Goal: Information Seeking & Learning: Learn about a topic

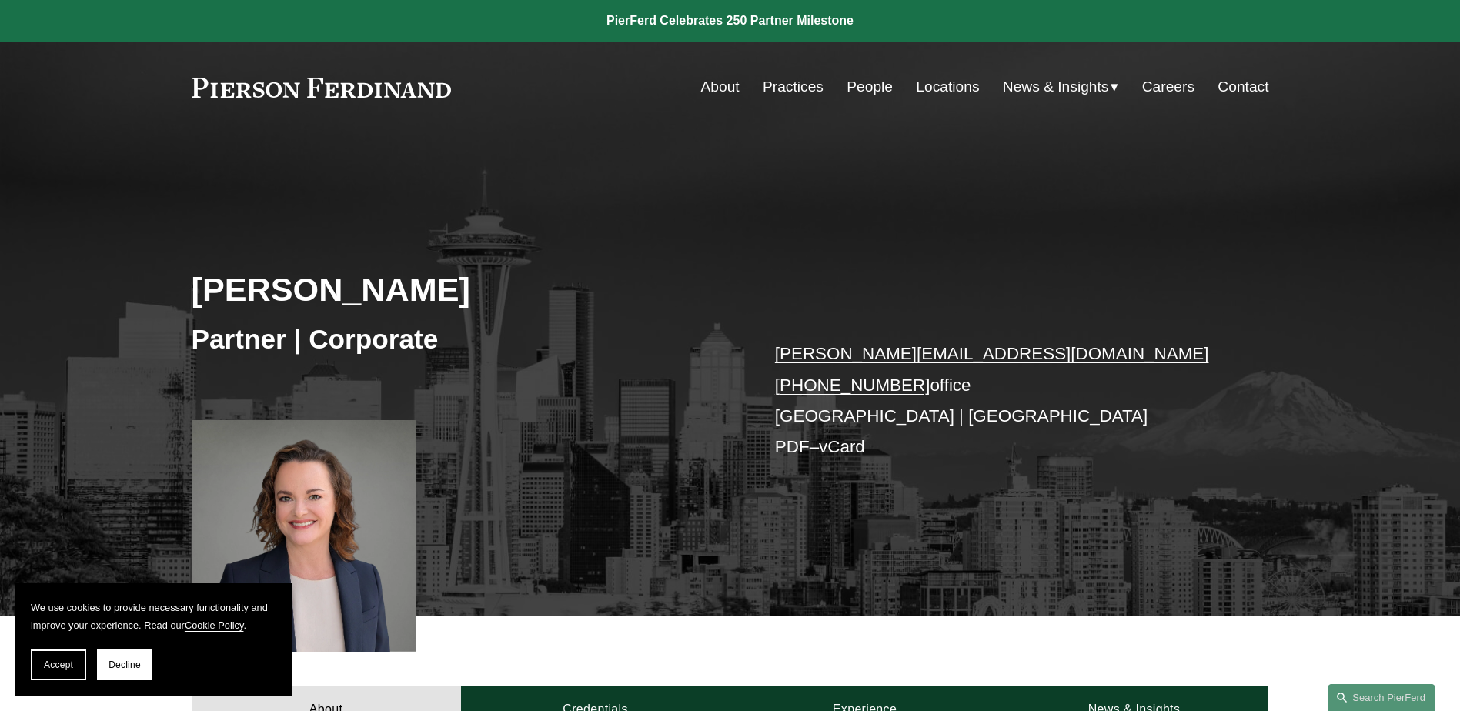
click at [877, 91] on link "People" at bounding box center [870, 86] width 46 height 29
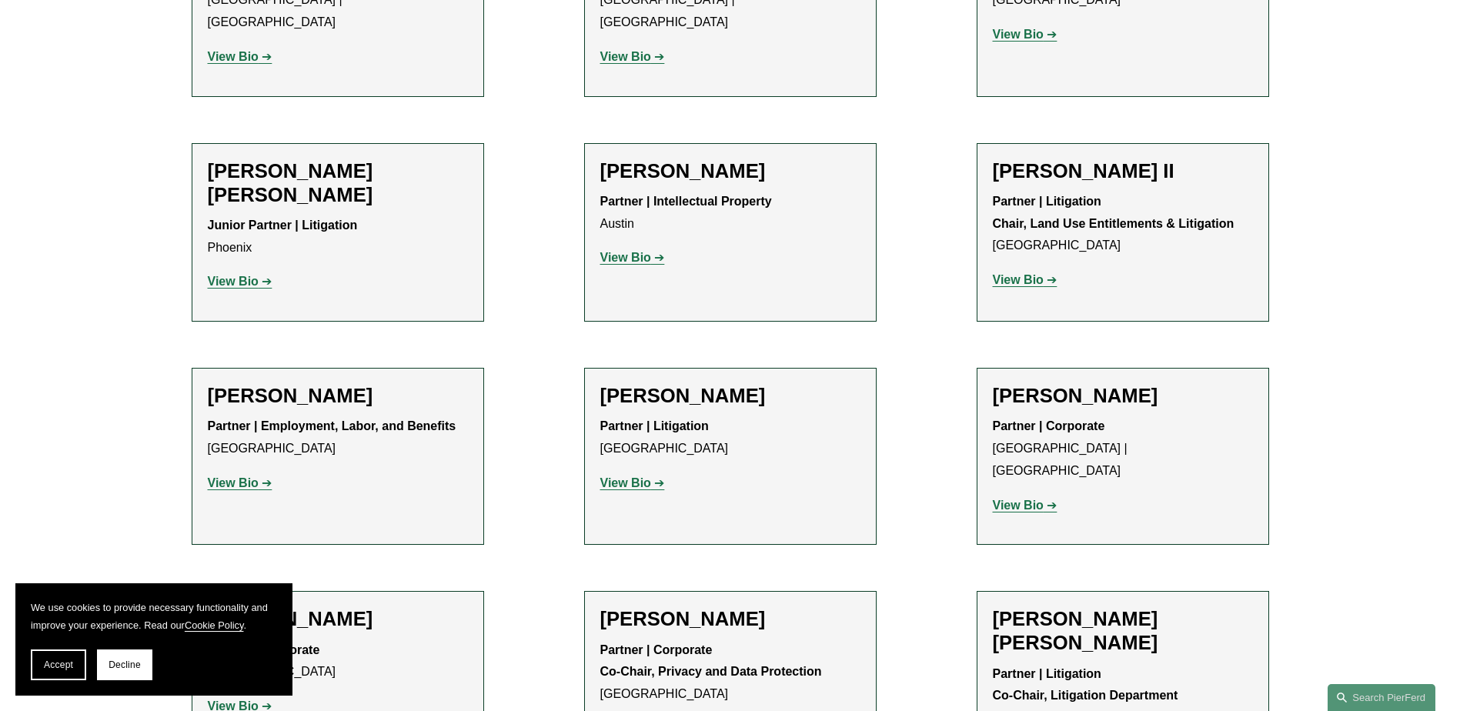
scroll to position [1694, 0]
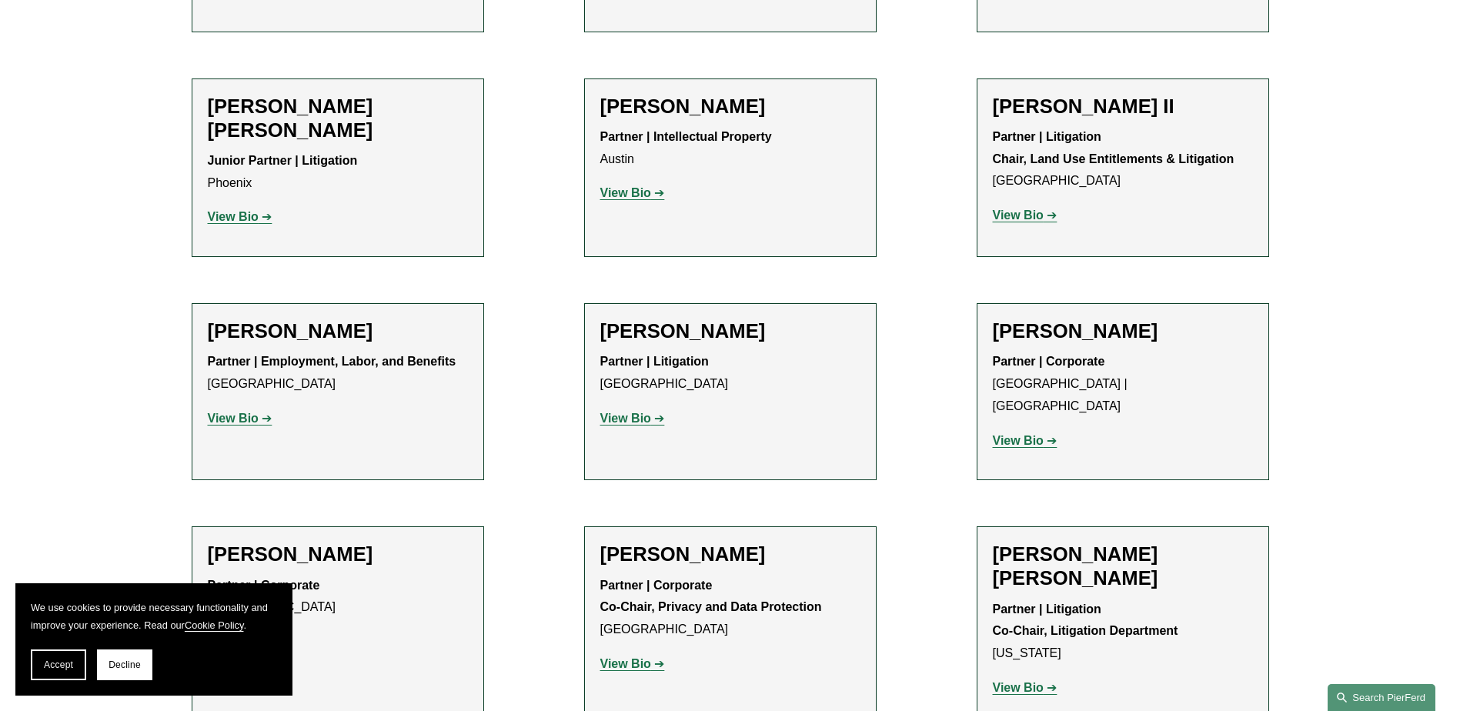
click at [1396, 693] on link "Search this site" at bounding box center [1382, 697] width 108 height 27
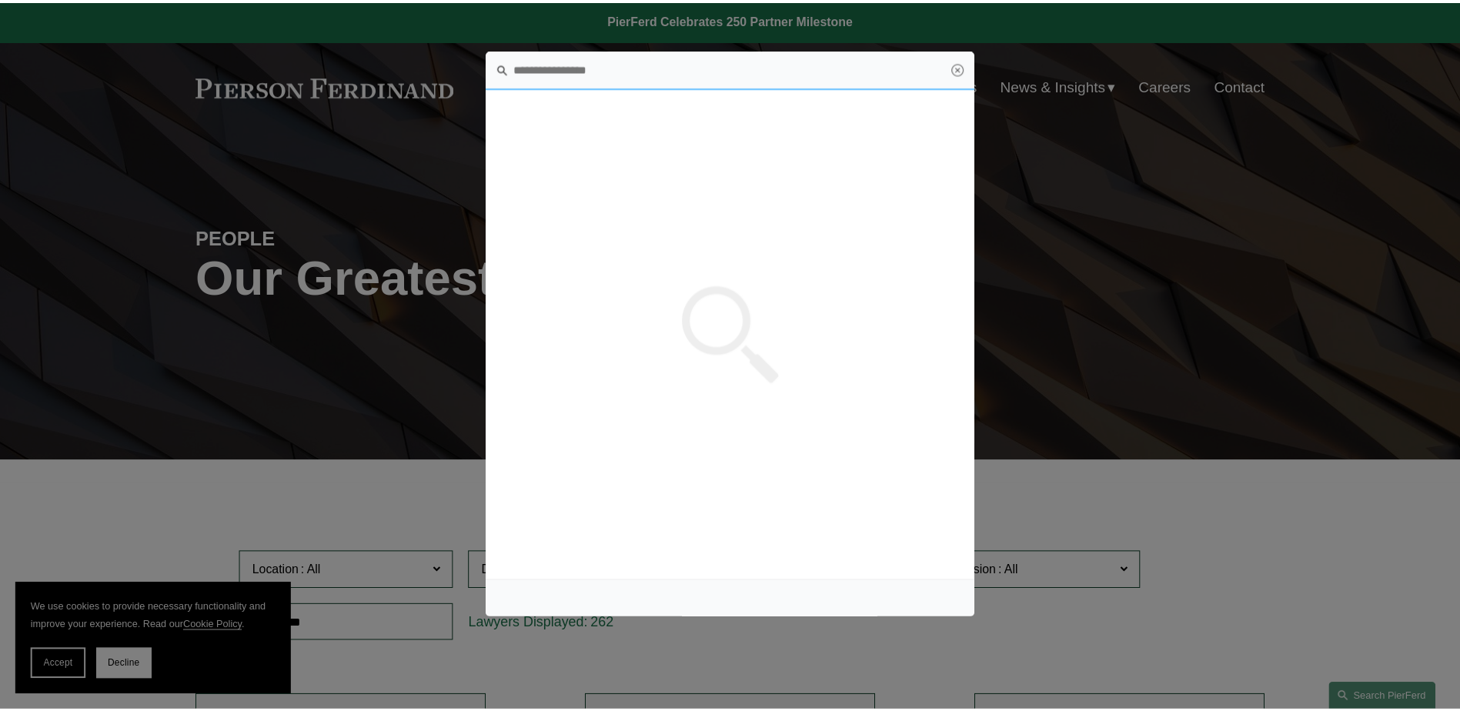
scroll to position [0, 0]
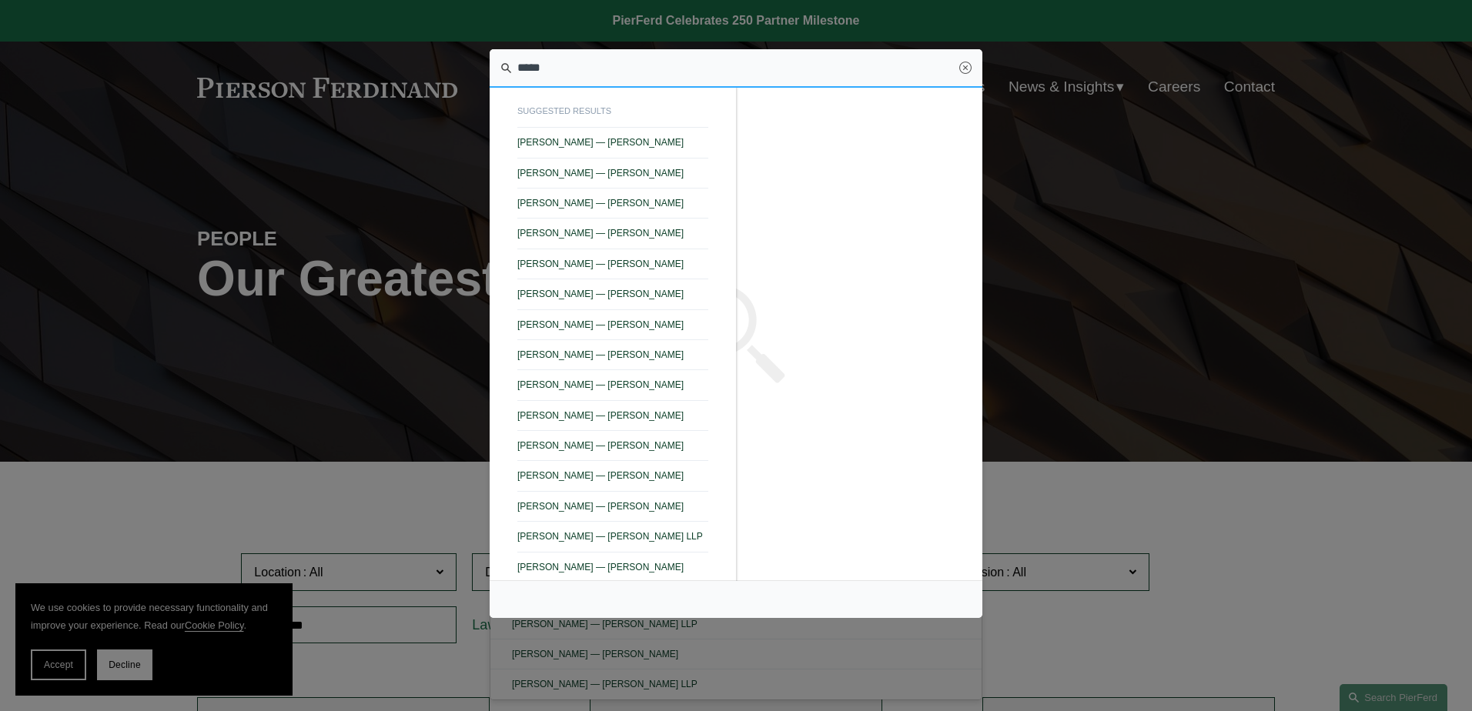
type input "*****"
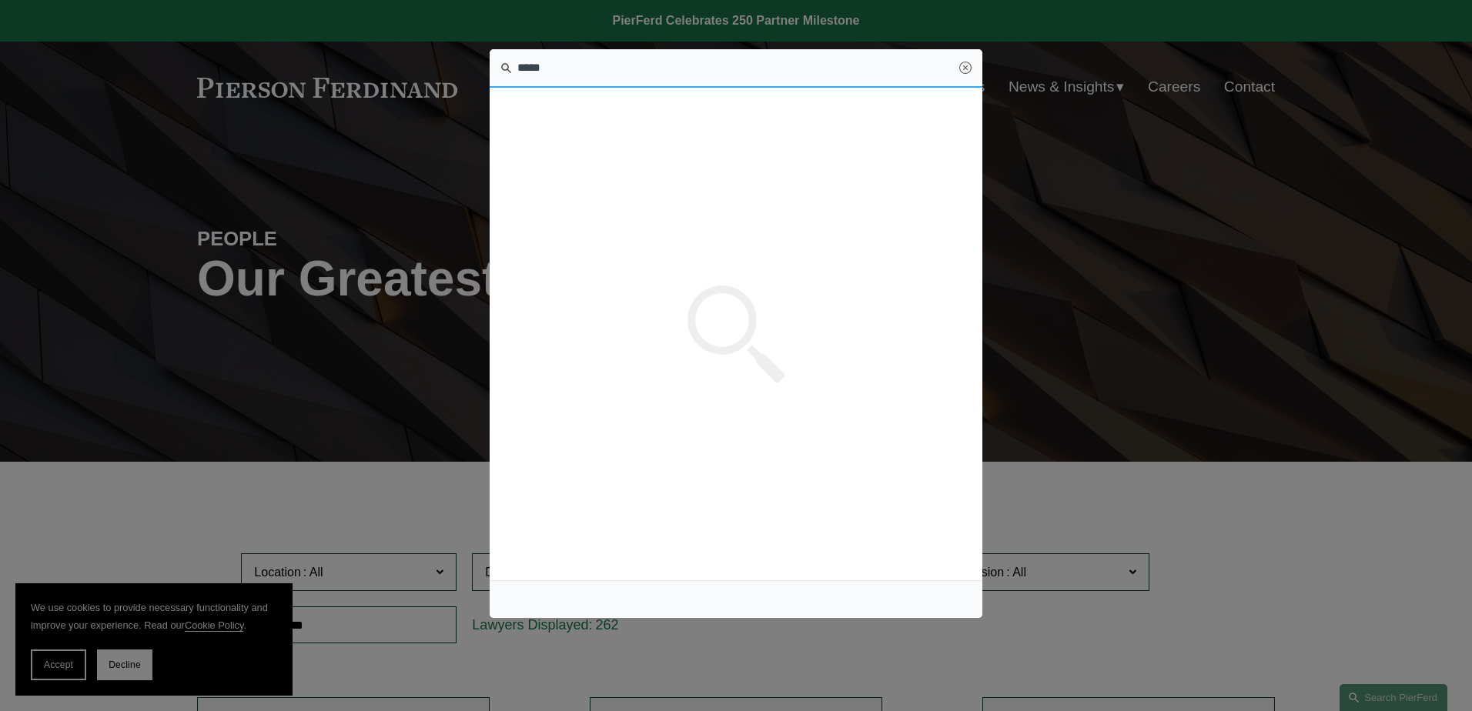
click at [555, 72] on input "*****" at bounding box center [736, 68] width 493 height 38
click at [547, 65] on input "*****" at bounding box center [736, 68] width 493 height 38
click at [565, 67] on input "*****" at bounding box center [736, 68] width 493 height 38
drag, startPoint x: 587, startPoint y: 62, endPoint x: 574, endPoint y: 62, distance: 12.3
click at [587, 62] on input "*****" at bounding box center [736, 68] width 493 height 38
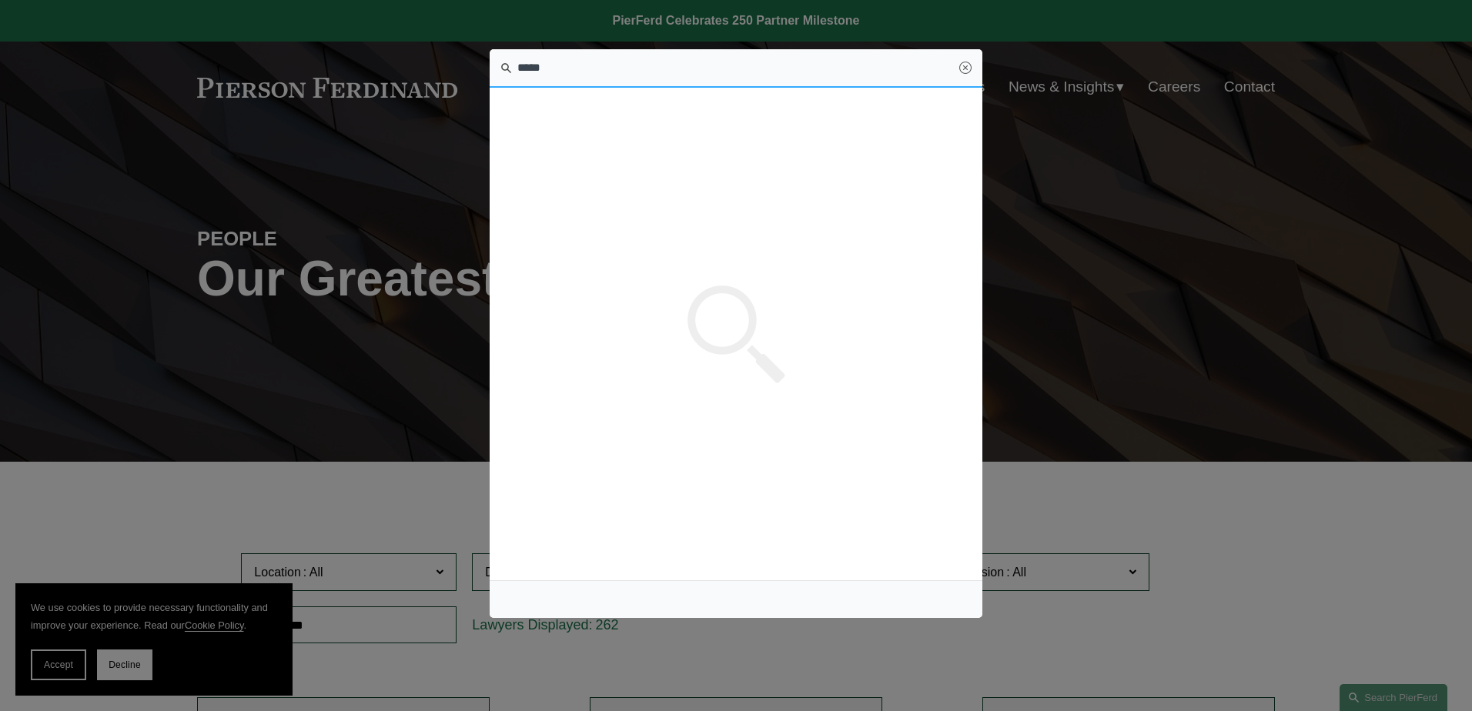
click at [556, 66] on input "*****" at bounding box center [736, 68] width 493 height 38
click at [570, 75] on input "*****" at bounding box center [736, 68] width 493 height 38
drag, startPoint x: 503, startPoint y: 135, endPoint x: 574, endPoint y: 183, distance: 85.4
click at [574, 87] on div "suggested results Stuart Panensky — Pierson Ferdinand LLP Mukti N. Patel — Pier…" at bounding box center [736, 87] width 493 height 0
click at [563, 70] on input "*****" at bounding box center [736, 68] width 493 height 38
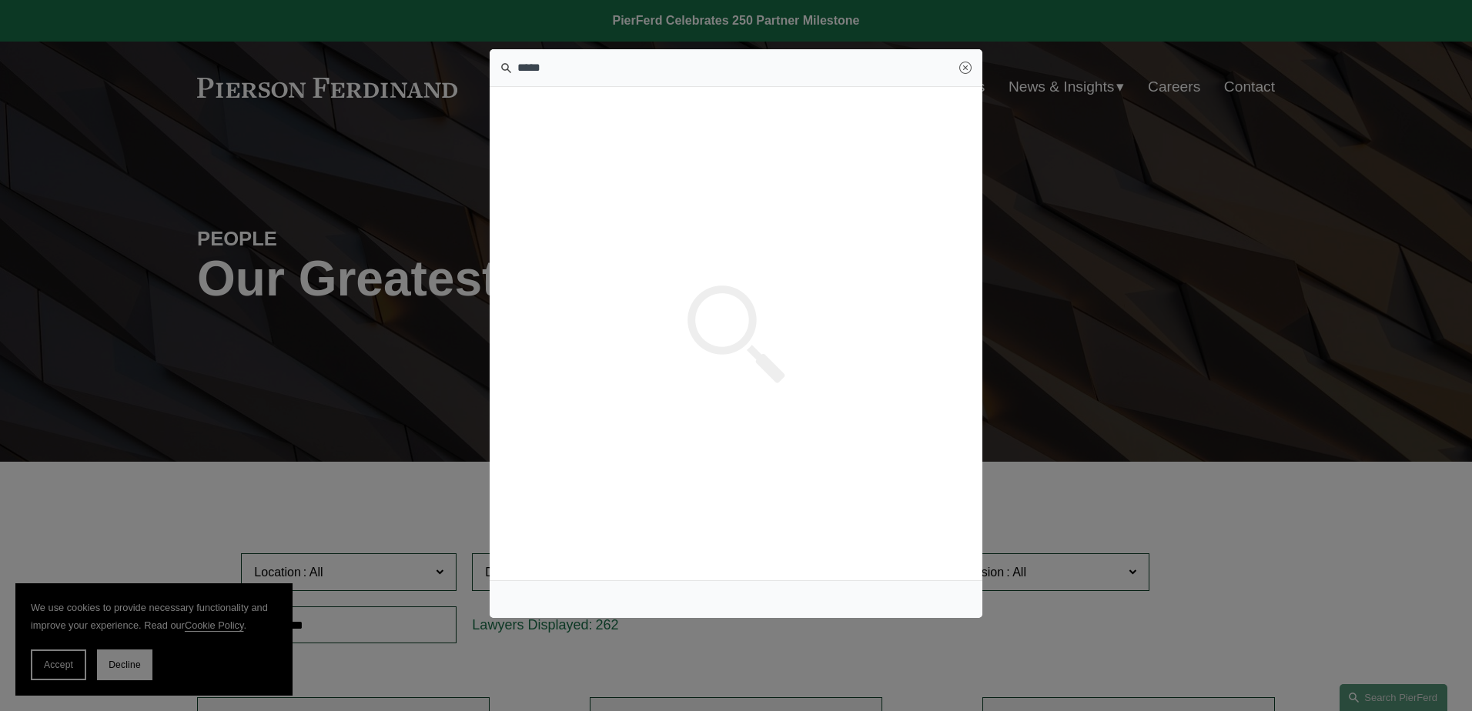
drag, startPoint x: 597, startPoint y: 112, endPoint x: 618, endPoint y: 139, distance: 34.0
click at [618, 87] on div "suggested results Stuart Panensky — Pierson Ferdinand LLP Mukti N. Patel — Pier…" at bounding box center [736, 87] width 493 height 0
click at [556, 62] on input "*****" at bounding box center [736, 68] width 493 height 38
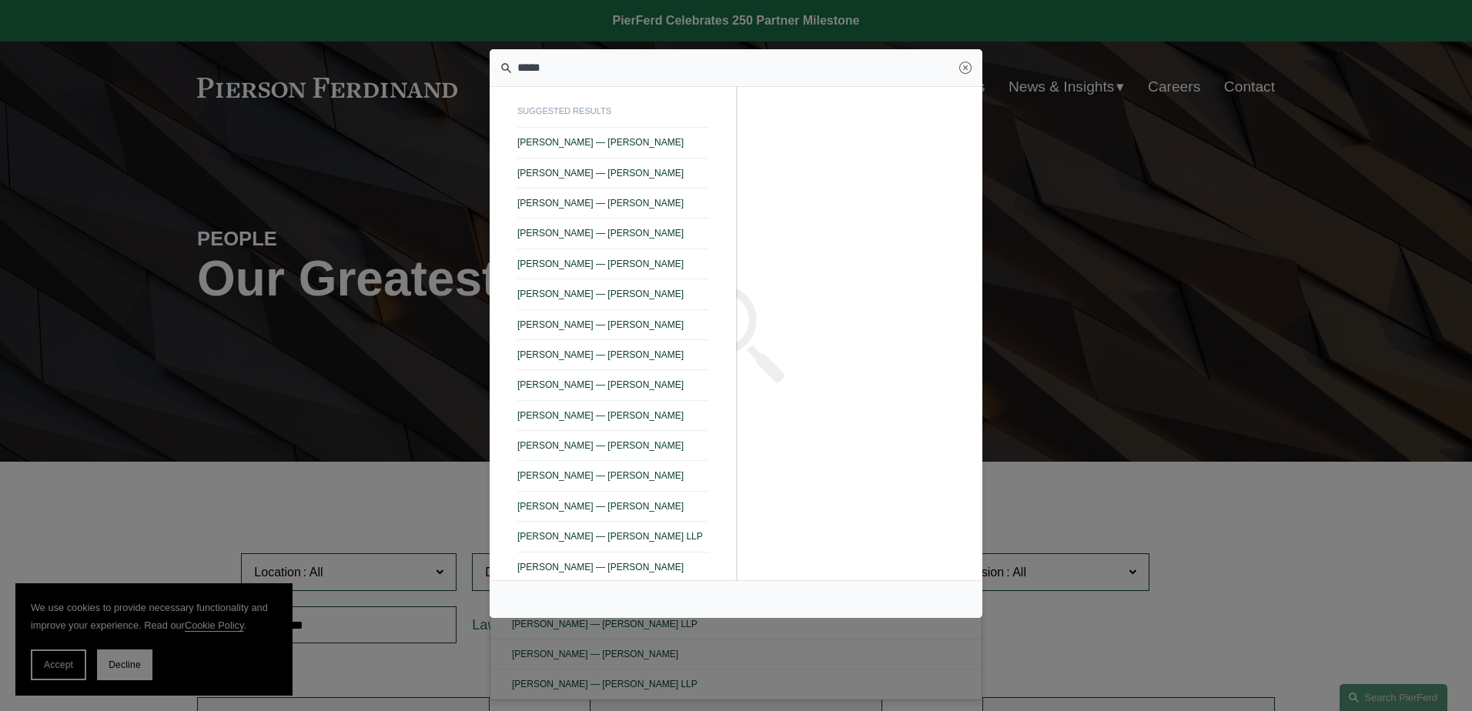
click at [1068, 189] on div at bounding box center [736, 355] width 1472 height 711
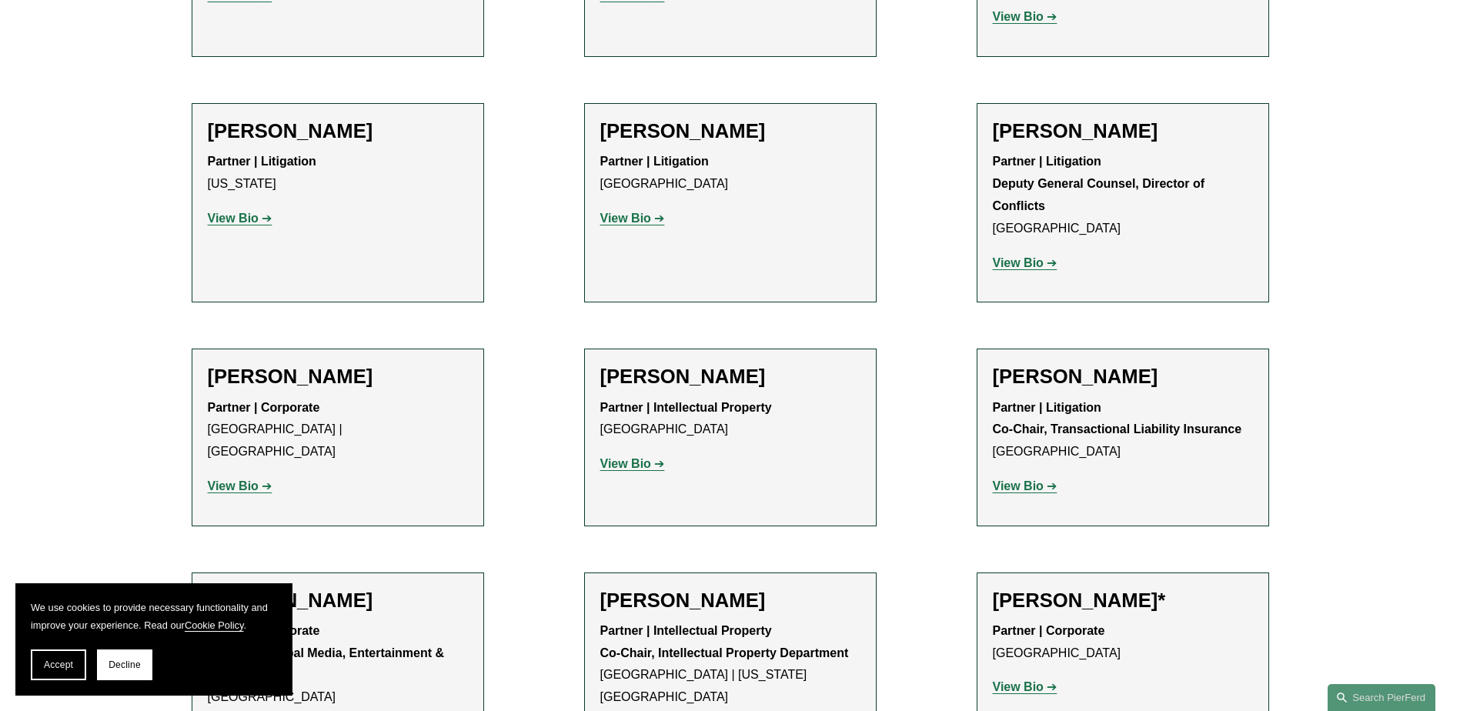
scroll to position [16628, 0]
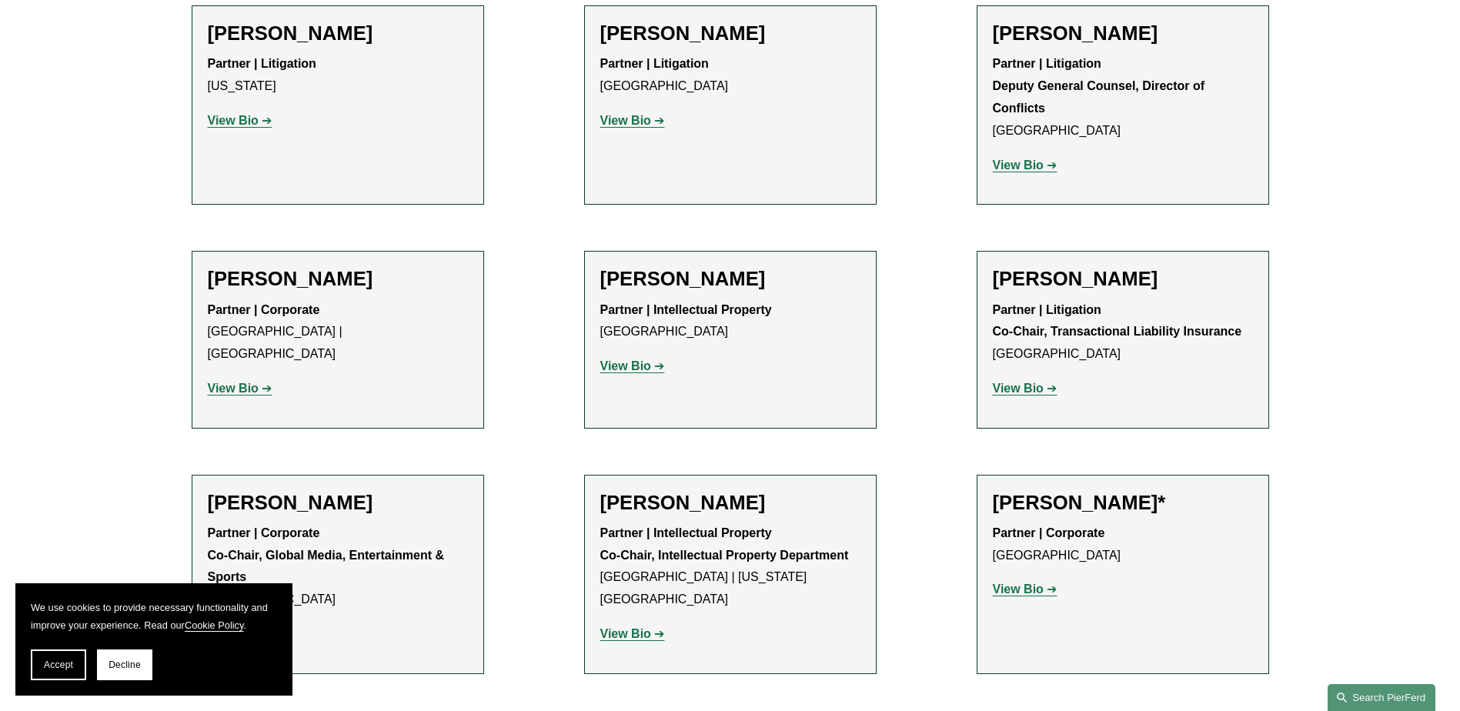
click at [1369, 702] on link "Search this site" at bounding box center [1382, 697] width 108 height 27
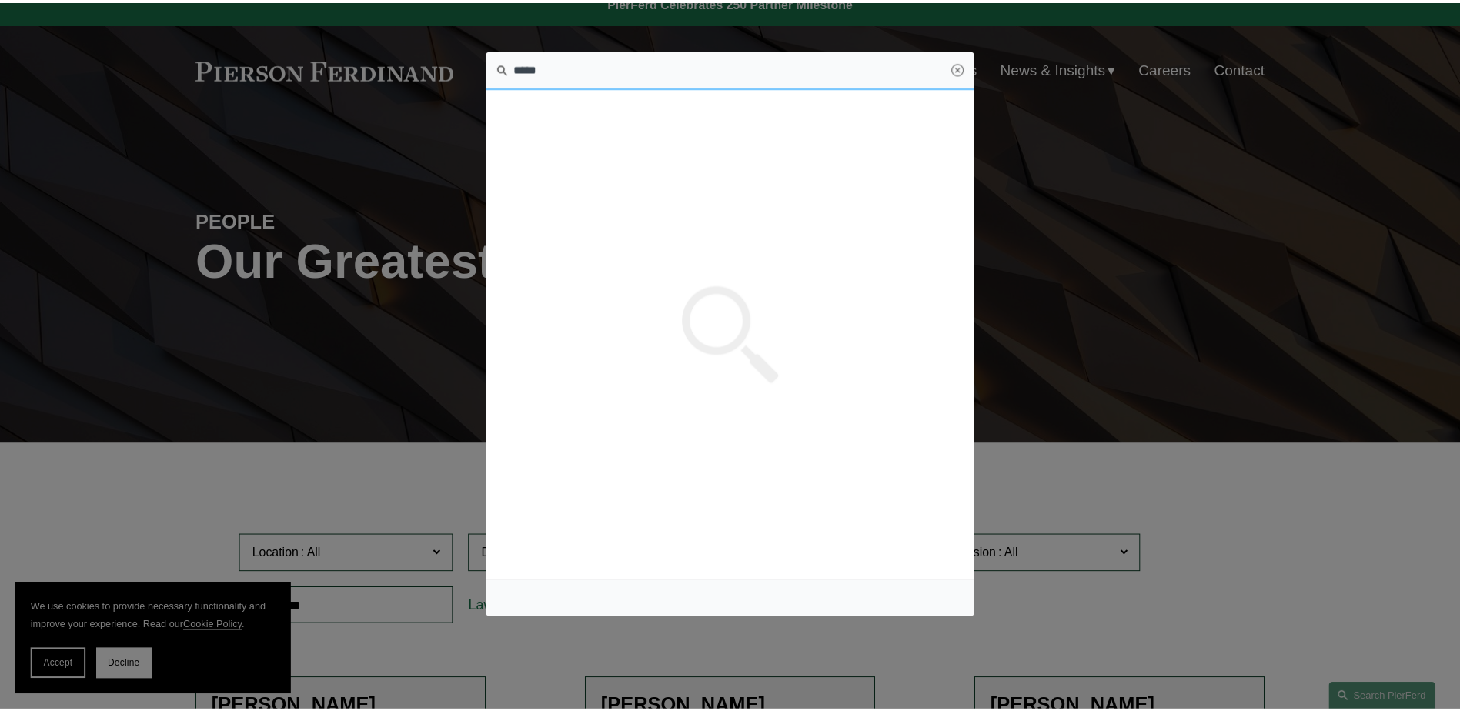
scroll to position [0, 0]
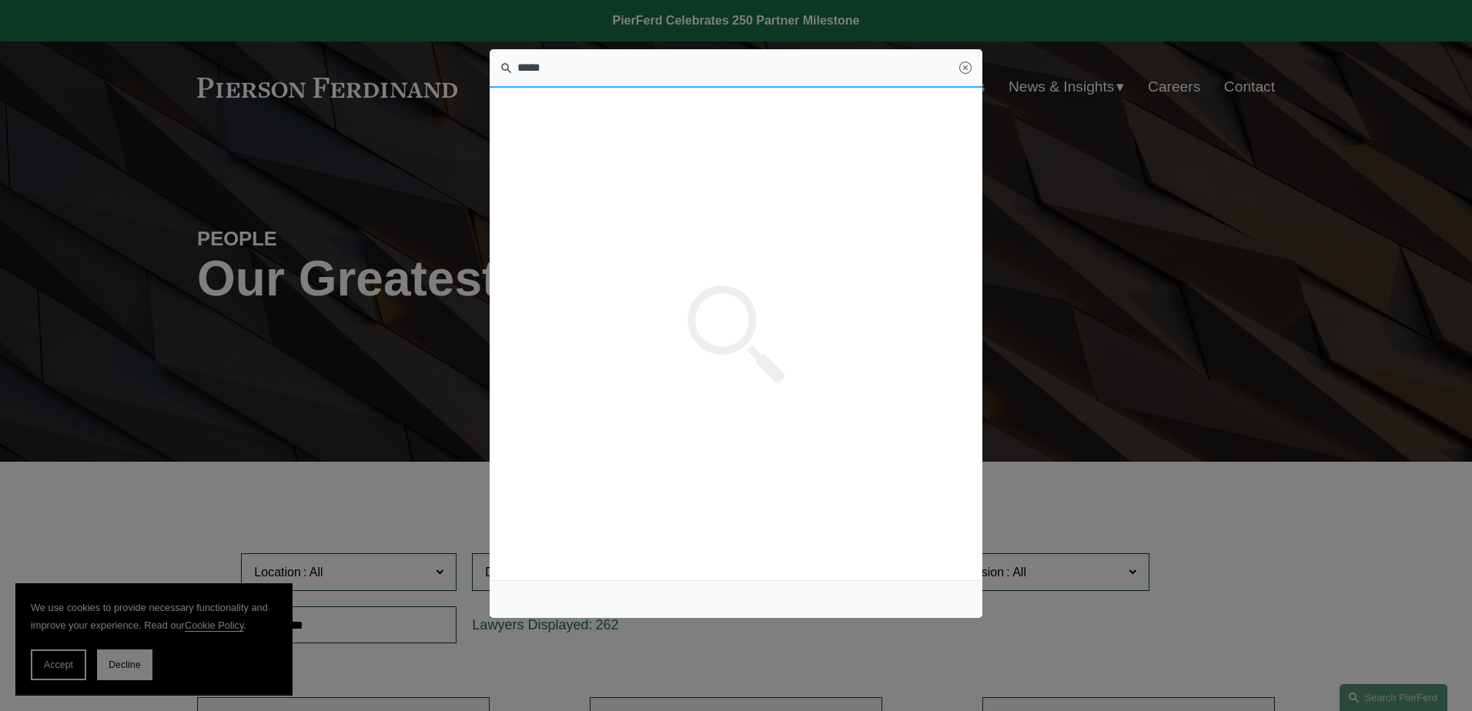
click at [548, 61] on input "*****" at bounding box center [736, 68] width 493 height 38
click at [578, 64] on input "*****" at bounding box center [736, 68] width 493 height 38
click at [736, 77] on input "*****" at bounding box center [736, 68] width 493 height 38
click at [562, 80] on input "*****" at bounding box center [736, 68] width 493 height 38
click at [766, 67] on input "*****" at bounding box center [736, 68] width 493 height 38
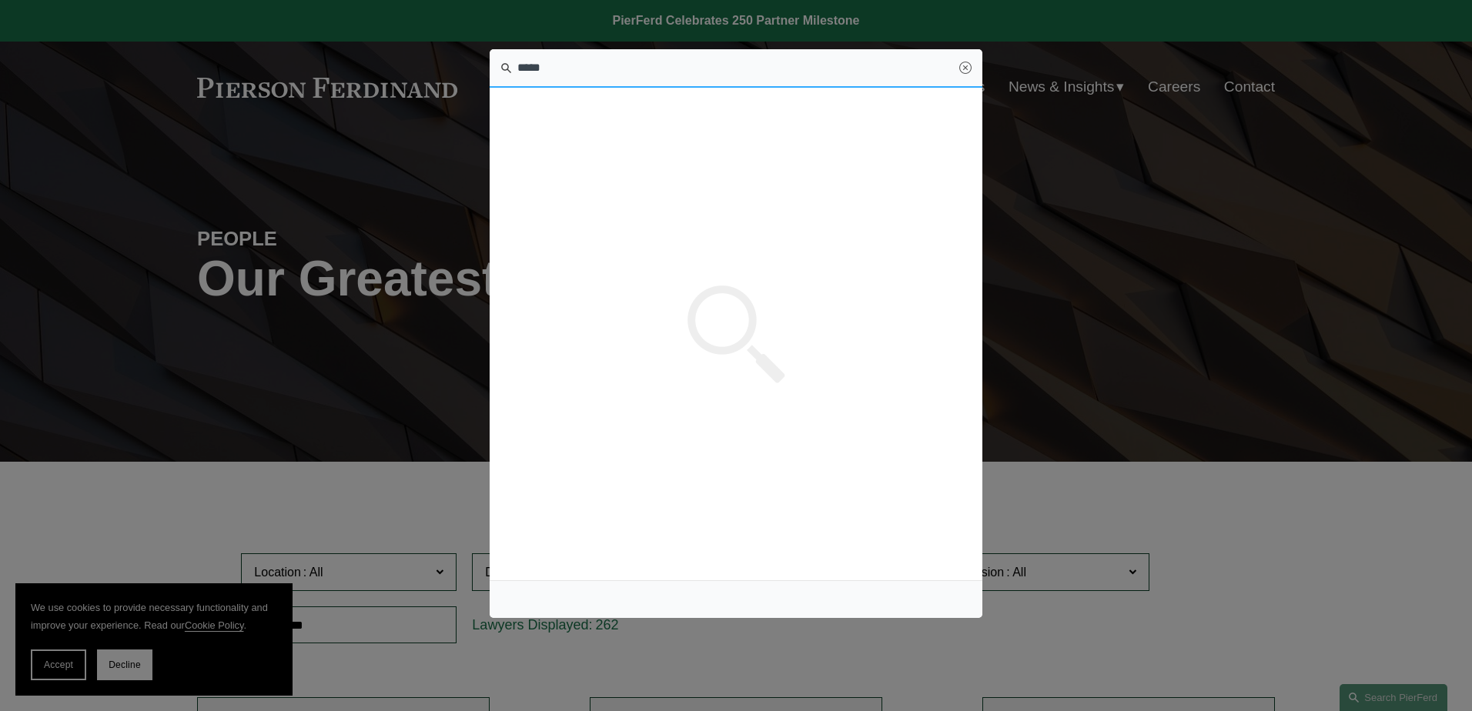
click at [584, 74] on input "*****" at bounding box center [736, 68] width 493 height 38
click at [656, 80] on input "*****" at bounding box center [736, 68] width 493 height 38
click at [566, 65] on input "*****" at bounding box center [736, 68] width 493 height 38
click at [567, 60] on input "*****" at bounding box center [736, 68] width 493 height 38
click at [969, 67] on link "Close" at bounding box center [965, 68] width 12 height 12
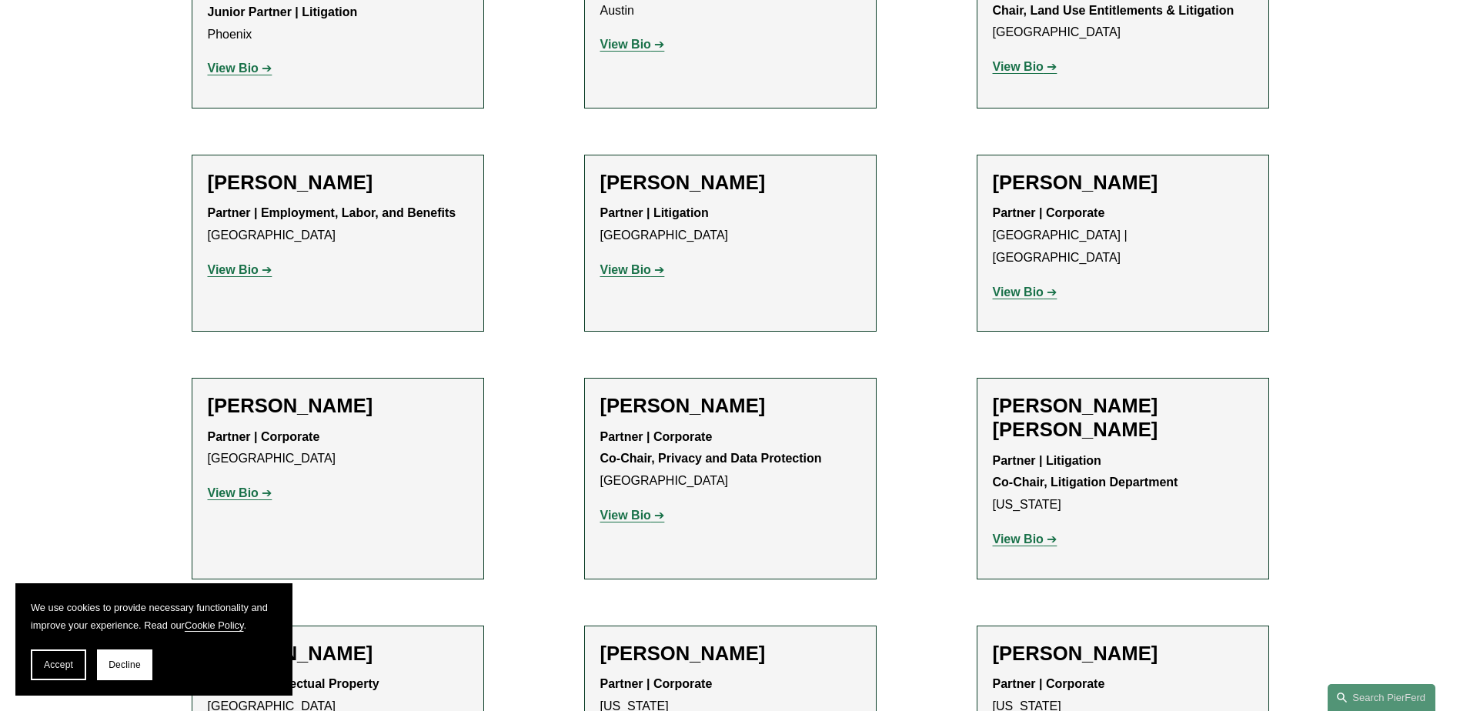
scroll to position [2155, 0]
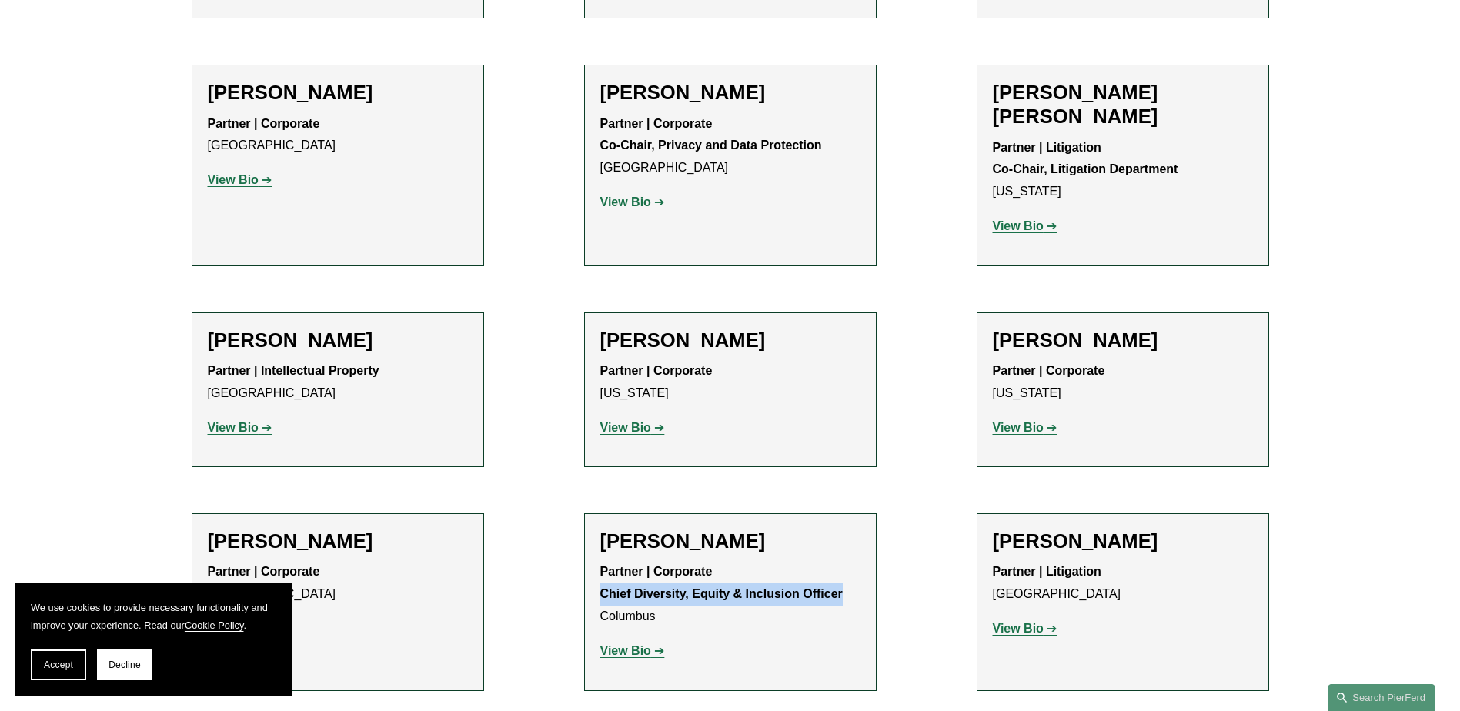
drag, startPoint x: 601, startPoint y: 530, endPoint x: 844, endPoint y: 526, distance: 243.3
click at [844, 561] on p "Partner | Corporate Chief Diversity, Equity & Inclusion Officer Columbus" at bounding box center [730, 594] width 260 height 66
copy strong "Chief Diversity, Equity & Inclusion Officer"
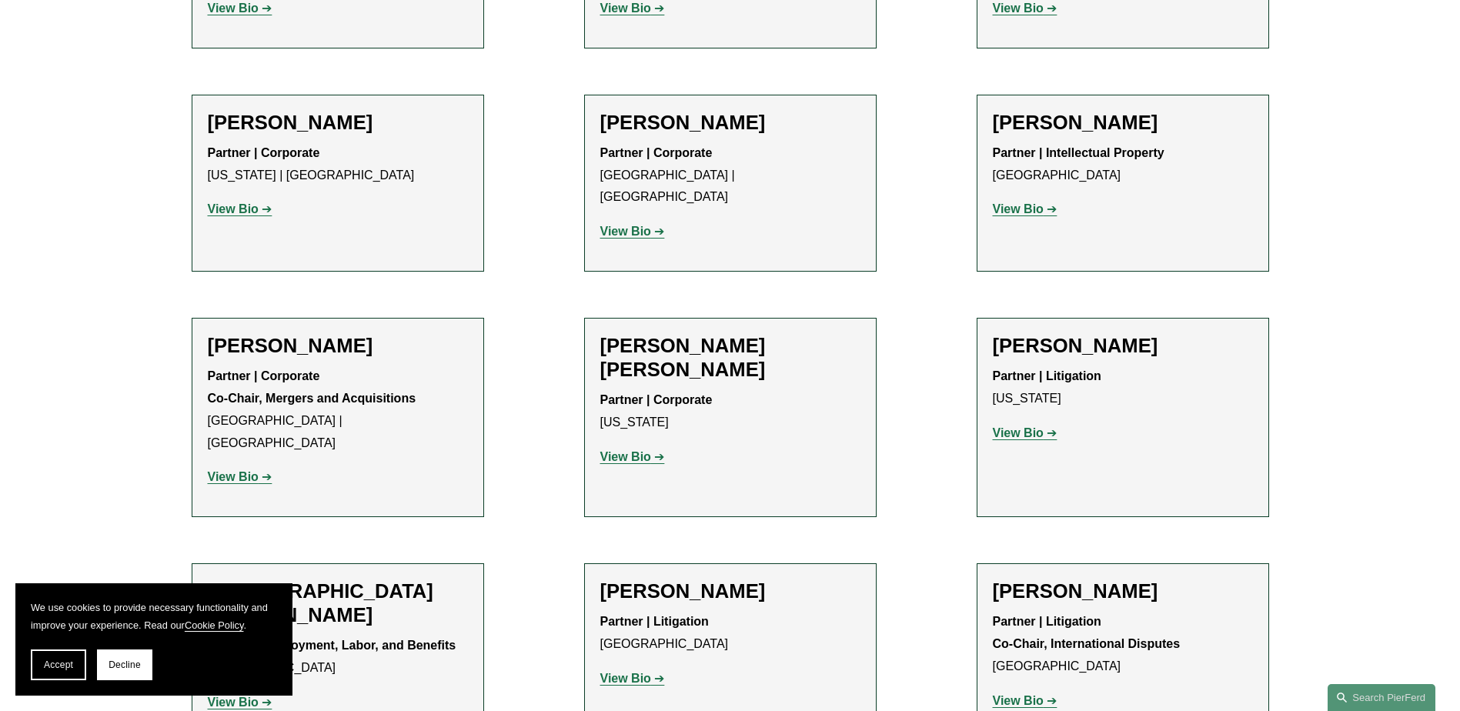
scroll to position [4003, 0]
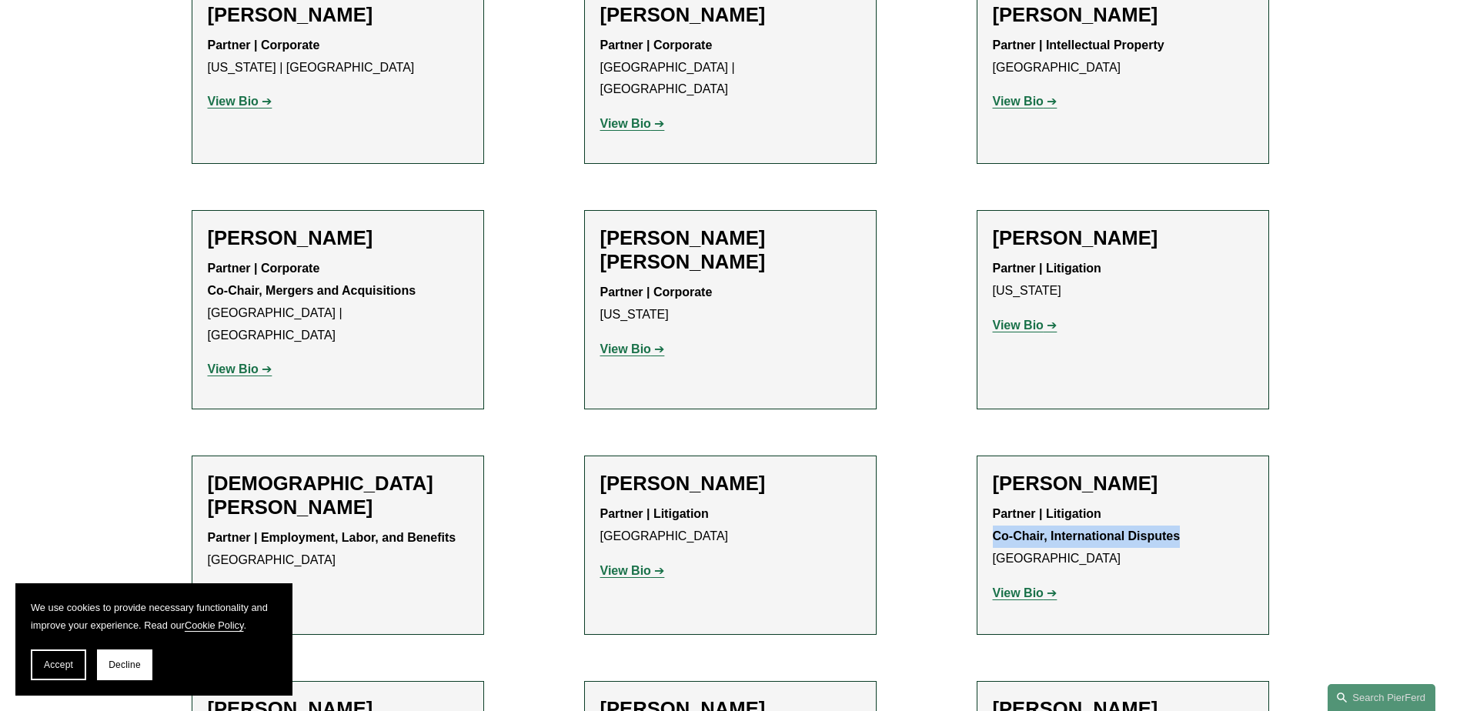
drag, startPoint x: 994, startPoint y: 380, endPoint x: 1185, endPoint y: 370, distance: 191.2
click at [1185, 503] on p "Partner | Litigation Co-Chair, International Disputes Miami" at bounding box center [1123, 536] width 260 height 66
copy strong "Co-Chair, International Disputes"
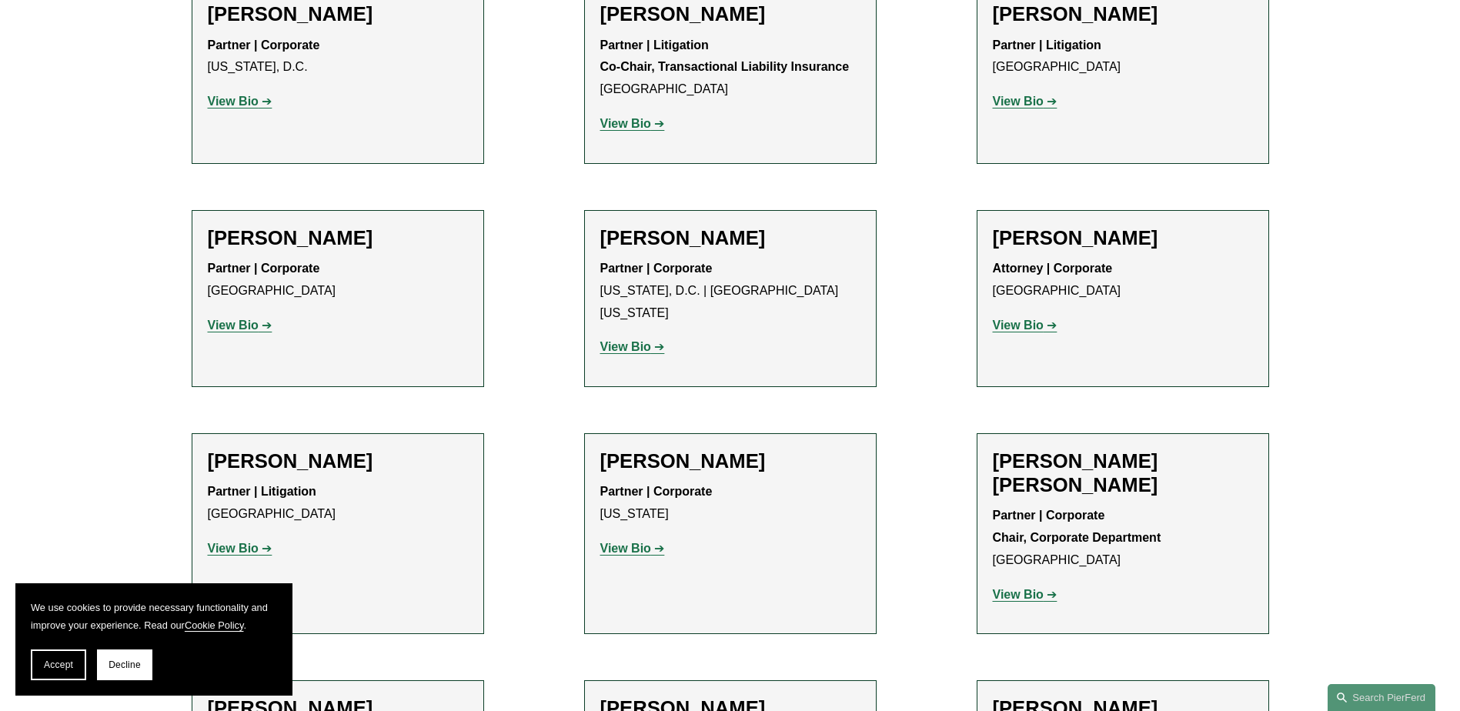
scroll to position [5697, 0]
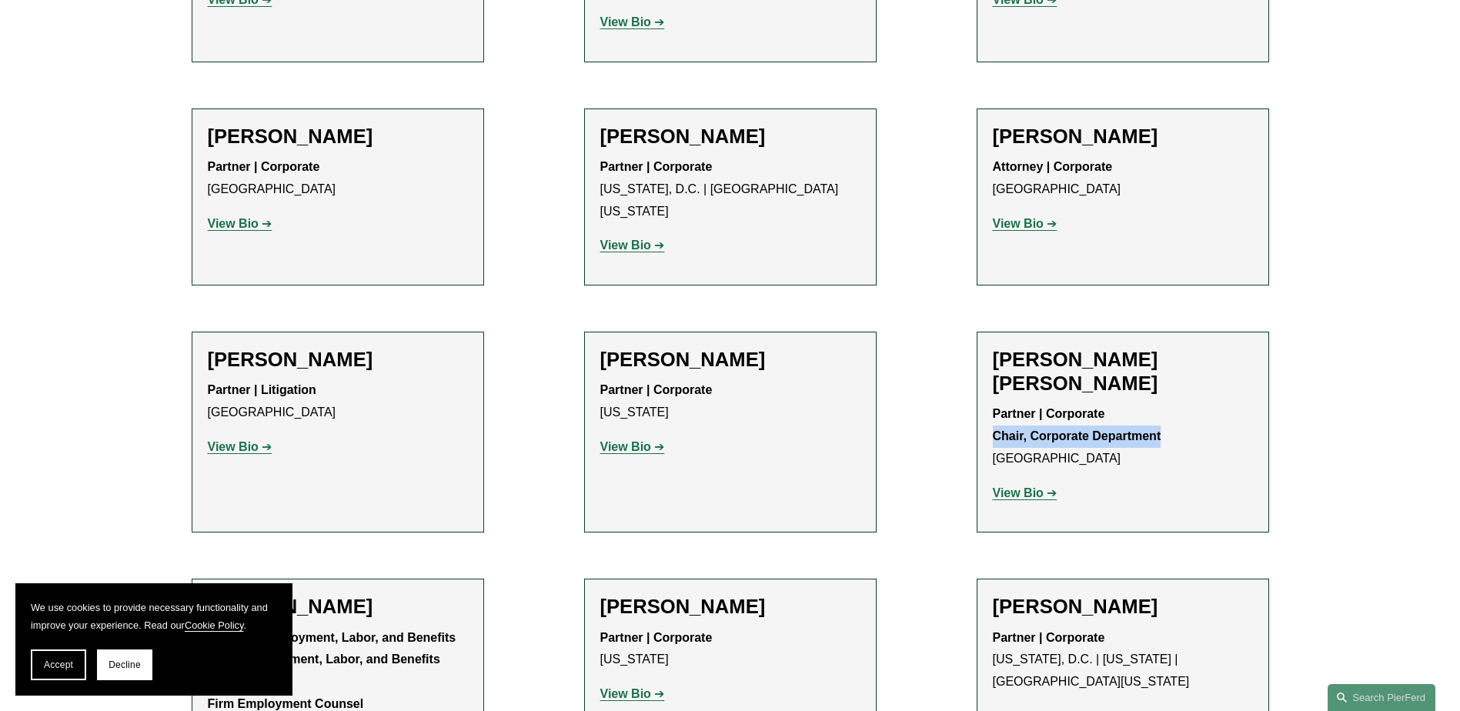
drag, startPoint x: 994, startPoint y: 184, endPoint x: 1173, endPoint y: 176, distance: 179.6
click at [1173, 403] on p "Partner | Corporate Chair, Corporate Department Boston" at bounding box center [1123, 436] width 260 height 66
copy strong "Chair, Corporate Department"
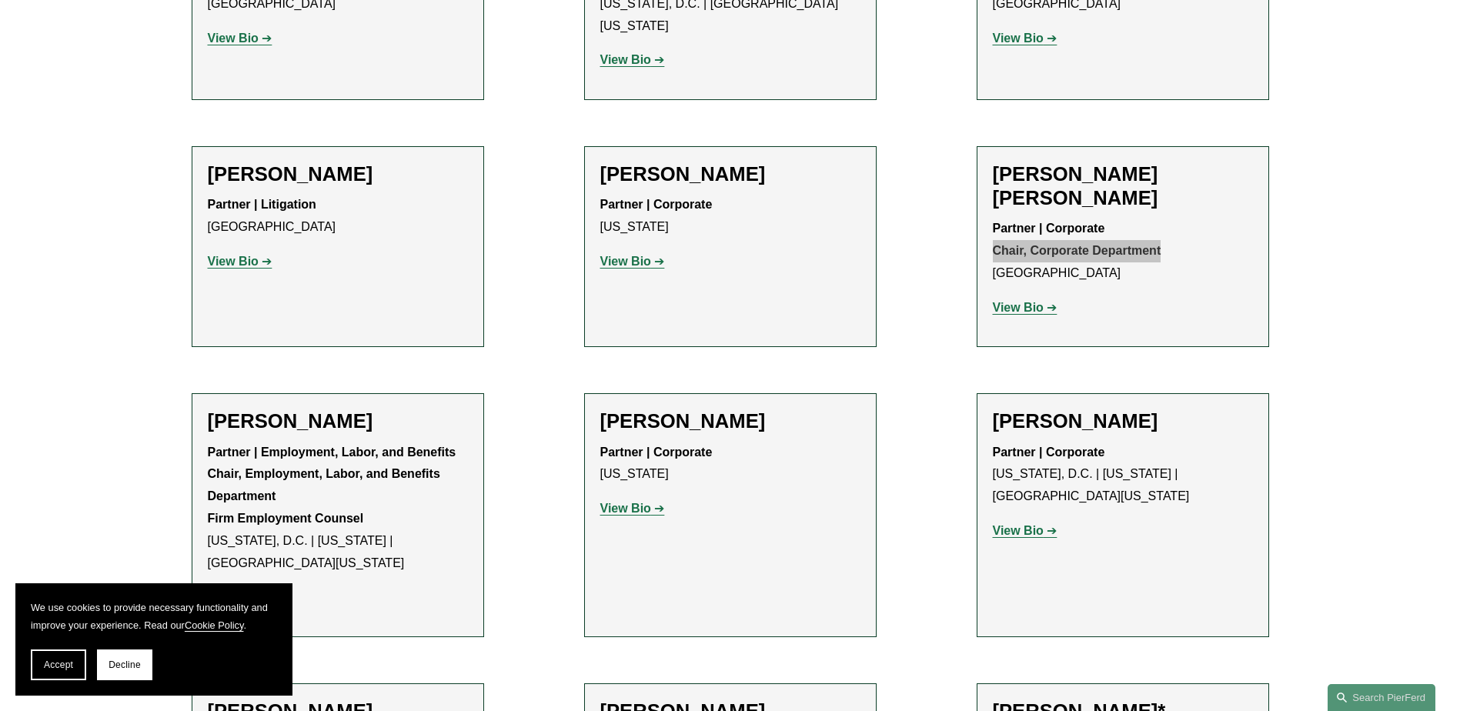
scroll to position [5851, 0]
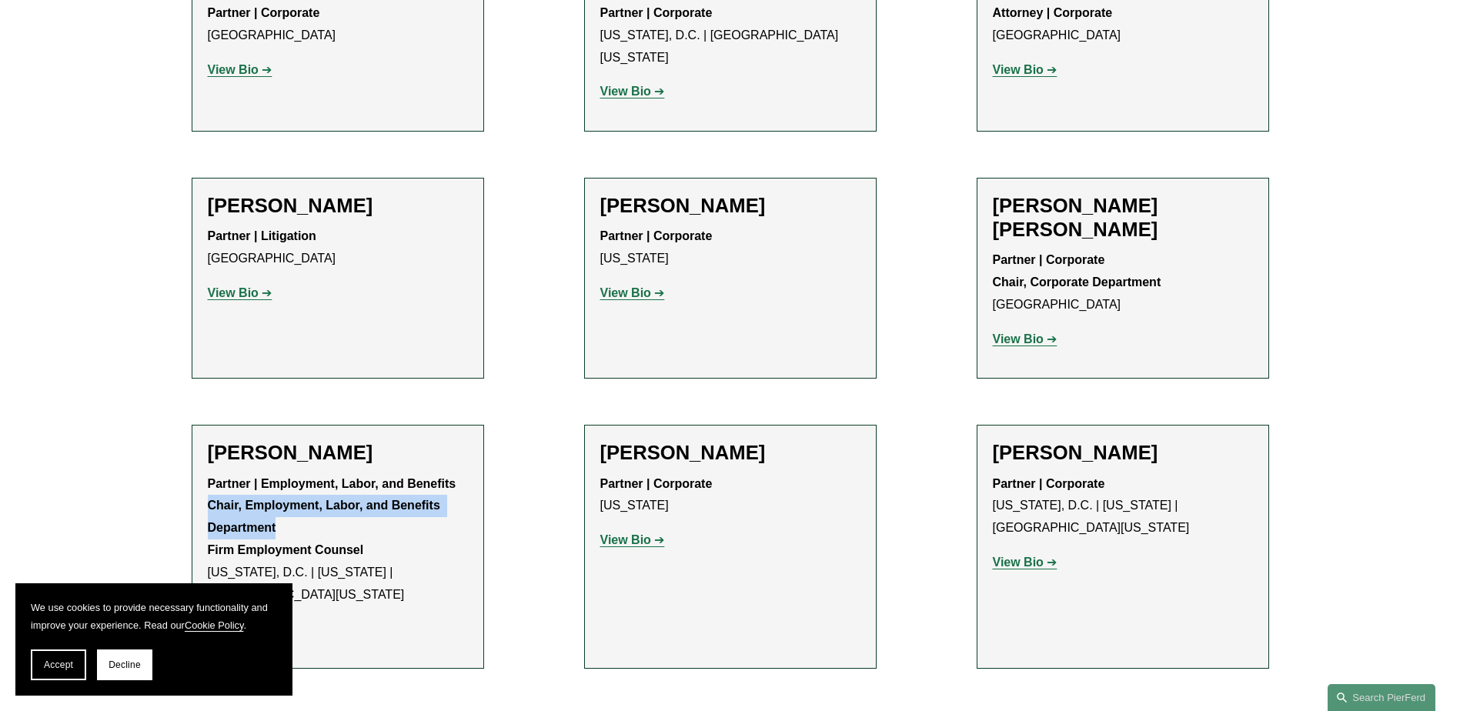
drag, startPoint x: 208, startPoint y: 245, endPoint x: 282, endPoint y: 271, distance: 78.4
click at [282, 473] on p "Partner | Employment, Labor, and Benefits Chair, Employment, Labor, and Benefit…" at bounding box center [338, 539] width 260 height 133
copy strong "Chair, Employment, Labor, and Benefits Department"
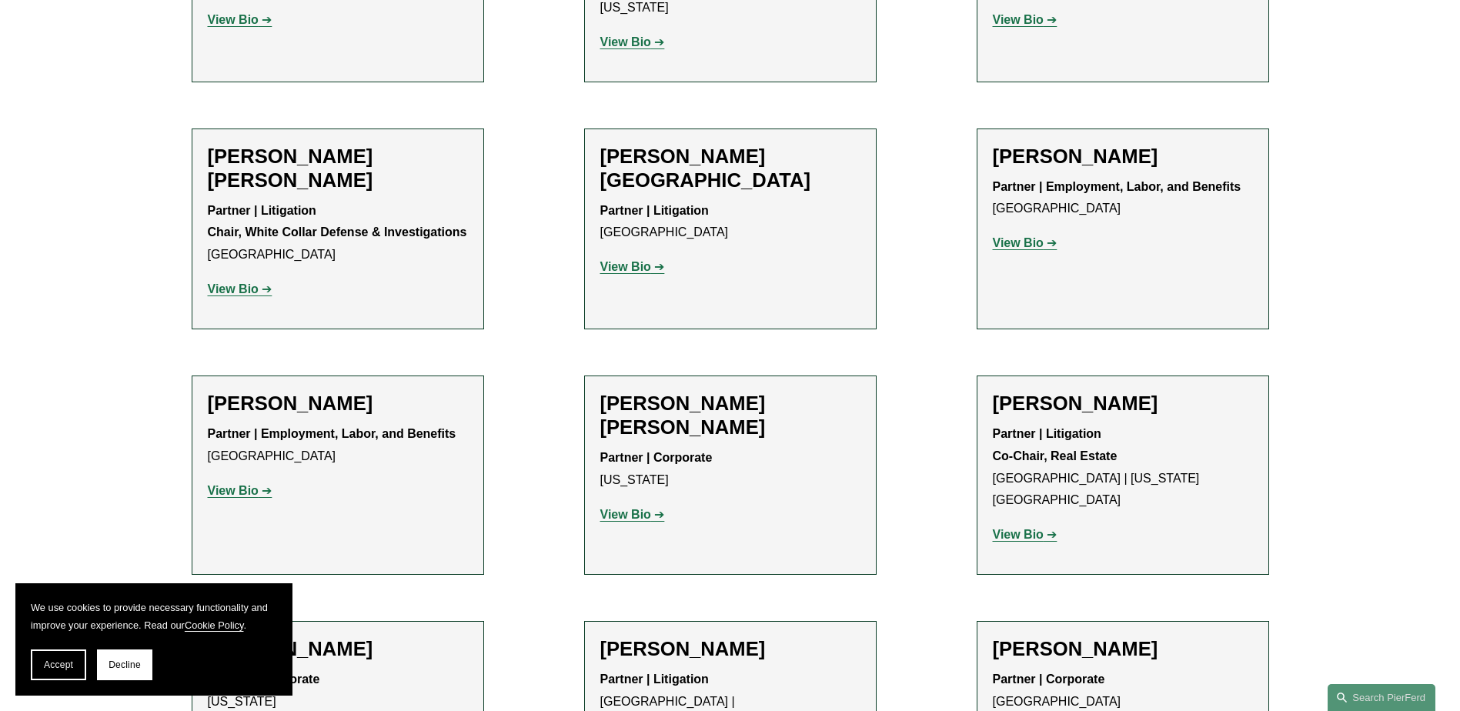
scroll to position [9084, 0]
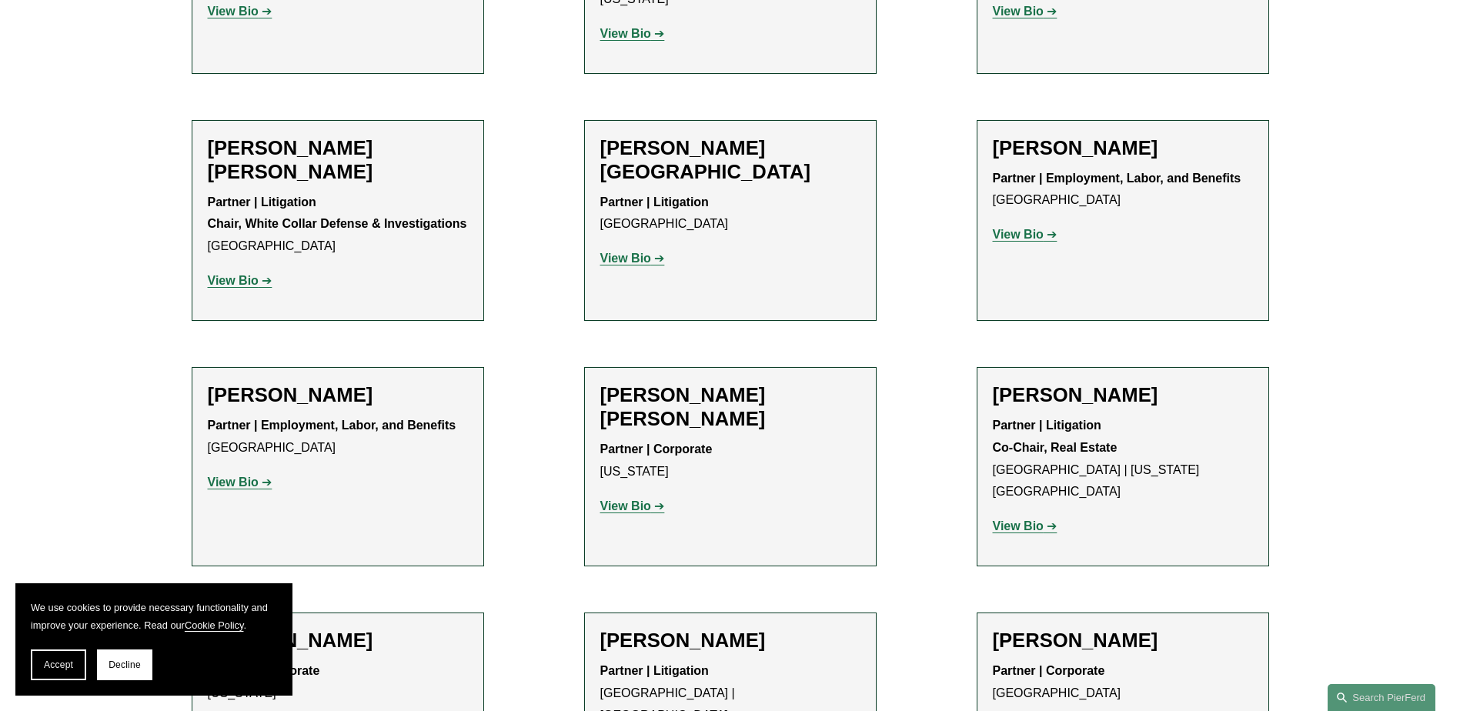
drag, startPoint x: 992, startPoint y: 664, endPoint x: 1251, endPoint y: 668, distance: 259.5
copy strong "Co-Chair, Intellectual Property Department"
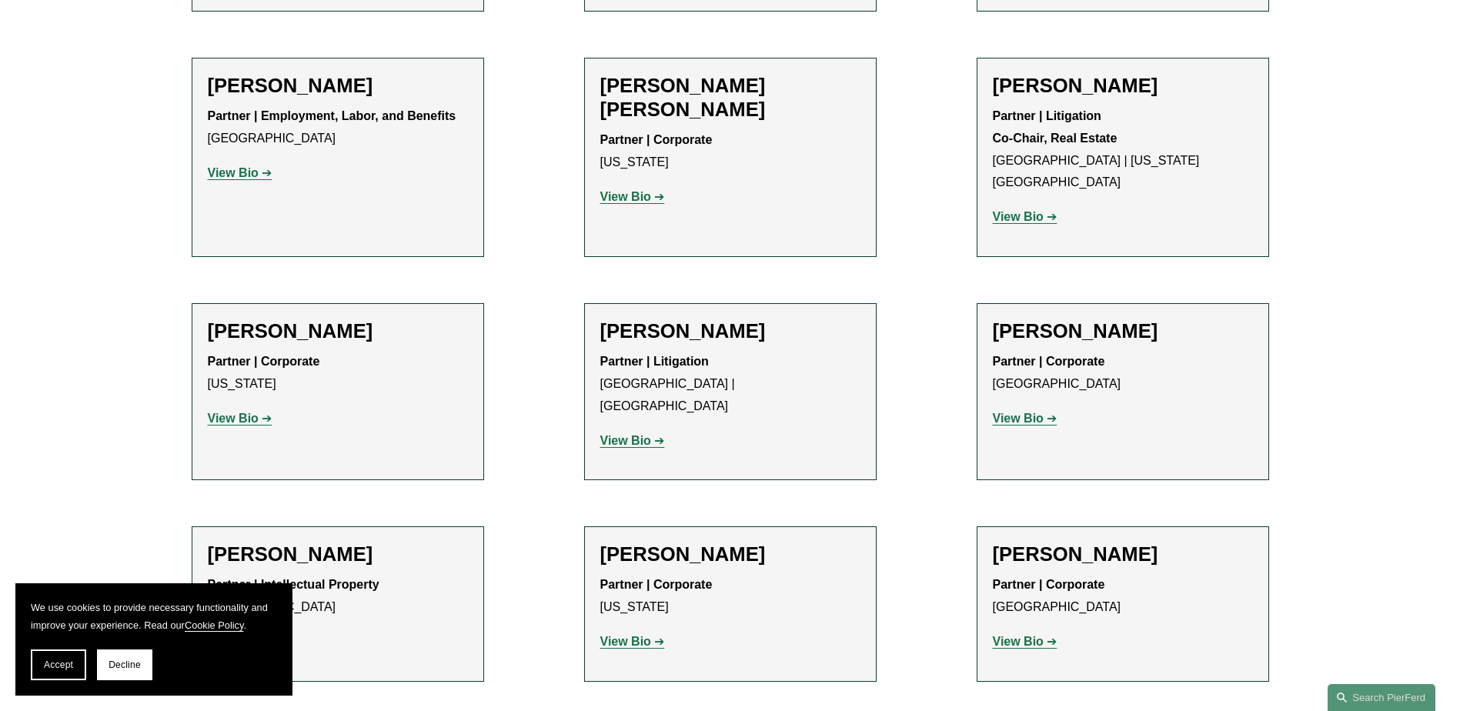
scroll to position [10161, 0]
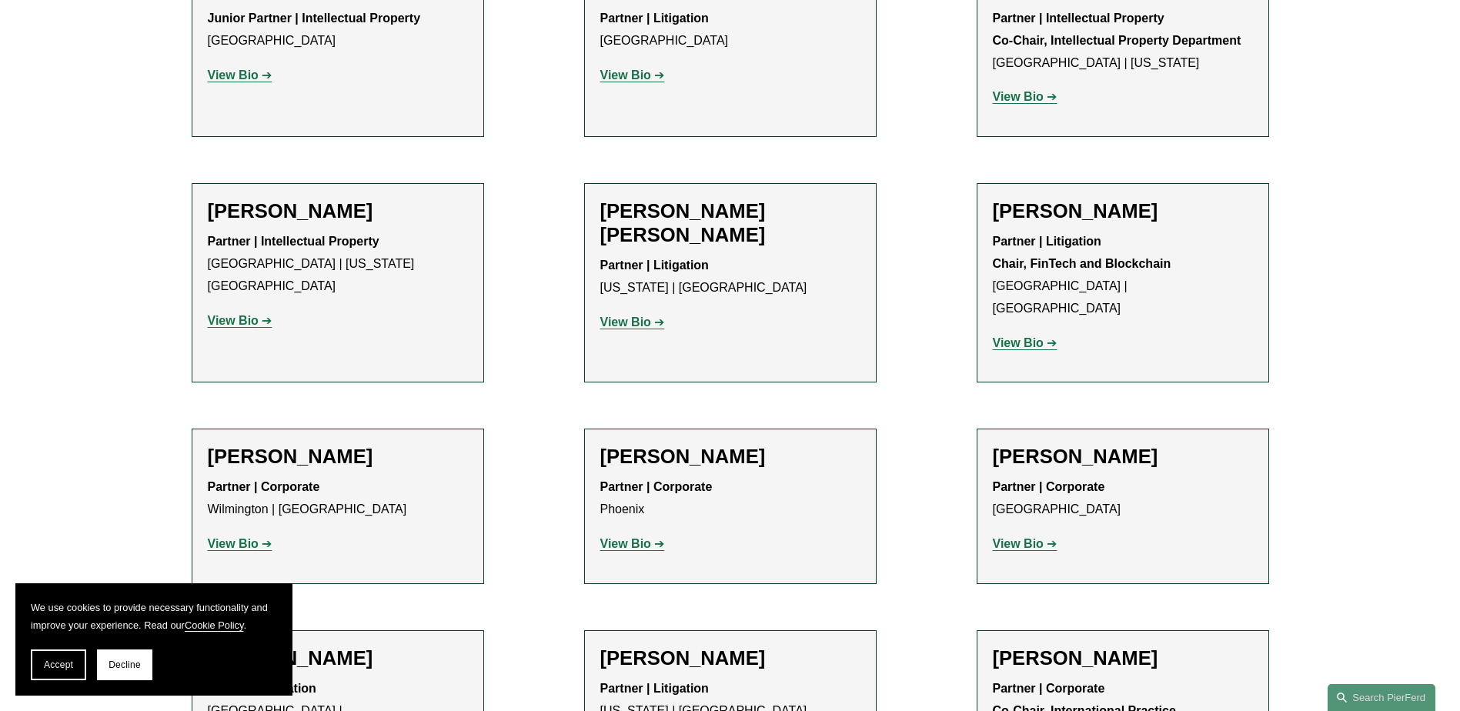
drag, startPoint x: 992, startPoint y: 458, endPoint x: 1224, endPoint y: 465, distance: 231.8
copy strong "Chair, Capital Markets and Securities"
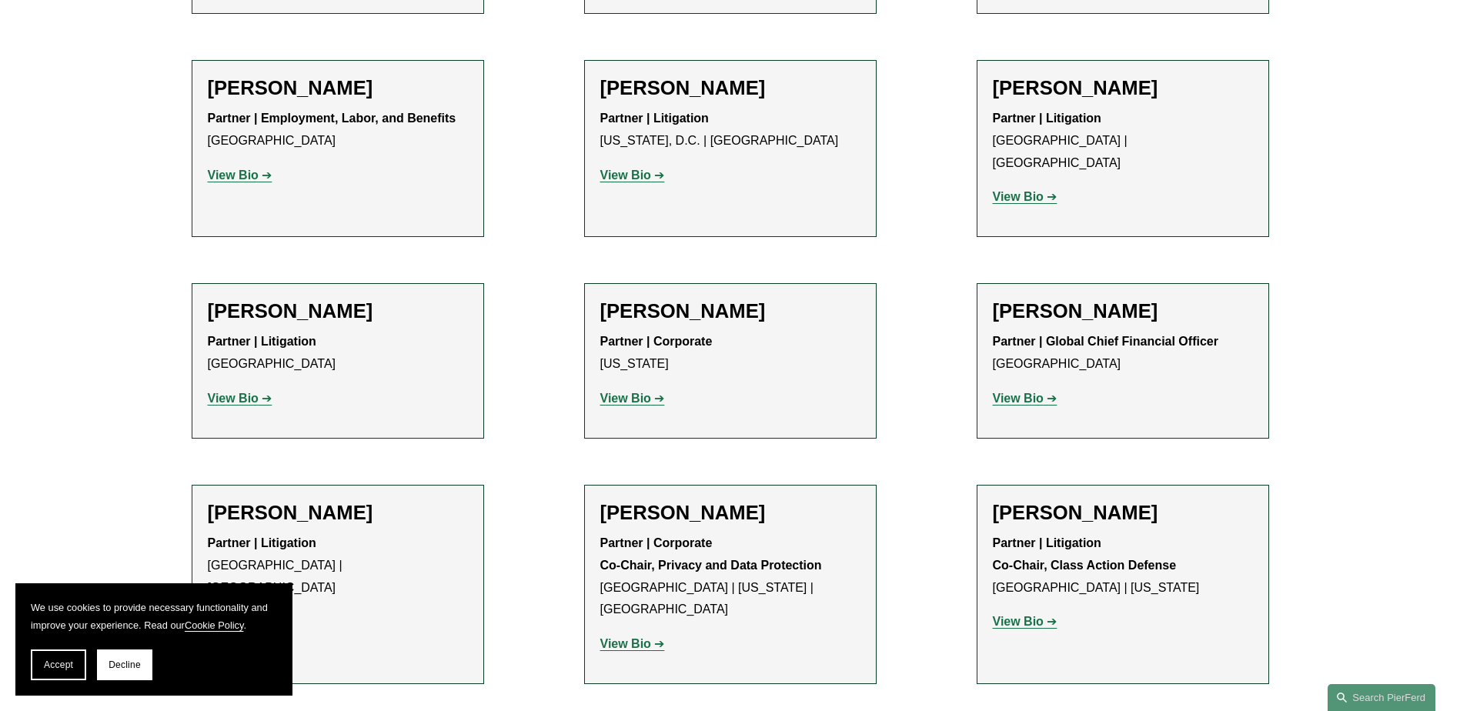
scroll to position [11855, 0]
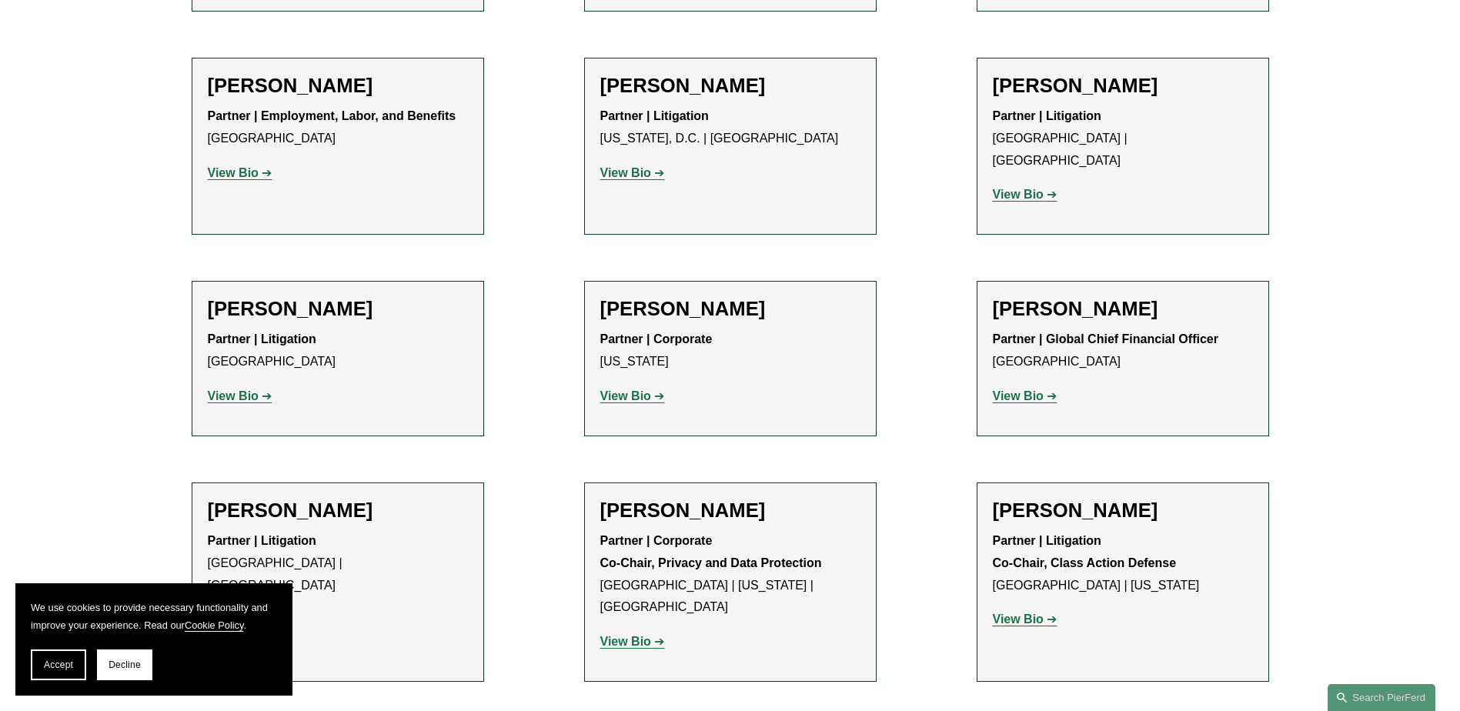
drag, startPoint x: 995, startPoint y: 620, endPoint x: 1141, endPoint y: 618, distance: 146.3
copy strong "Chief Wellness Officer"
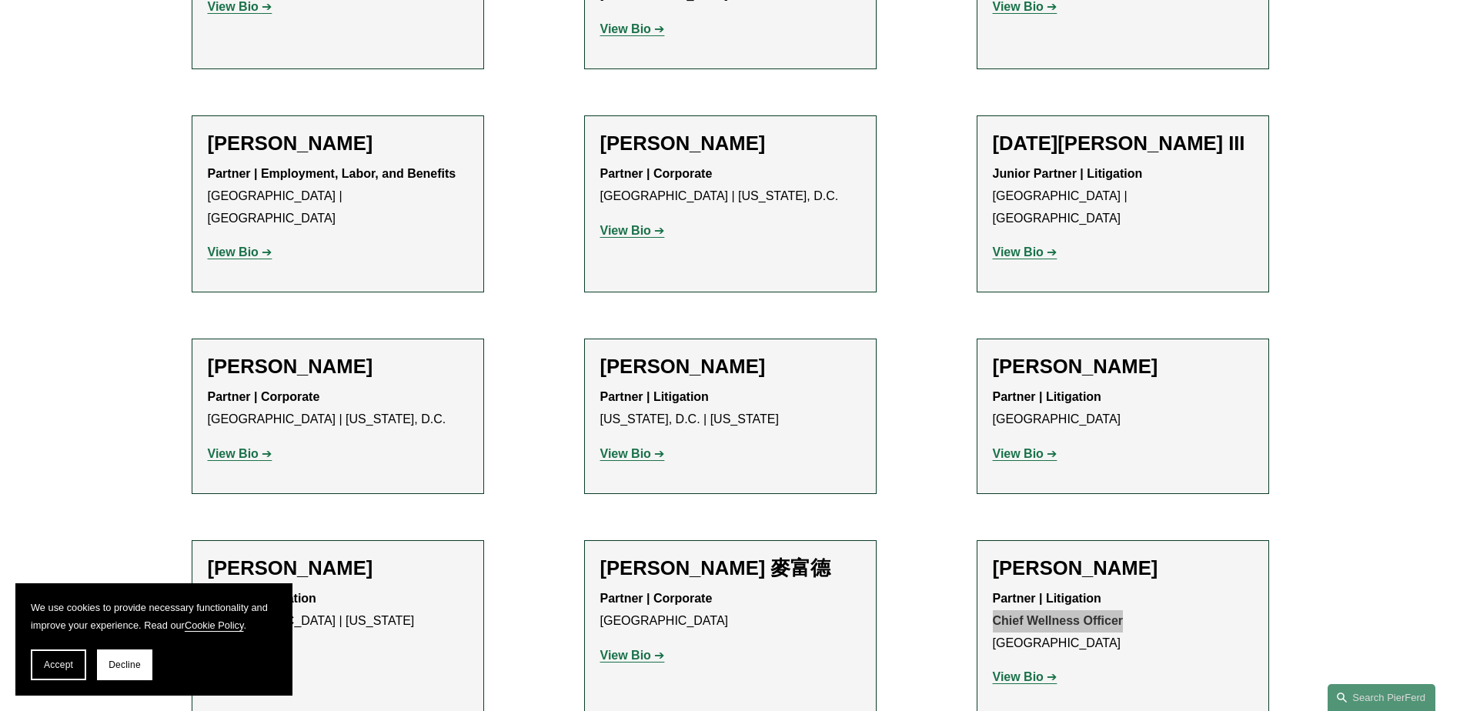
scroll to position [12471, 0]
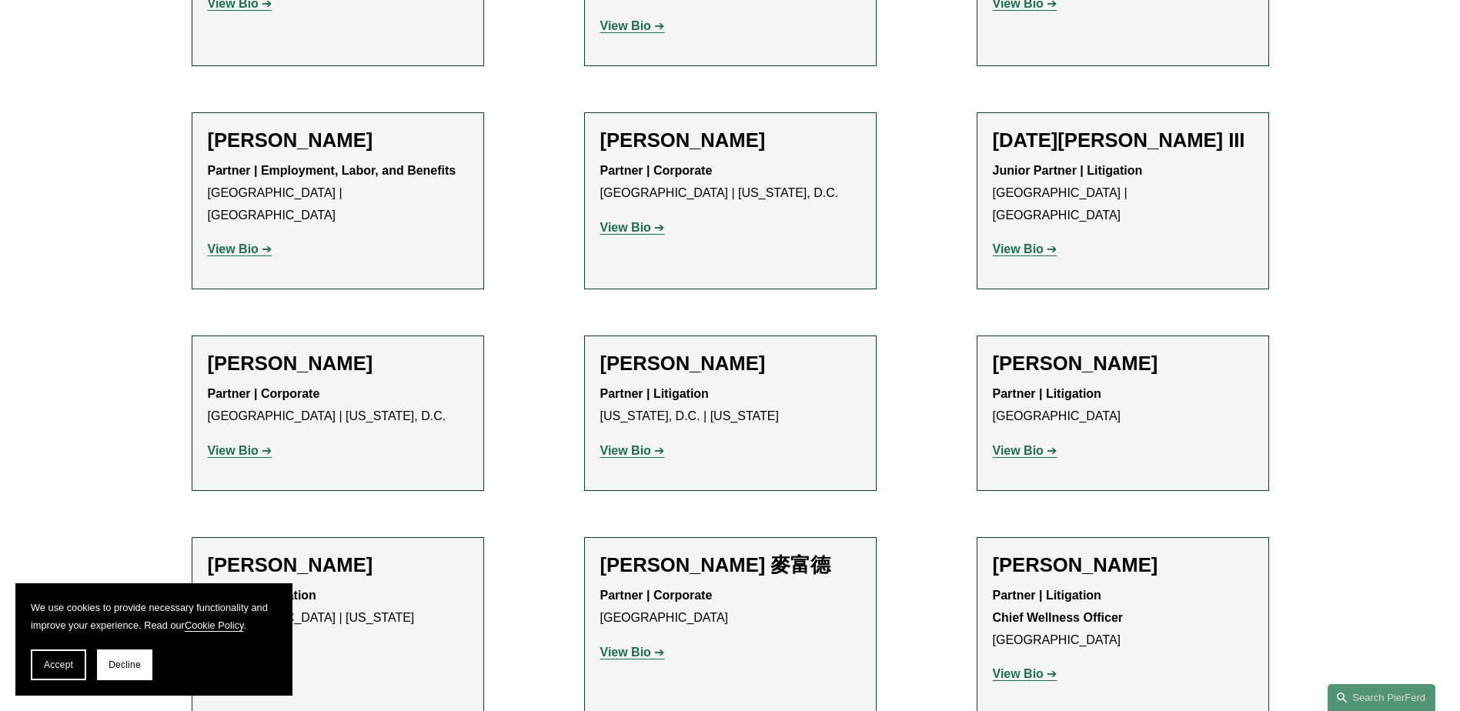
drag, startPoint x: 992, startPoint y: 650, endPoint x: 1229, endPoint y: 649, distance: 237.9
copy strong "Co-Chair, Cyber, Privacy & Technology"
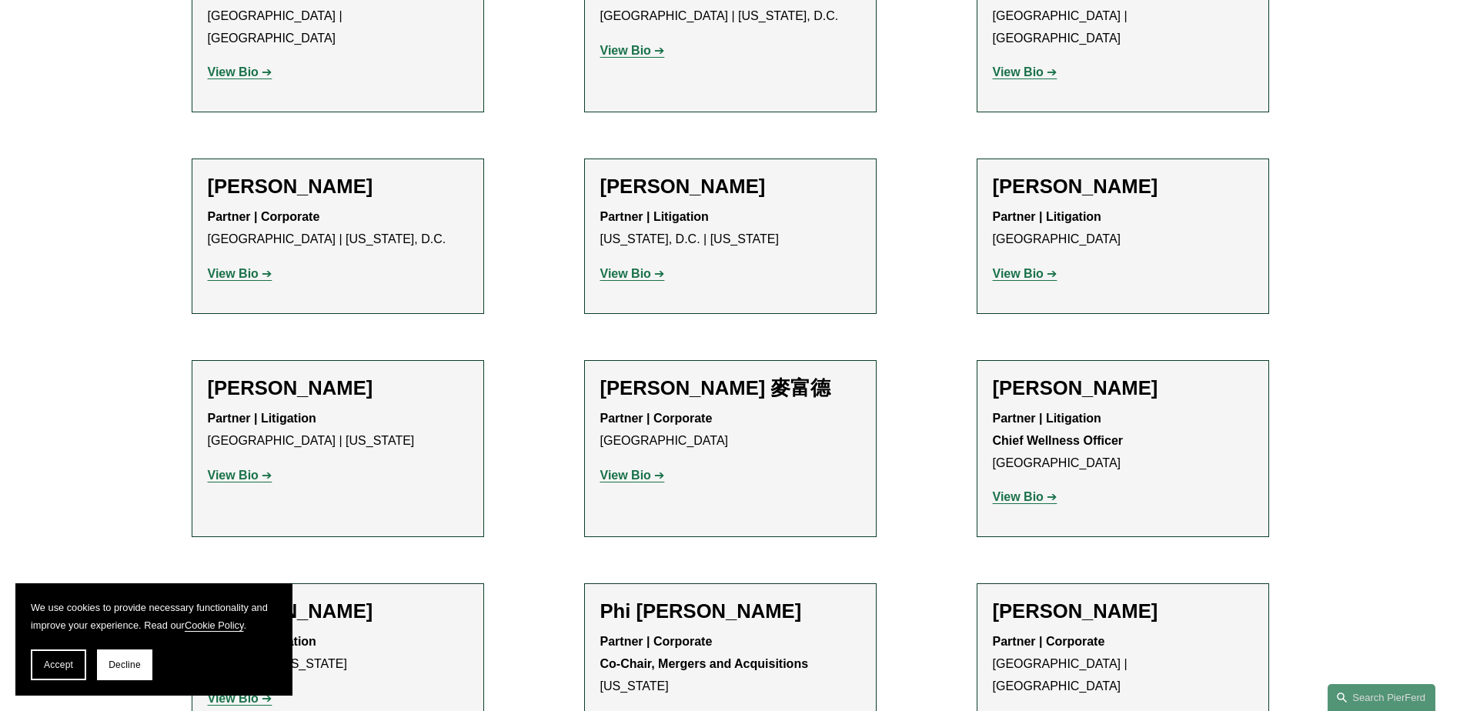
scroll to position [12933, 0]
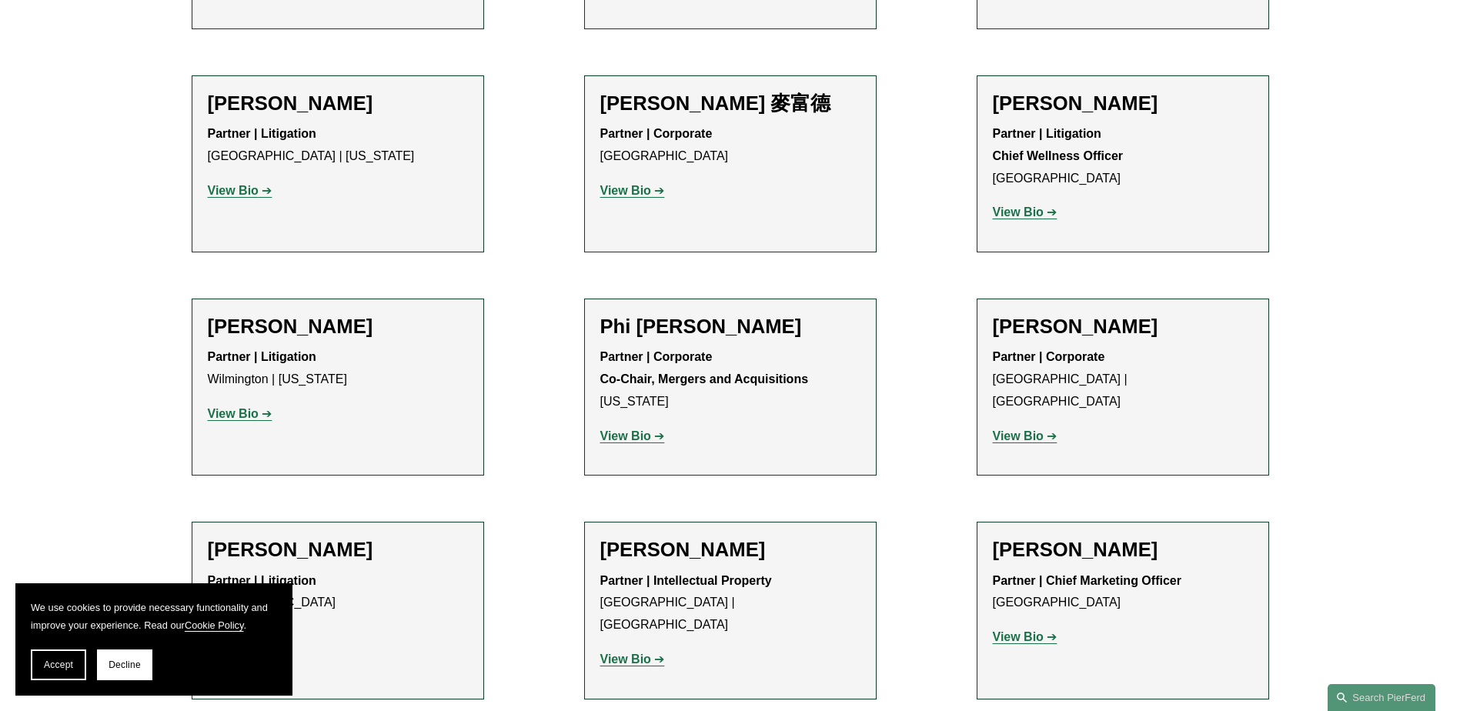
drag, startPoint x: 594, startPoint y: 617, endPoint x: 822, endPoint y: 620, distance: 228.6
copy strong "Co-Chair, Litigation Department"
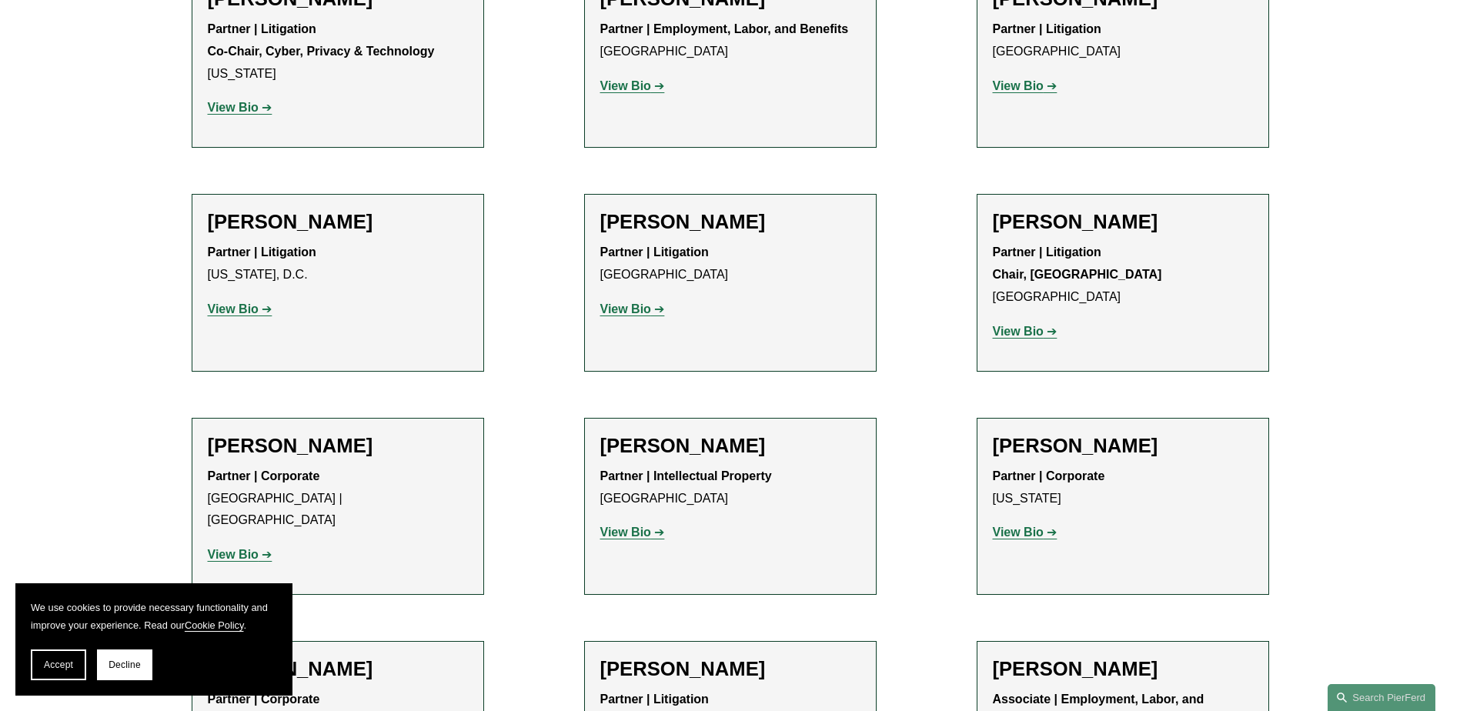
scroll to position [15858, 0]
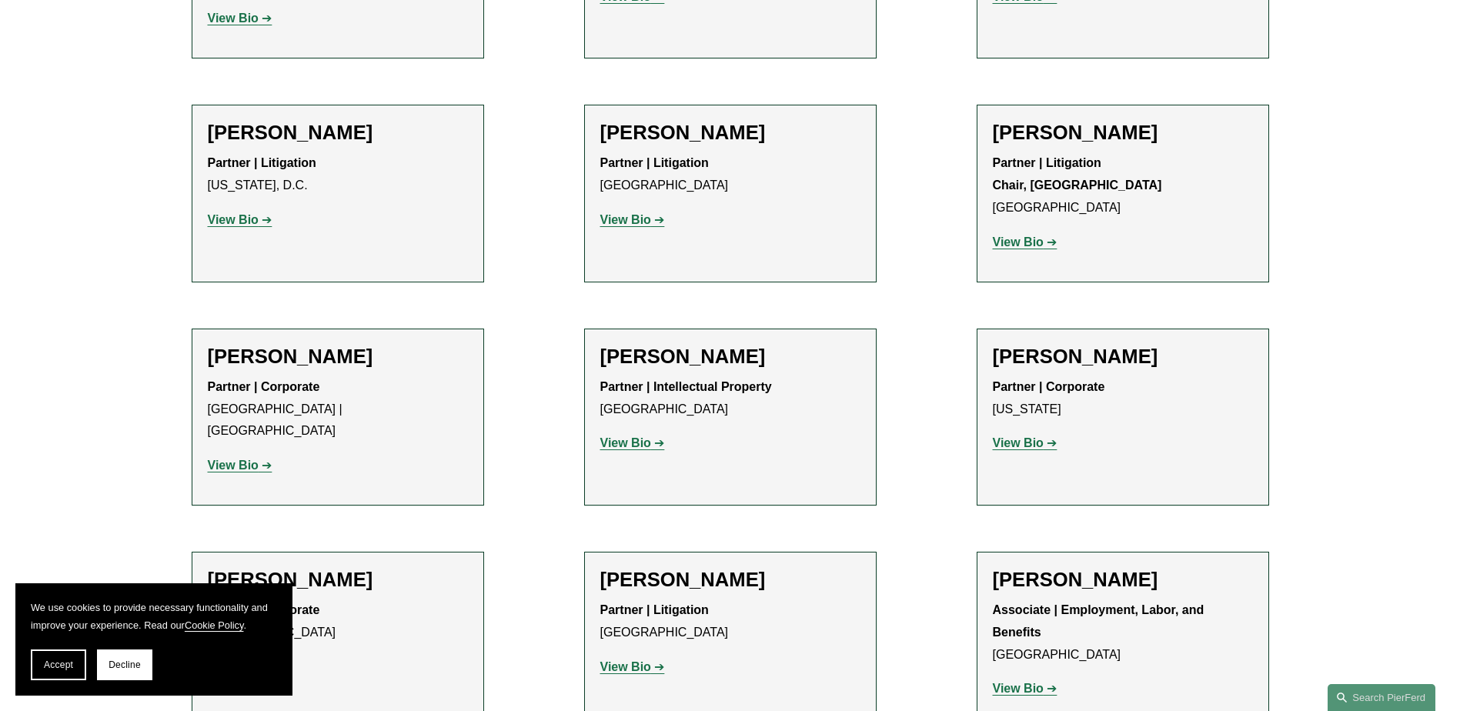
drag, startPoint x: 210, startPoint y: 501, endPoint x: 246, endPoint y: 527, distance: 44.2
copy strong "Co-Chair, Global Media, Entertainment & Sports"
drag, startPoint x: 601, startPoint y: 503, endPoint x: 851, endPoint y: 498, distance: 250.2
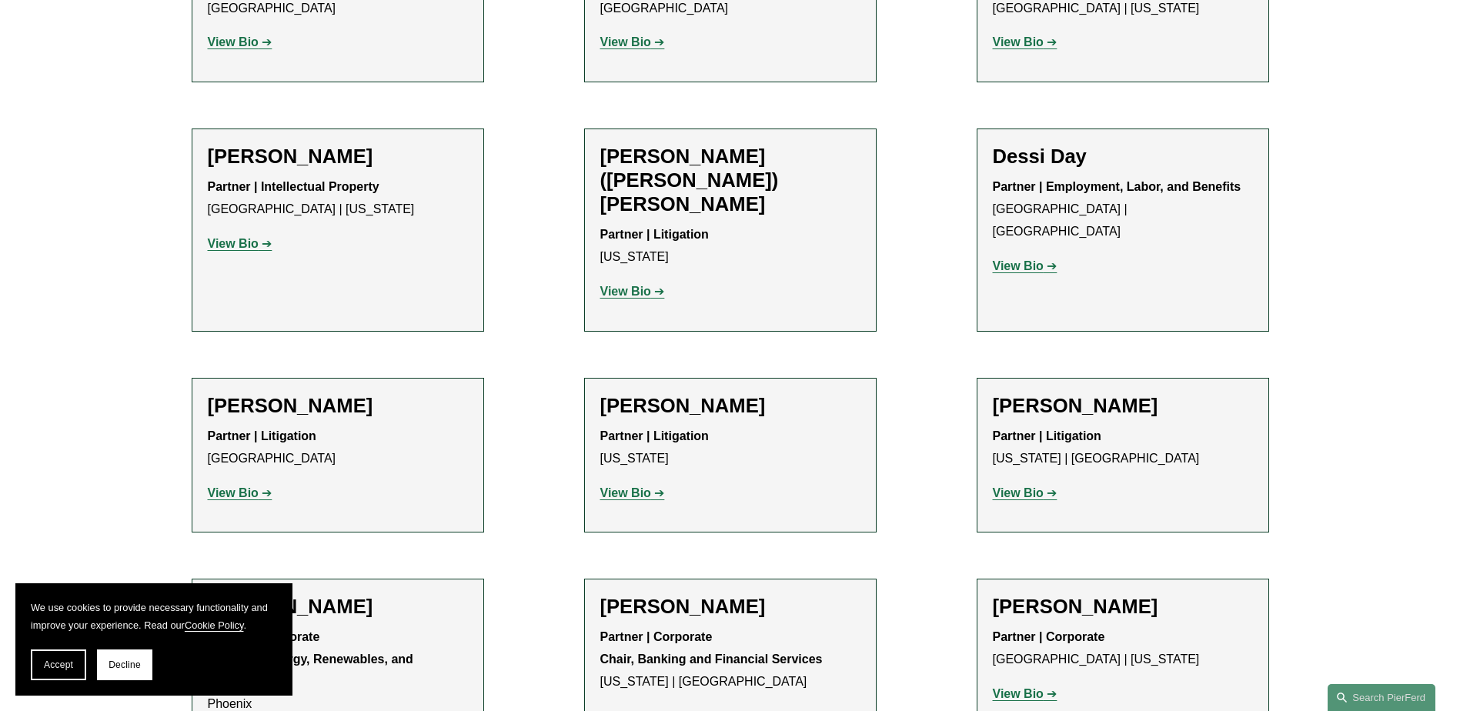
scroll to position [4773, 0]
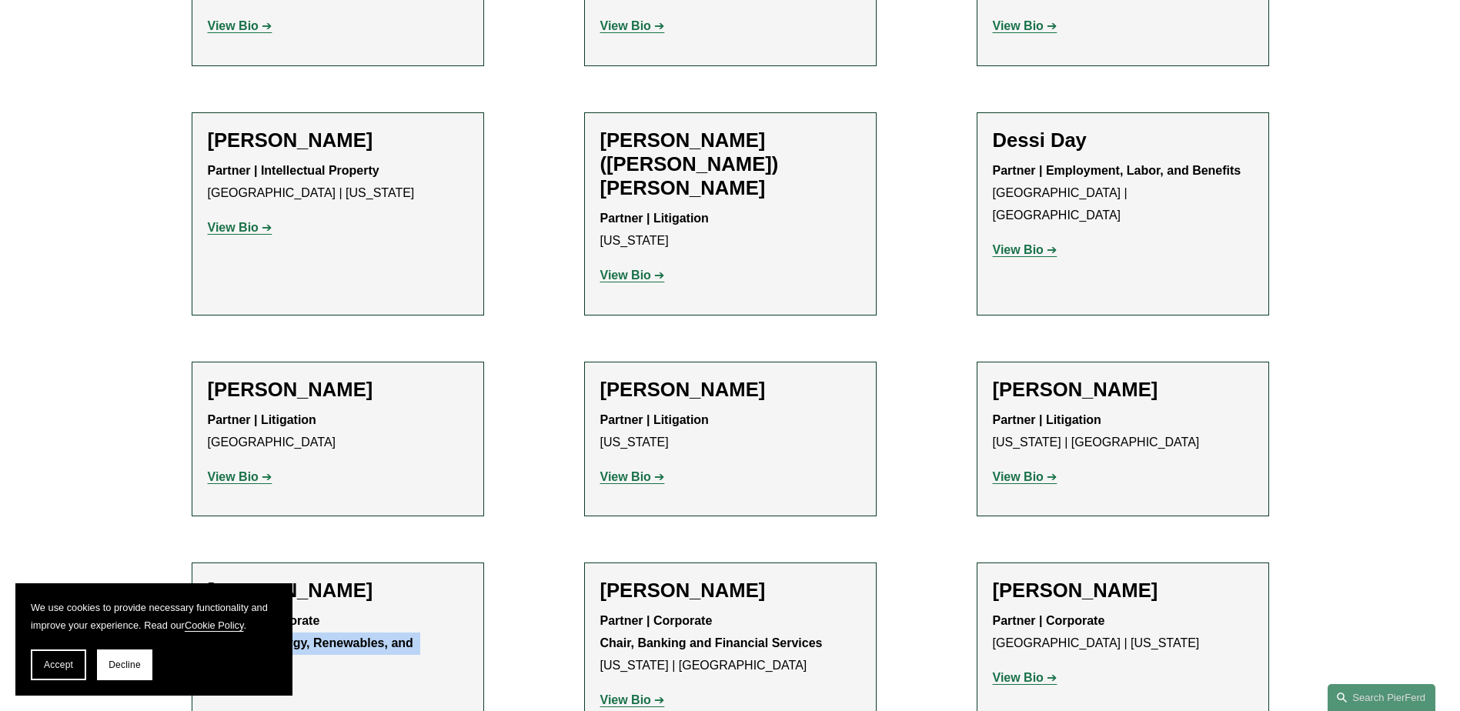
drag, startPoint x: 208, startPoint y: 435, endPoint x: 296, endPoint y: 450, distance: 89.9
click at [296, 610] on p "Partner | Corporate Co-Chair, Energy, Renewables, and Sustainability Phoenix" at bounding box center [338, 654] width 260 height 89
drag, startPoint x: 597, startPoint y: 682, endPoint x: 859, endPoint y: 688, distance: 261.8
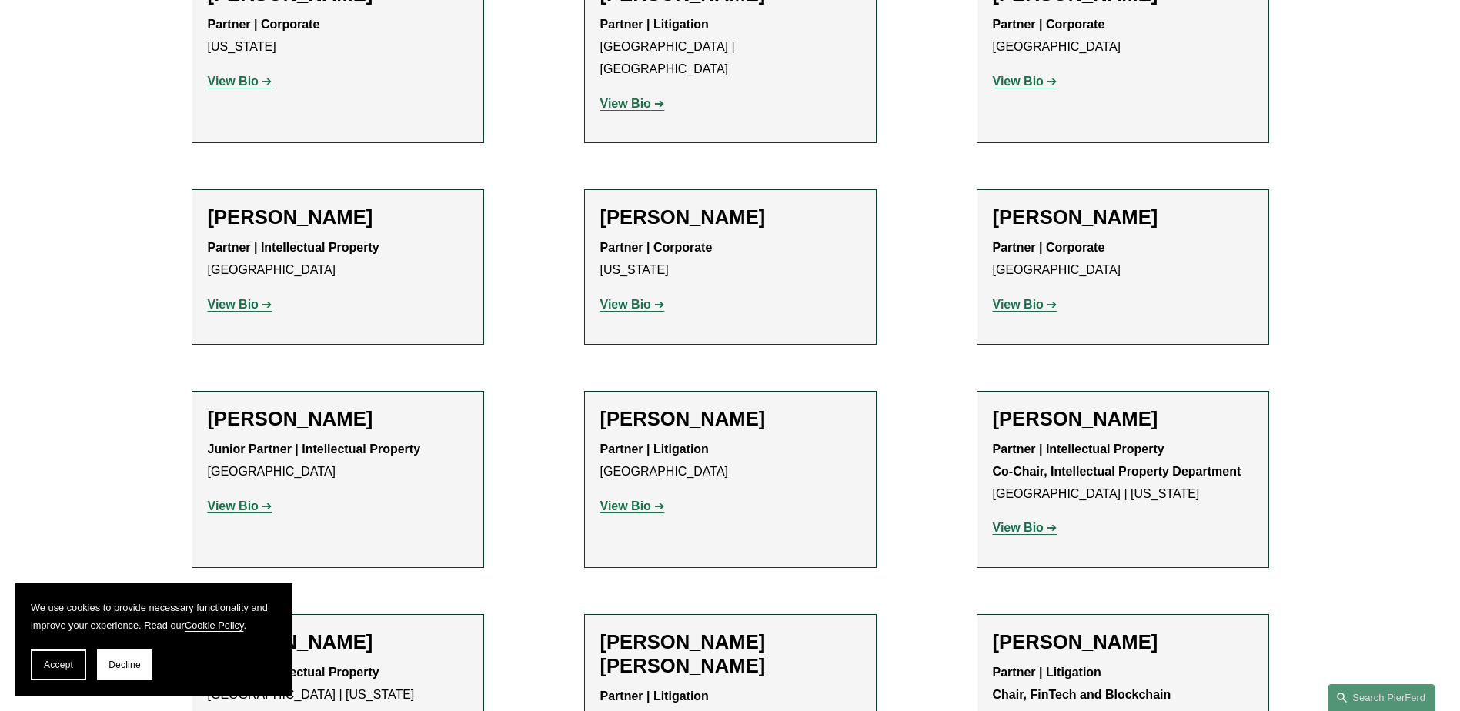
scroll to position [10007, 0]
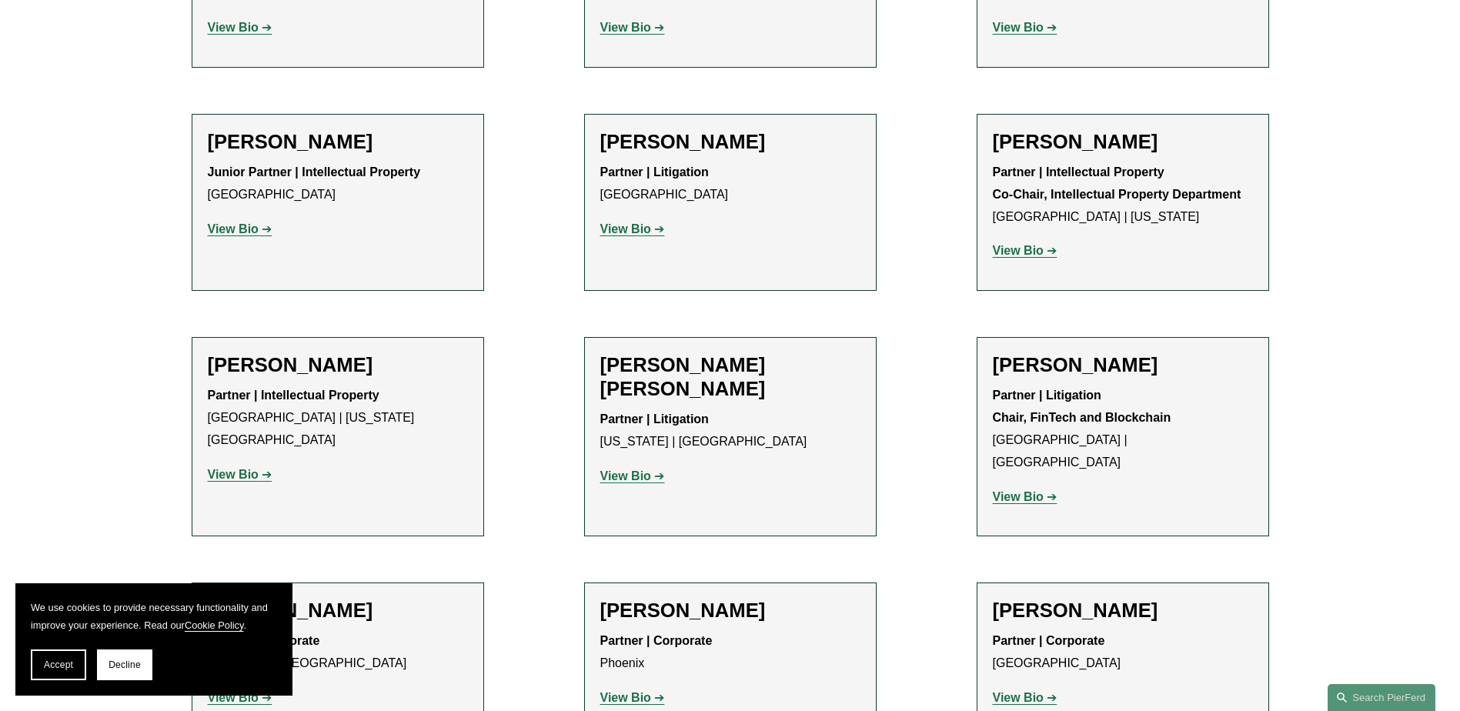
drag, startPoint x: 995, startPoint y: 387, endPoint x: 1184, endPoint y: 387, distance: 189.4
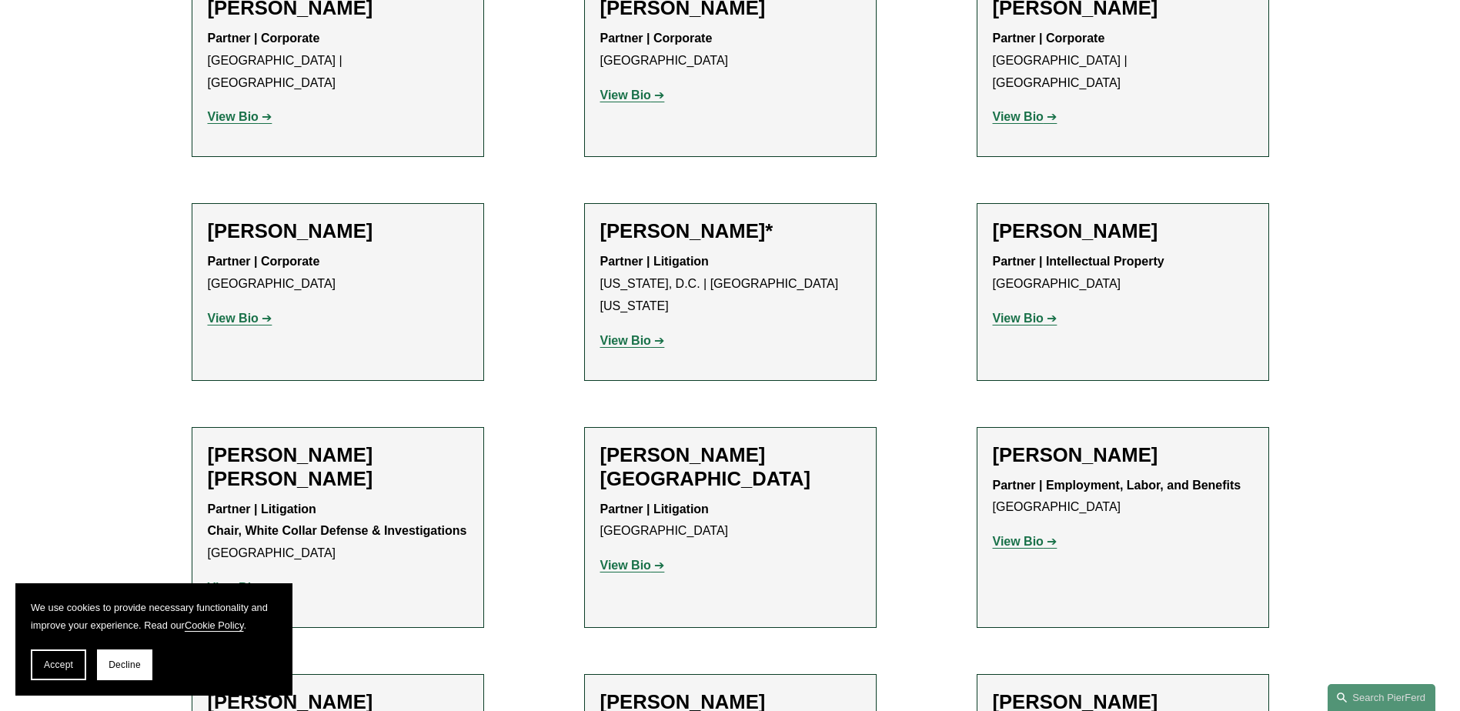
scroll to position [8776, 0]
drag, startPoint x: 993, startPoint y: 341, endPoint x: 1115, endPoint y: 340, distance: 122.4
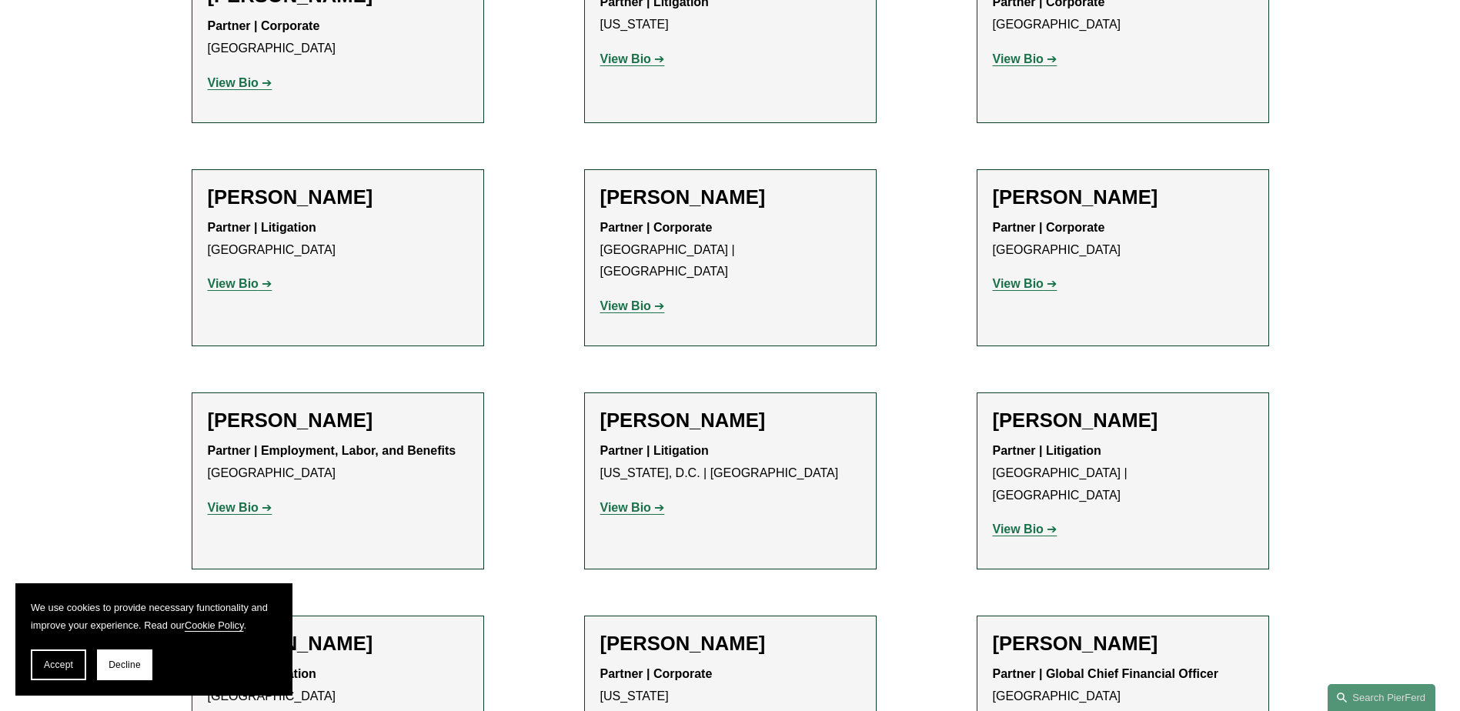
scroll to position [11547, 0]
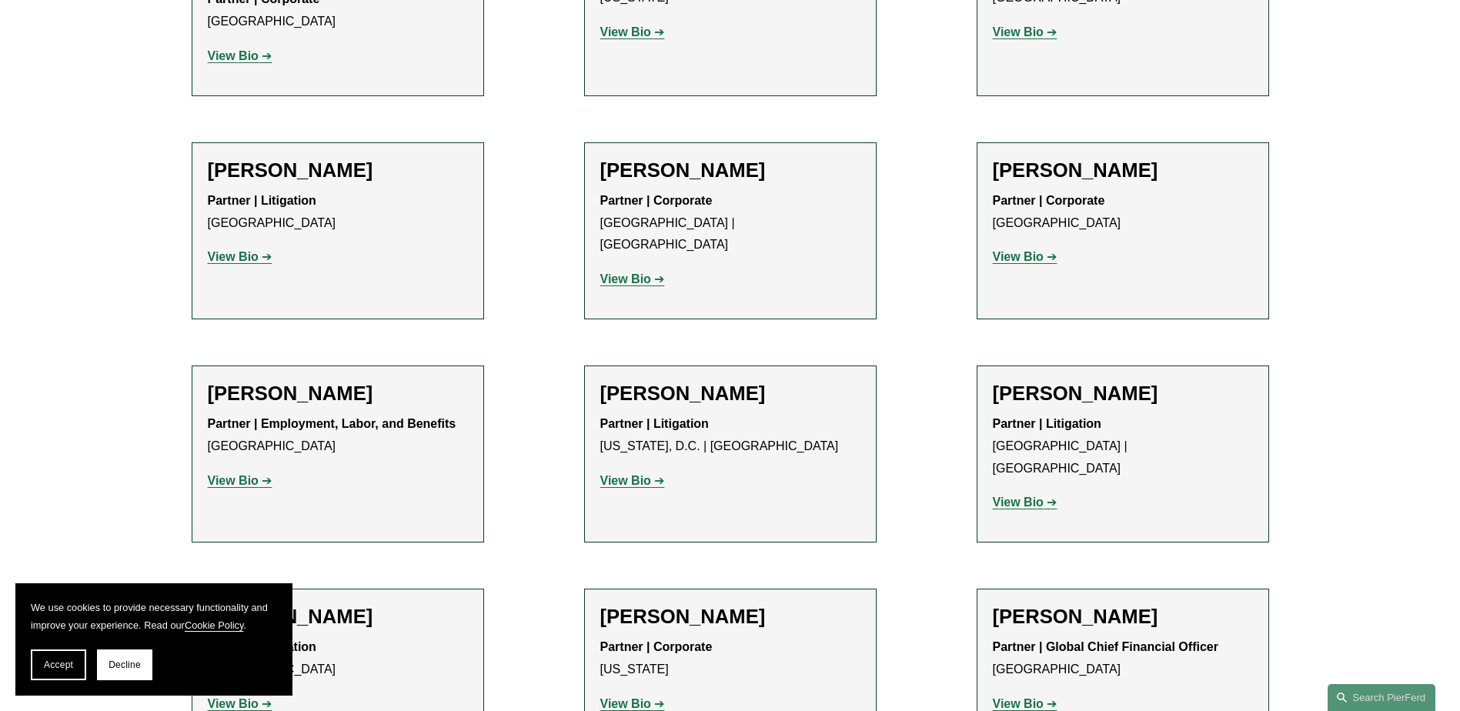
drag, startPoint x: 995, startPoint y: 301, endPoint x: 1189, endPoint y: 298, distance: 193.2
drag, startPoint x: 603, startPoint y: 301, endPoint x: 839, endPoint y: 302, distance: 236.3
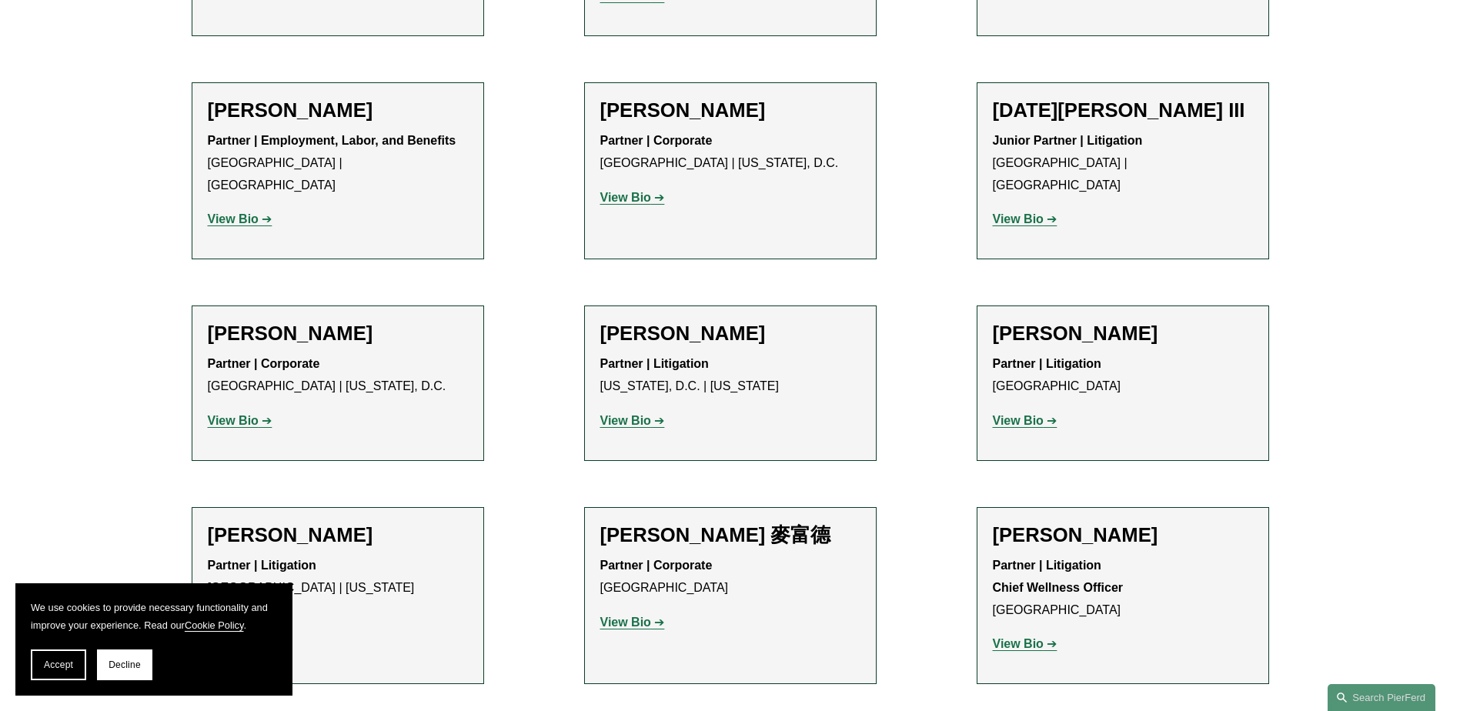
scroll to position [12471, 0]
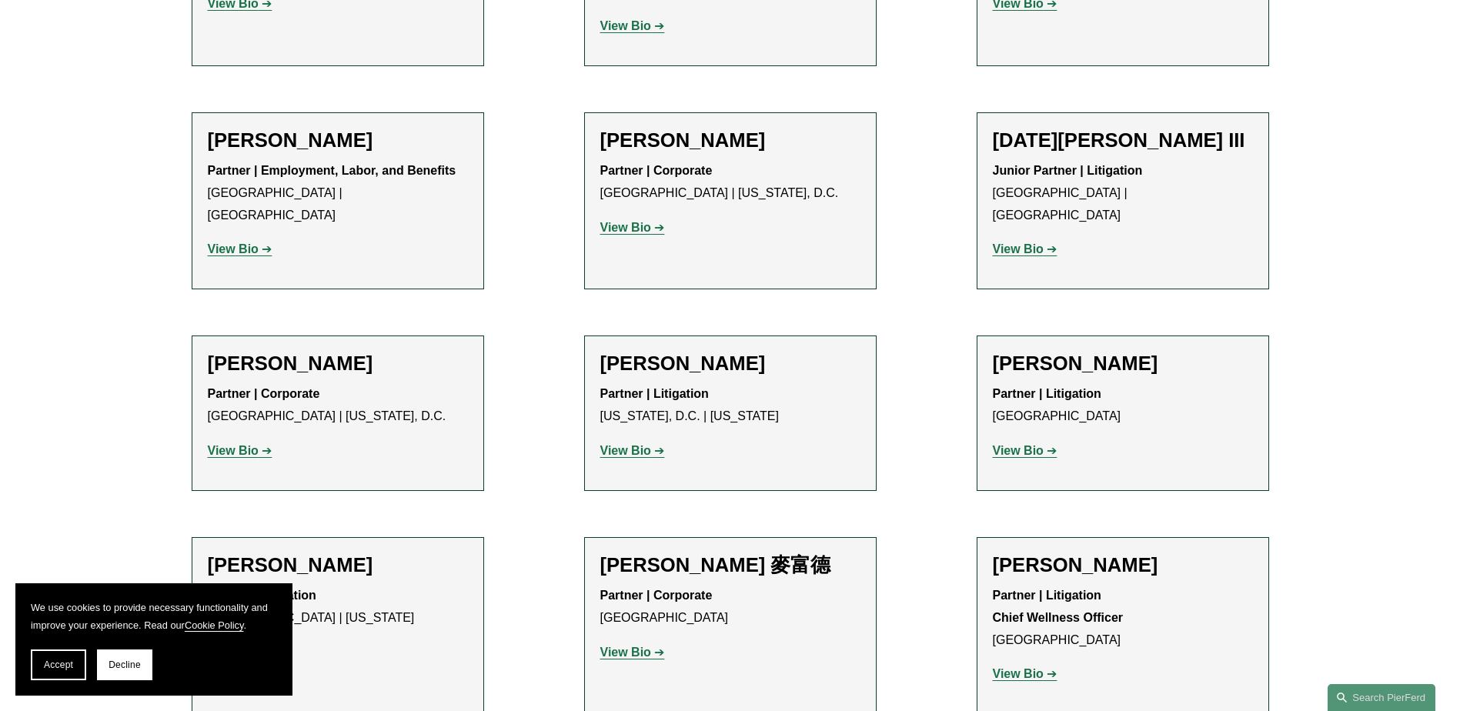
drag, startPoint x: 603, startPoint y: 229, endPoint x: 826, endPoint y: 223, distance: 223.3
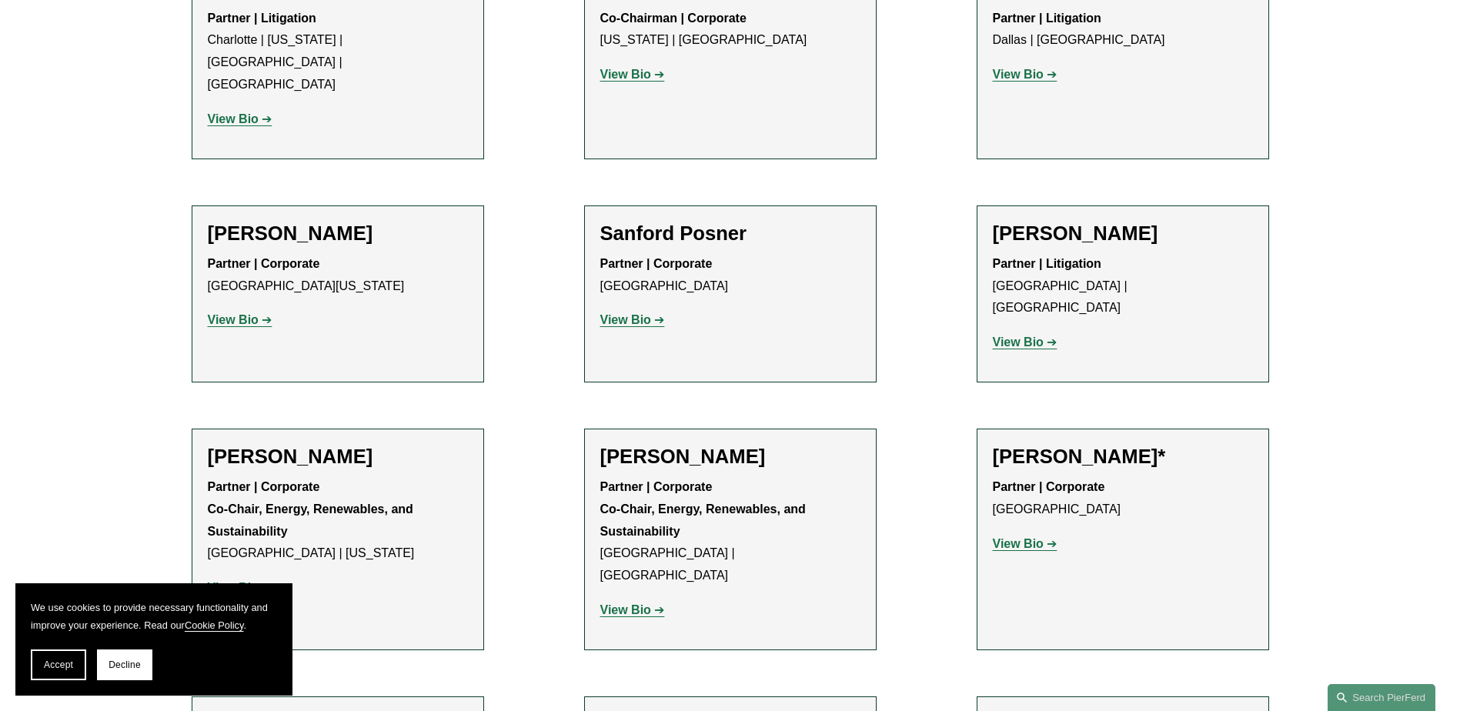
scroll to position [14626, 0]
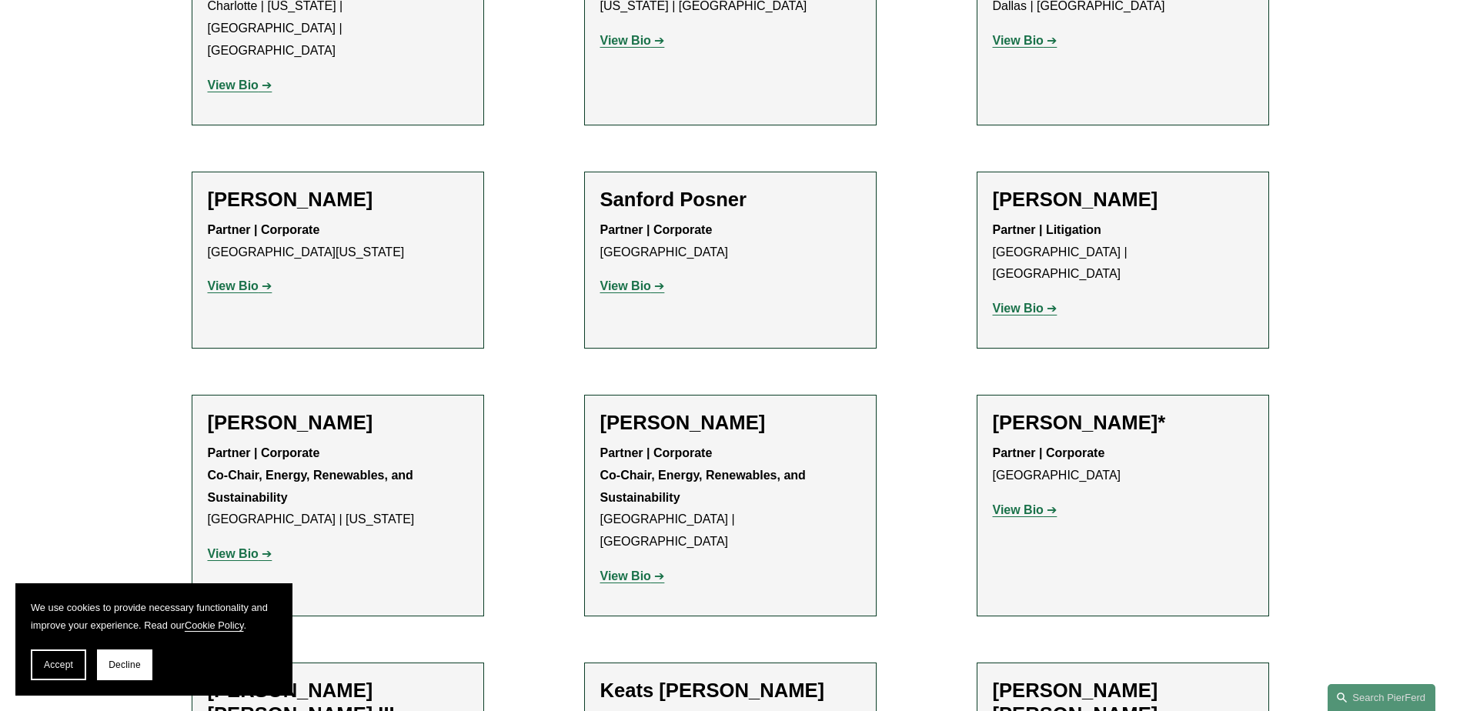
drag, startPoint x: 208, startPoint y: 390, endPoint x: 440, endPoint y: 400, distance: 232.7
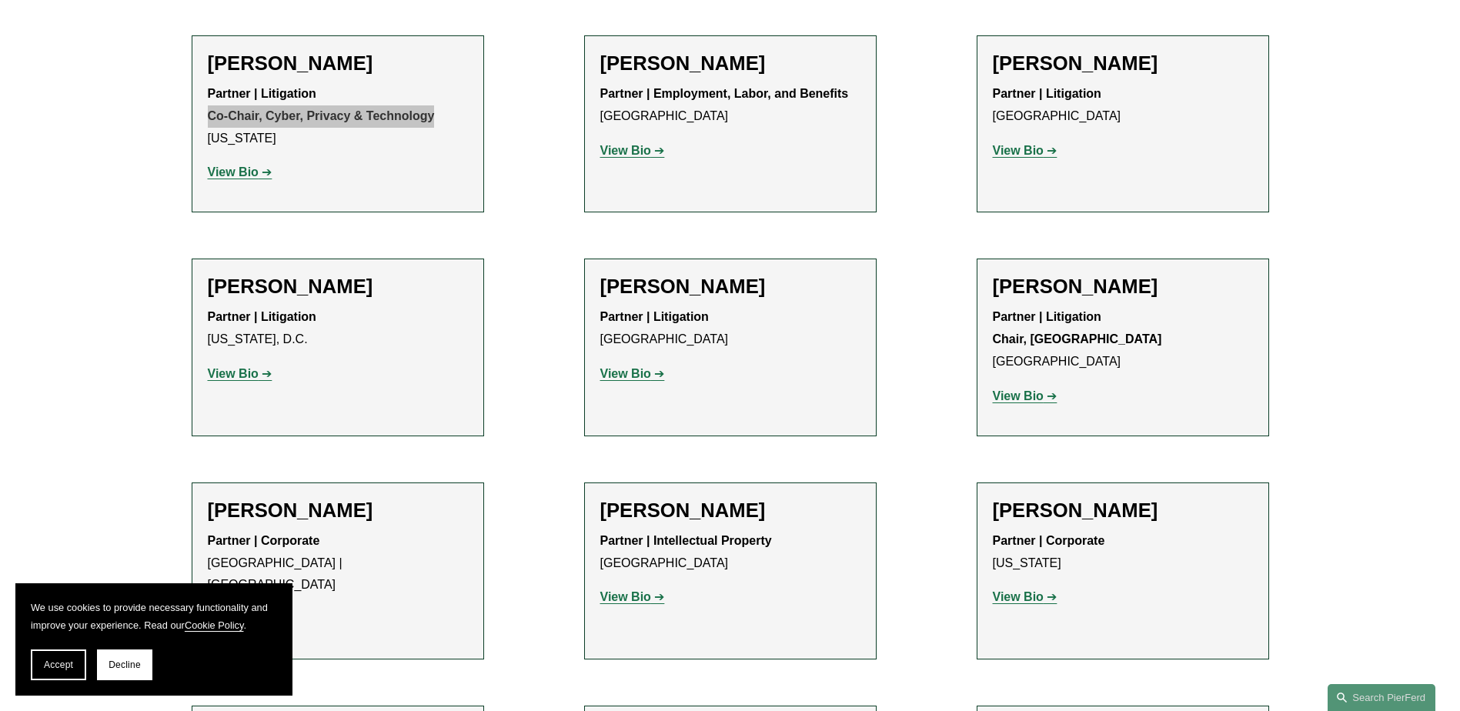
scroll to position [15858, 0]
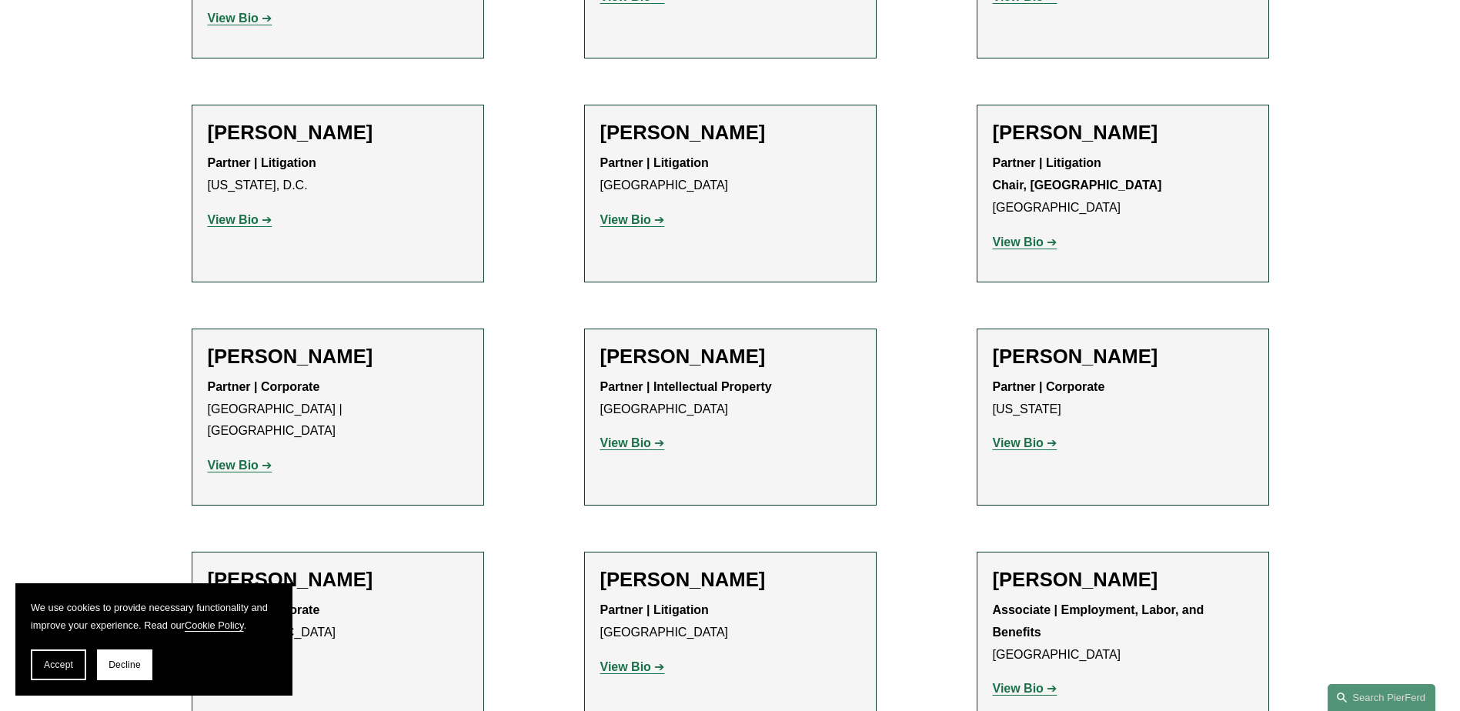
drag, startPoint x: 995, startPoint y: 283, endPoint x: 1257, endPoint y: 276, distance: 262.6
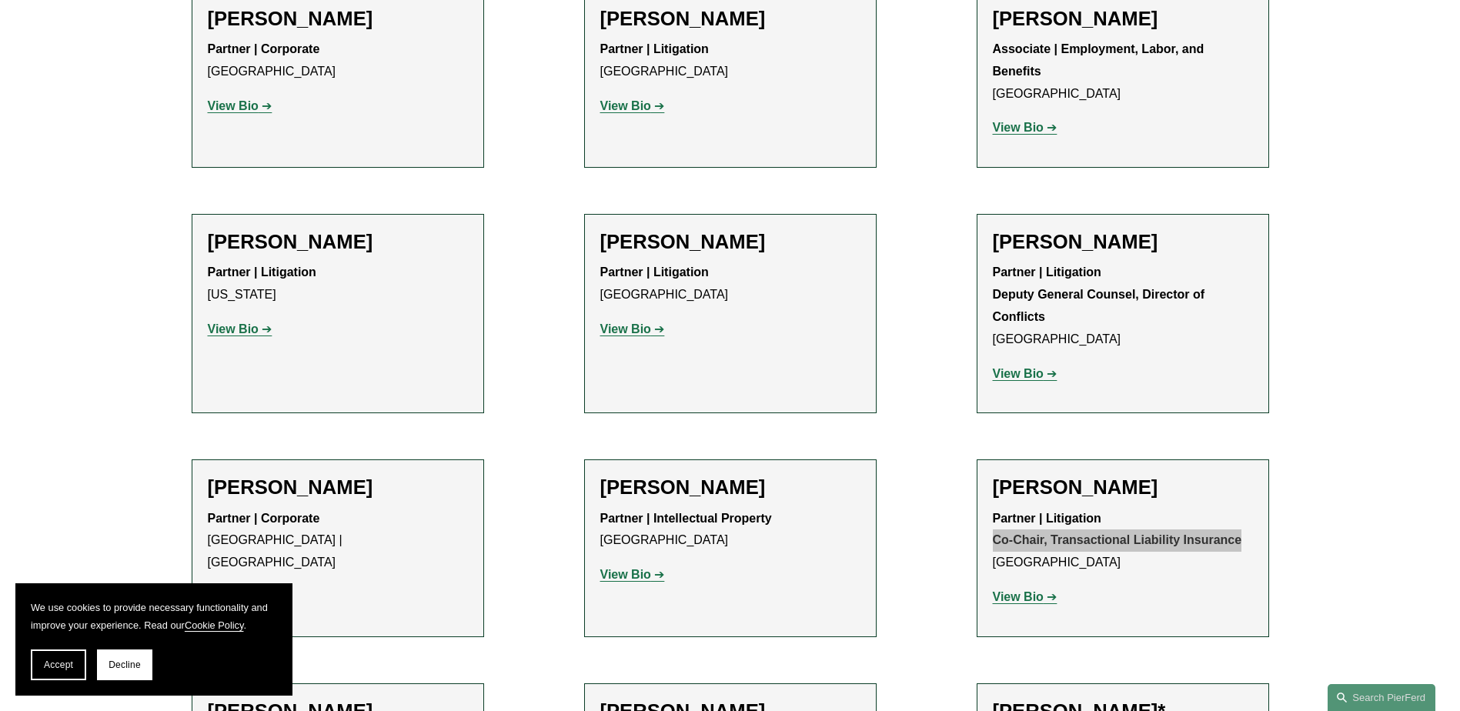
scroll to position [16474, 0]
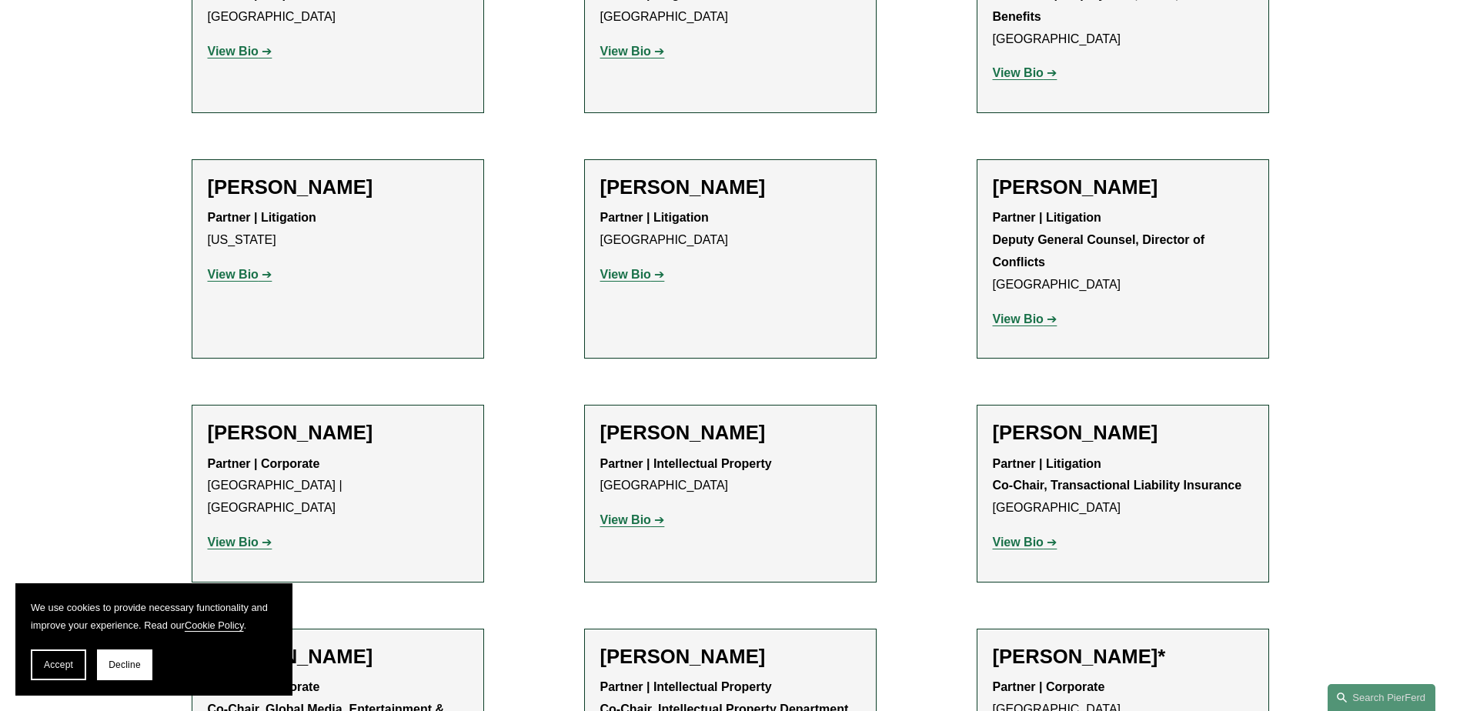
drag, startPoint x: 209, startPoint y: 382, endPoint x: 330, endPoint y: 380, distance: 120.9
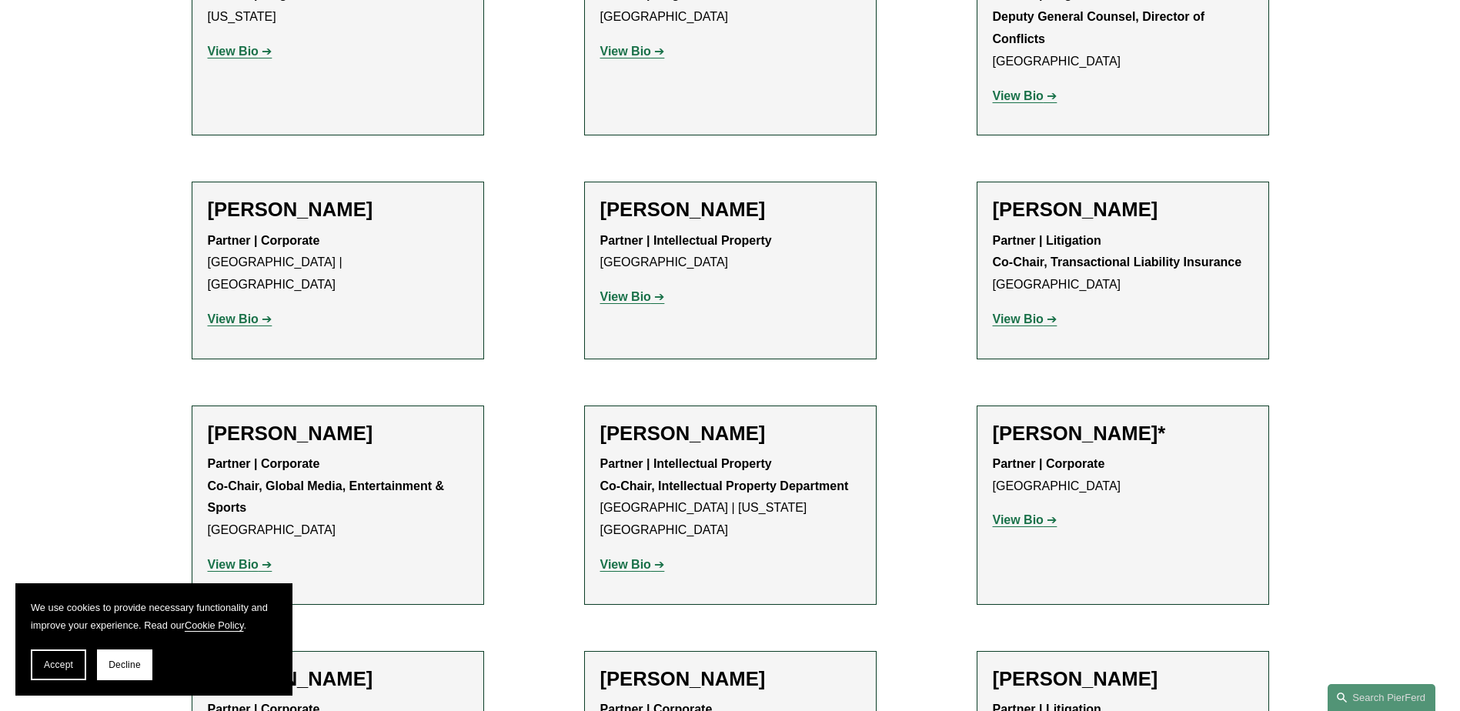
scroll to position [16936, 0]
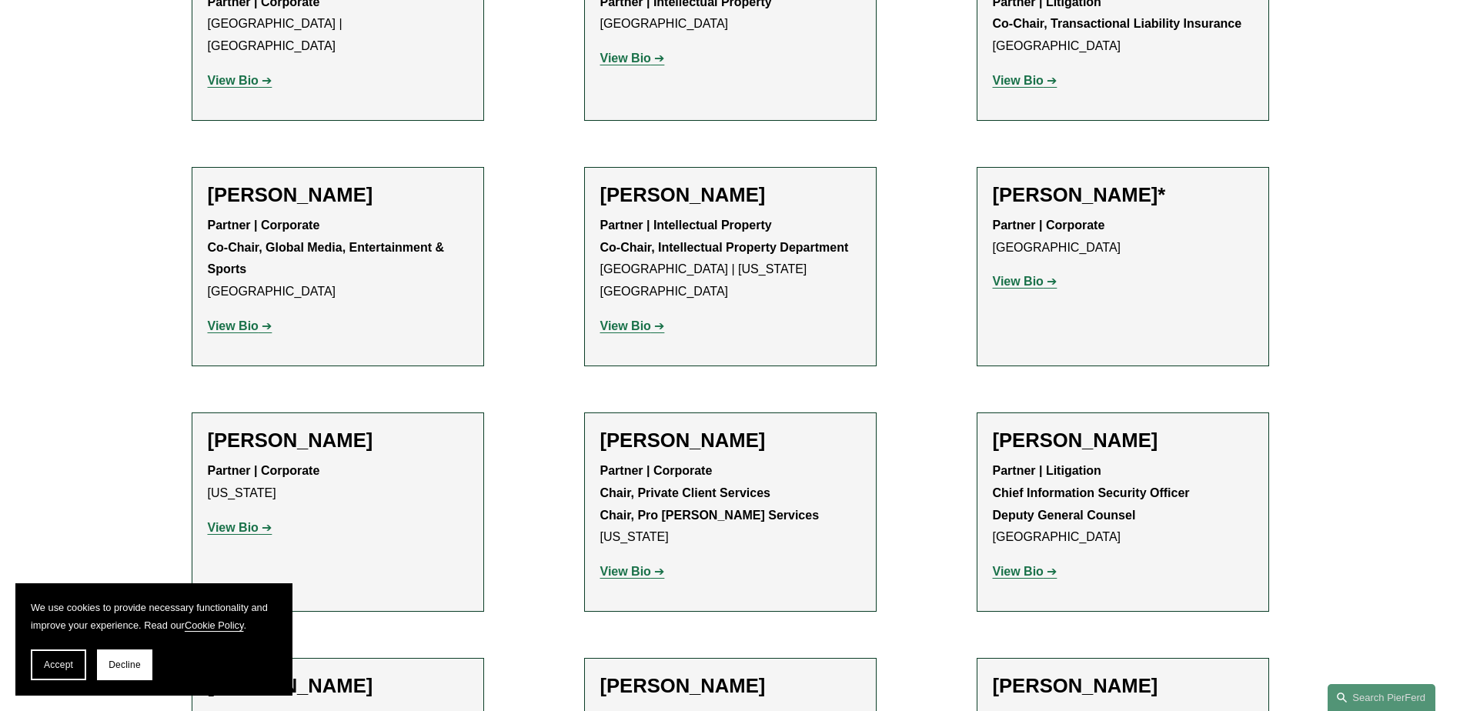
drag, startPoint x: 209, startPoint y: 144, endPoint x: 266, endPoint y: 159, distance: 58.8
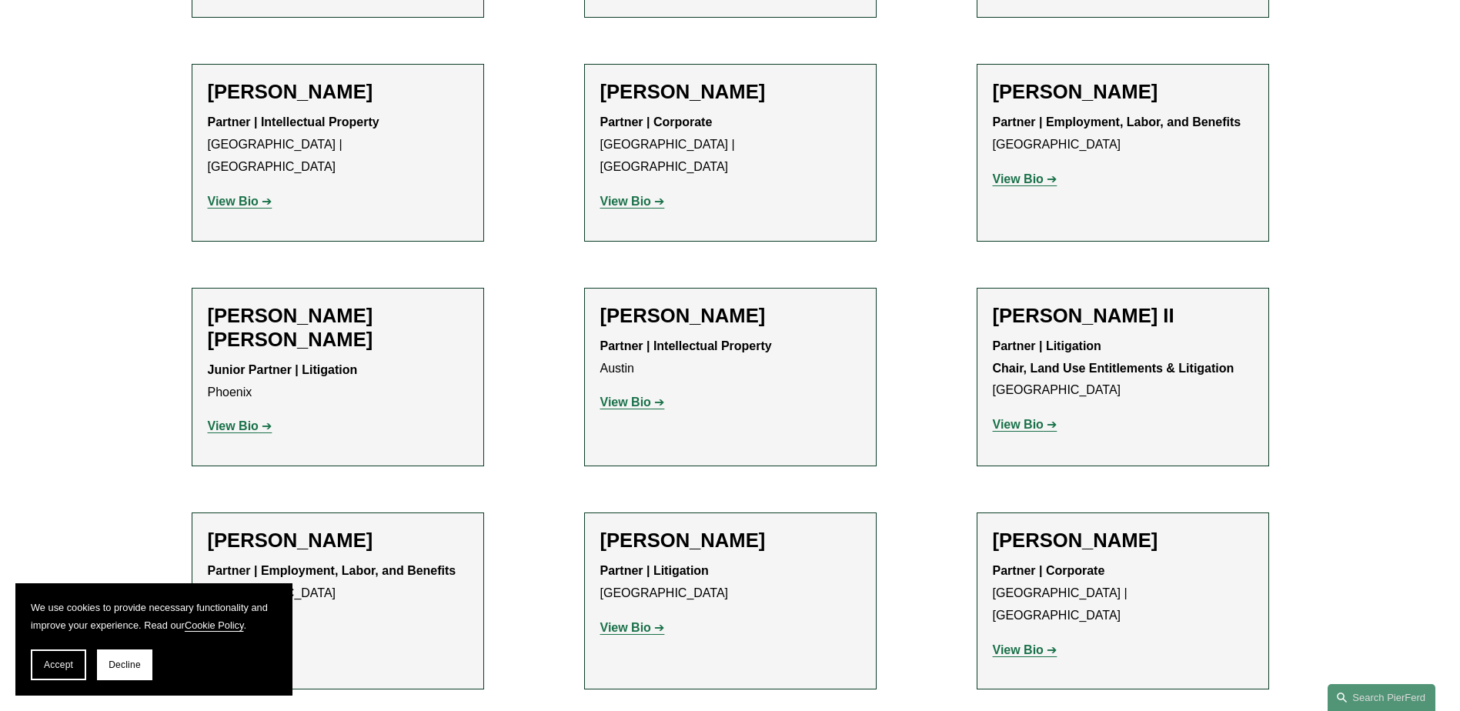
scroll to position [1540, 0]
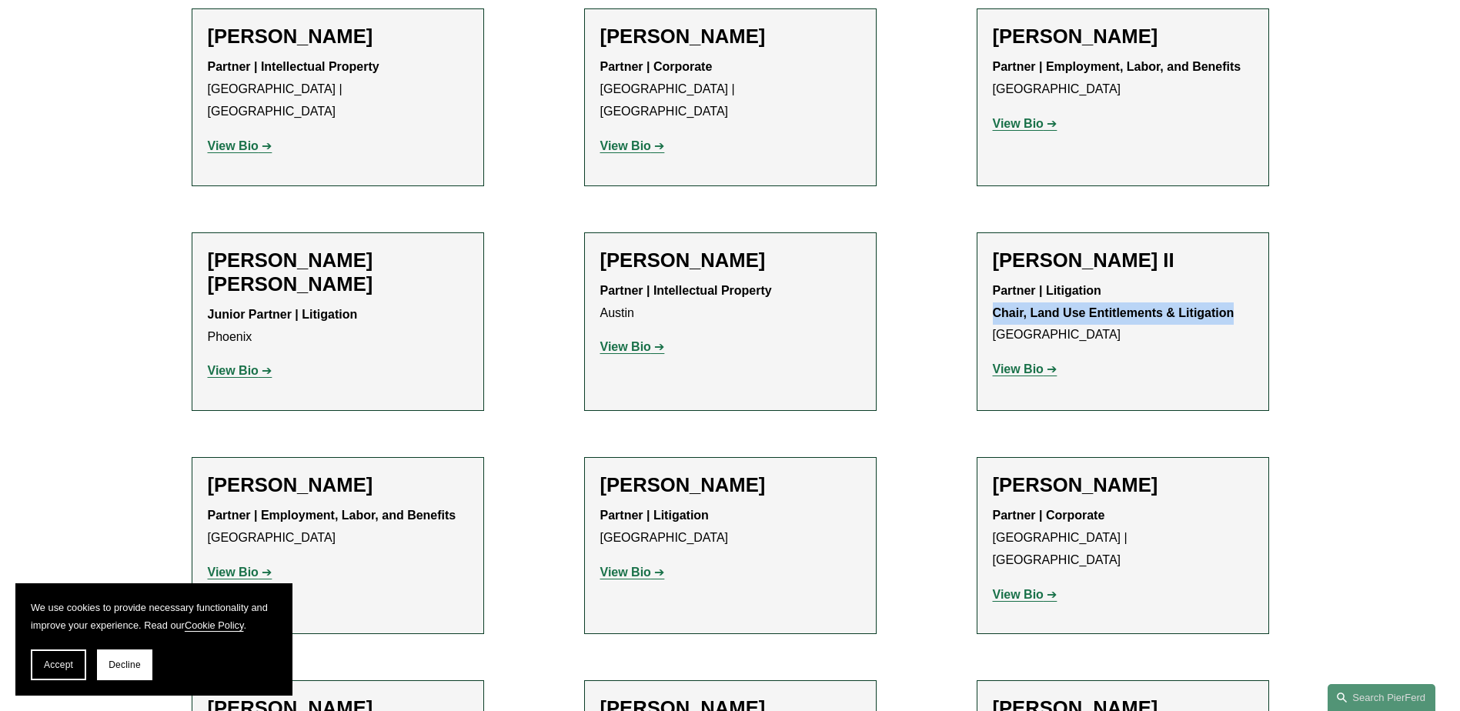
drag, startPoint x: 993, startPoint y: 293, endPoint x: 1238, endPoint y: 286, distance: 244.9
click at [1238, 286] on p "Partner | Litigation Chair, Land Use Entitlements & Litigation Los Angeles" at bounding box center [1123, 313] width 260 height 66
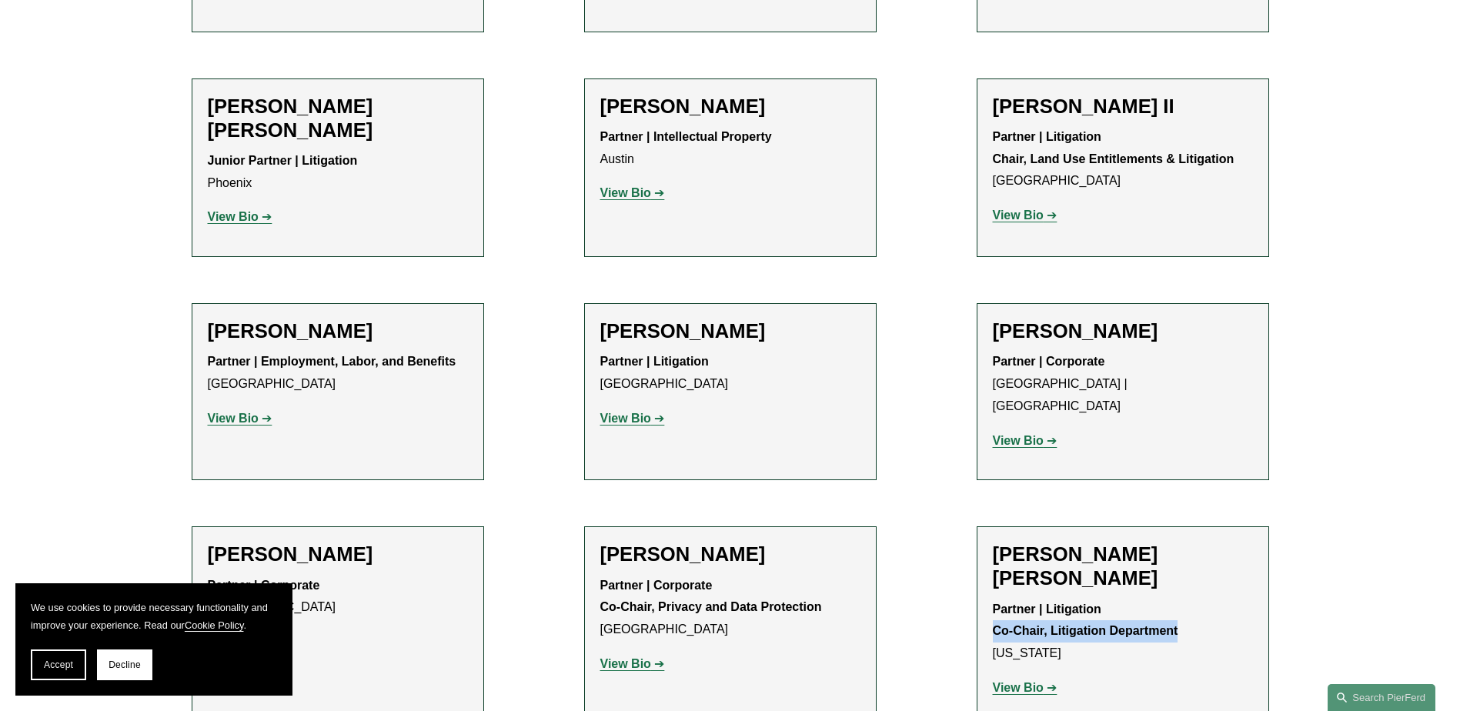
drag, startPoint x: 993, startPoint y: 560, endPoint x: 1186, endPoint y: 565, distance: 192.5
click at [1186, 599] on p "Partner | Litigation Co-Chair, Litigation Department New York" at bounding box center [1123, 632] width 260 height 66
drag, startPoint x: 603, startPoint y: 563, endPoint x: 823, endPoint y: 557, distance: 220.3
click at [823, 575] on p "Partner | Corporate Co-Chair, Privacy and Data Protection Palo Alto" at bounding box center [730, 608] width 260 height 66
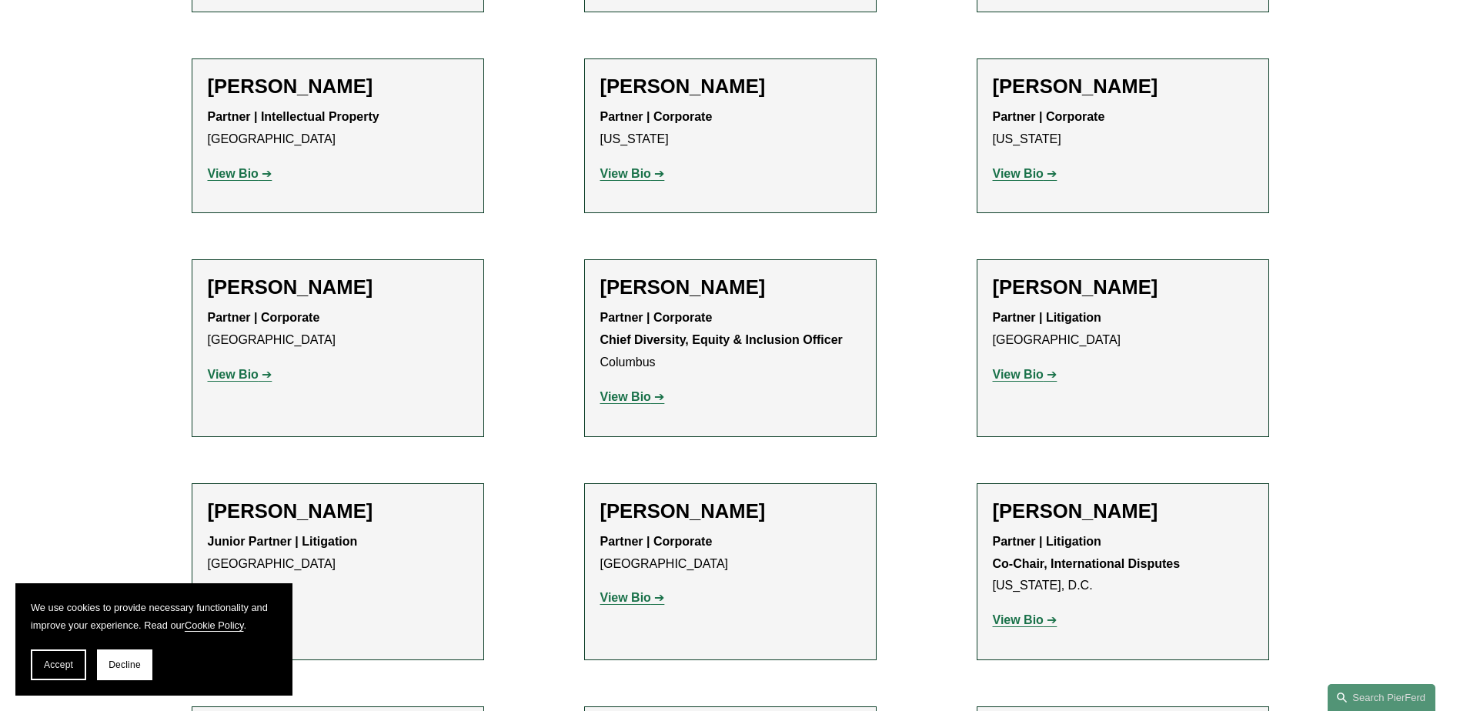
scroll to position [2463, 0]
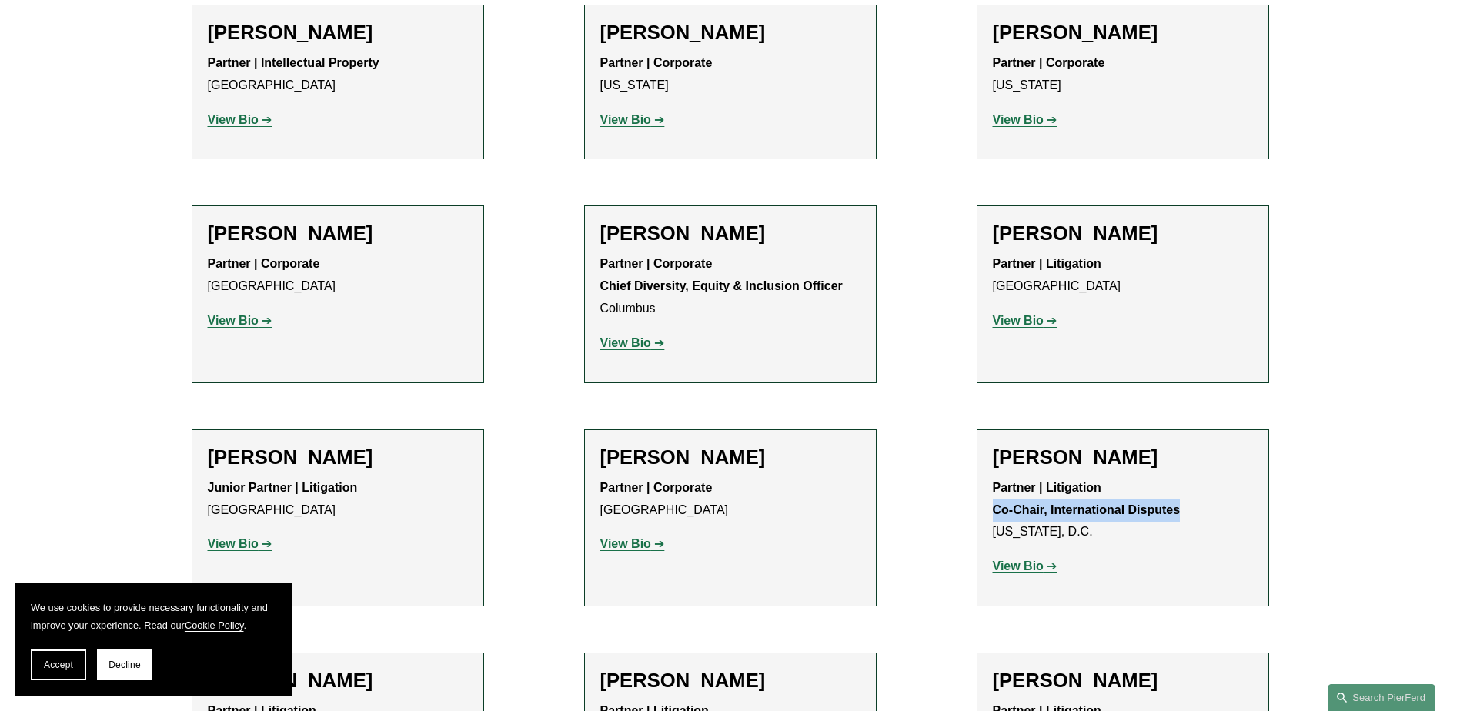
drag, startPoint x: 996, startPoint y: 441, endPoint x: 1185, endPoint y: 438, distance: 188.6
click at [1185, 477] on p "Partner | Litigation Co-Chair, International Disputes Washington, D.C." at bounding box center [1123, 510] width 260 height 66
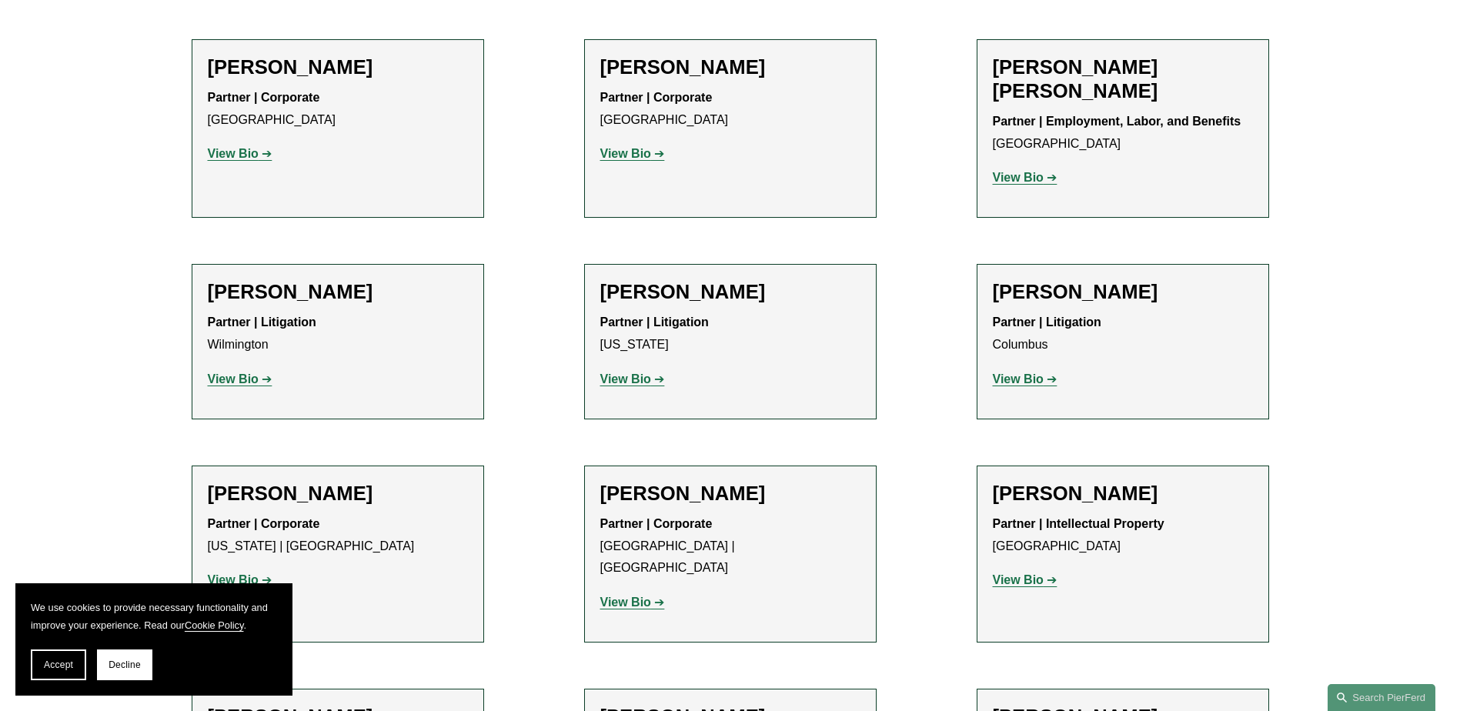
scroll to position [3695, 0]
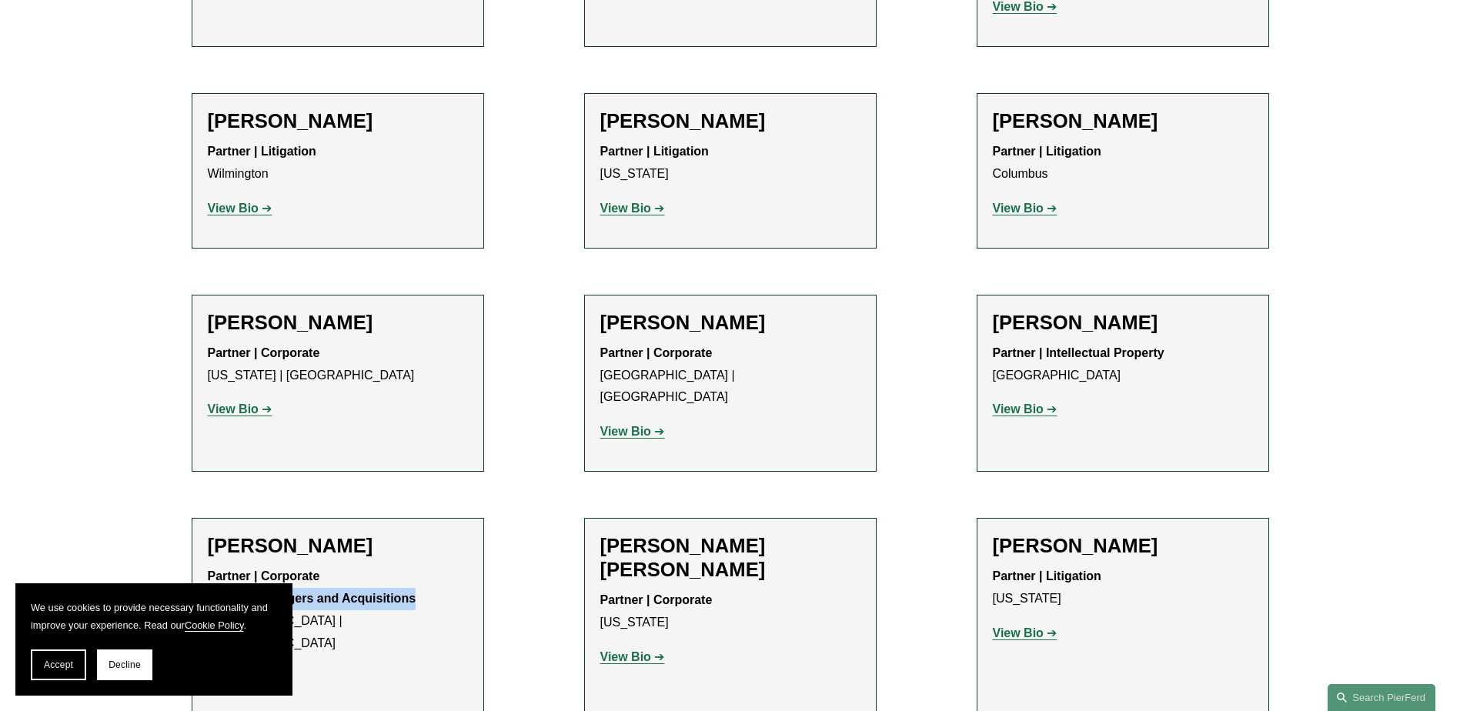
drag, startPoint x: 209, startPoint y: 460, endPoint x: 427, endPoint y: 458, distance: 217.9
click at [427, 566] on p "Partner | Corporate Co-Chair, Mergers and Acquisitions Detroit | Cleveland" at bounding box center [338, 610] width 260 height 89
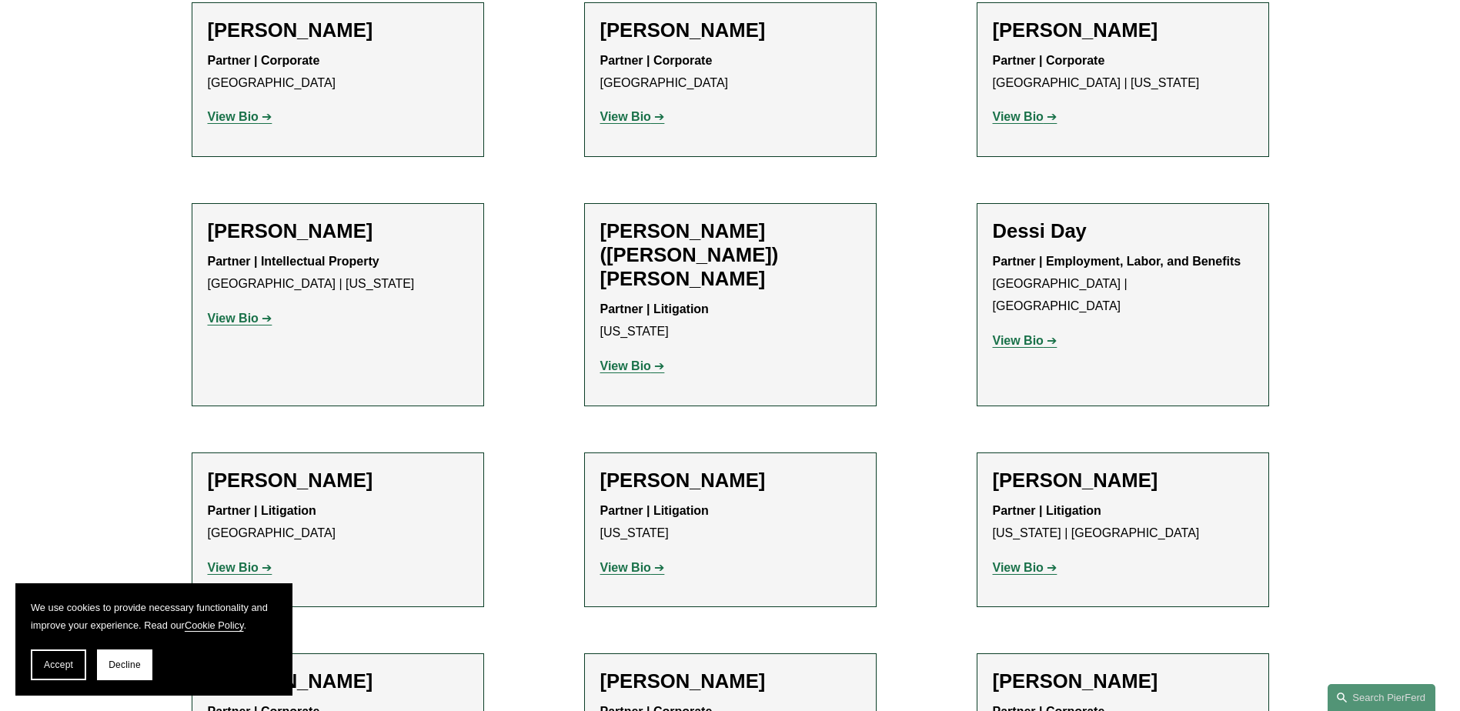
scroll to position [4773, 0]
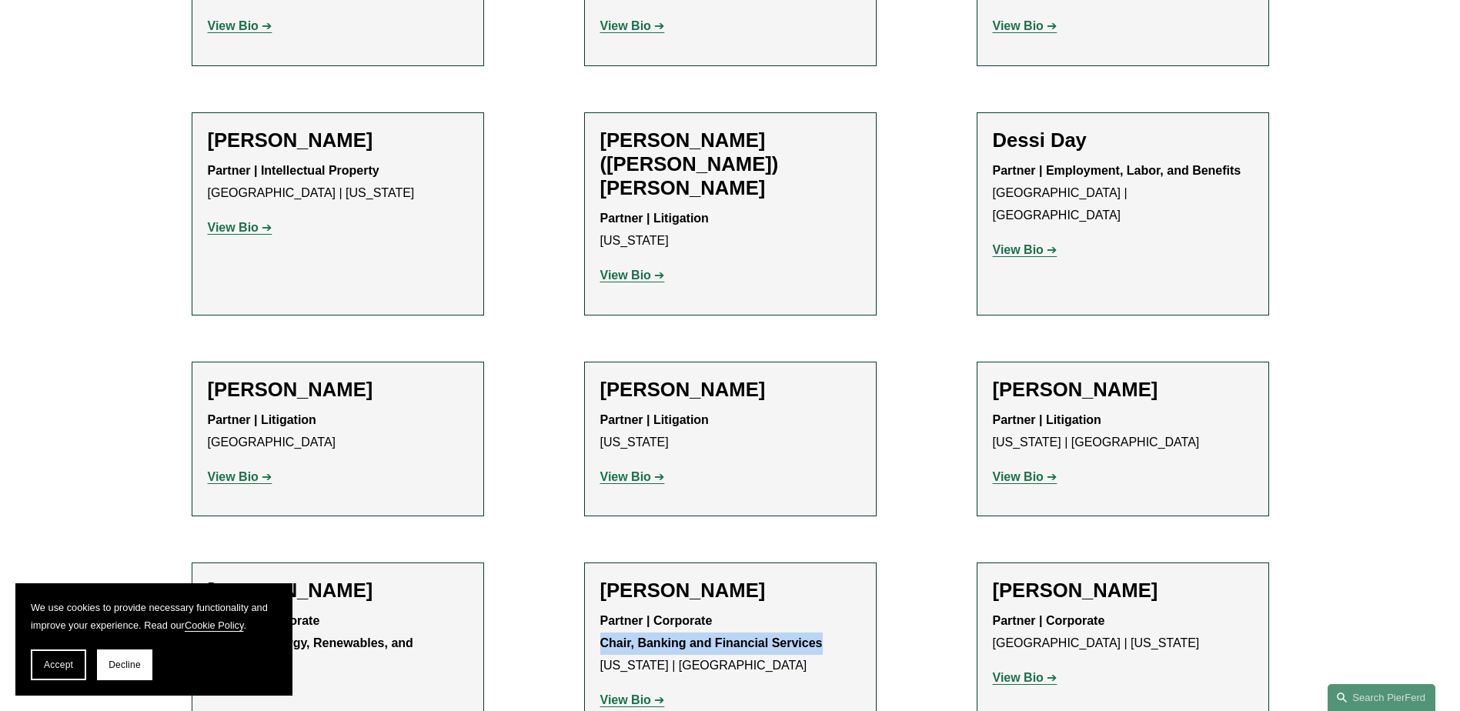
drag, startPoint x: 601, startPoint y: 433, endPoint x: 838, endPoint y: 432, distance: 236.3
click at [838, 610] on p "Partner | Corporate Chair, Banking and Financial Services New York | London" at bounding box center [730, 643] width 260 height 66
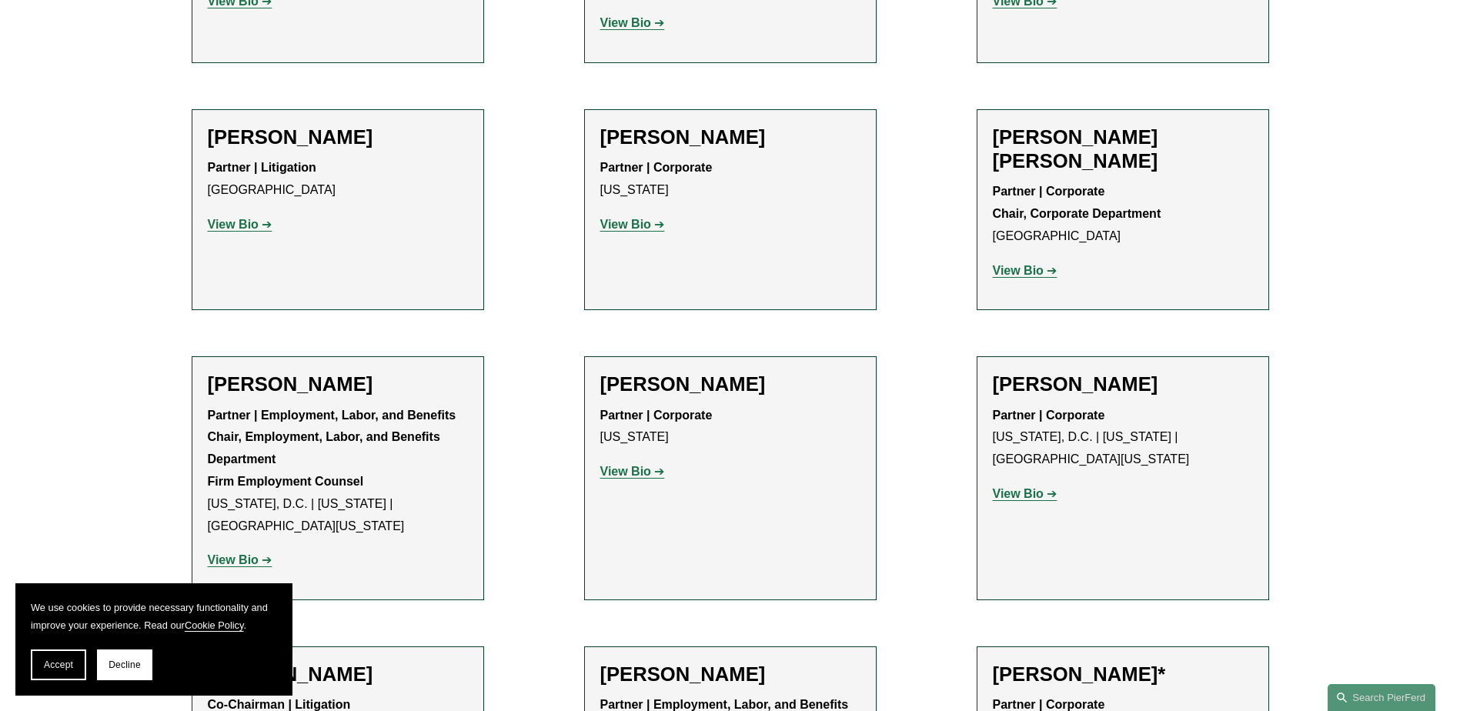
scroll to position [6004, 0]
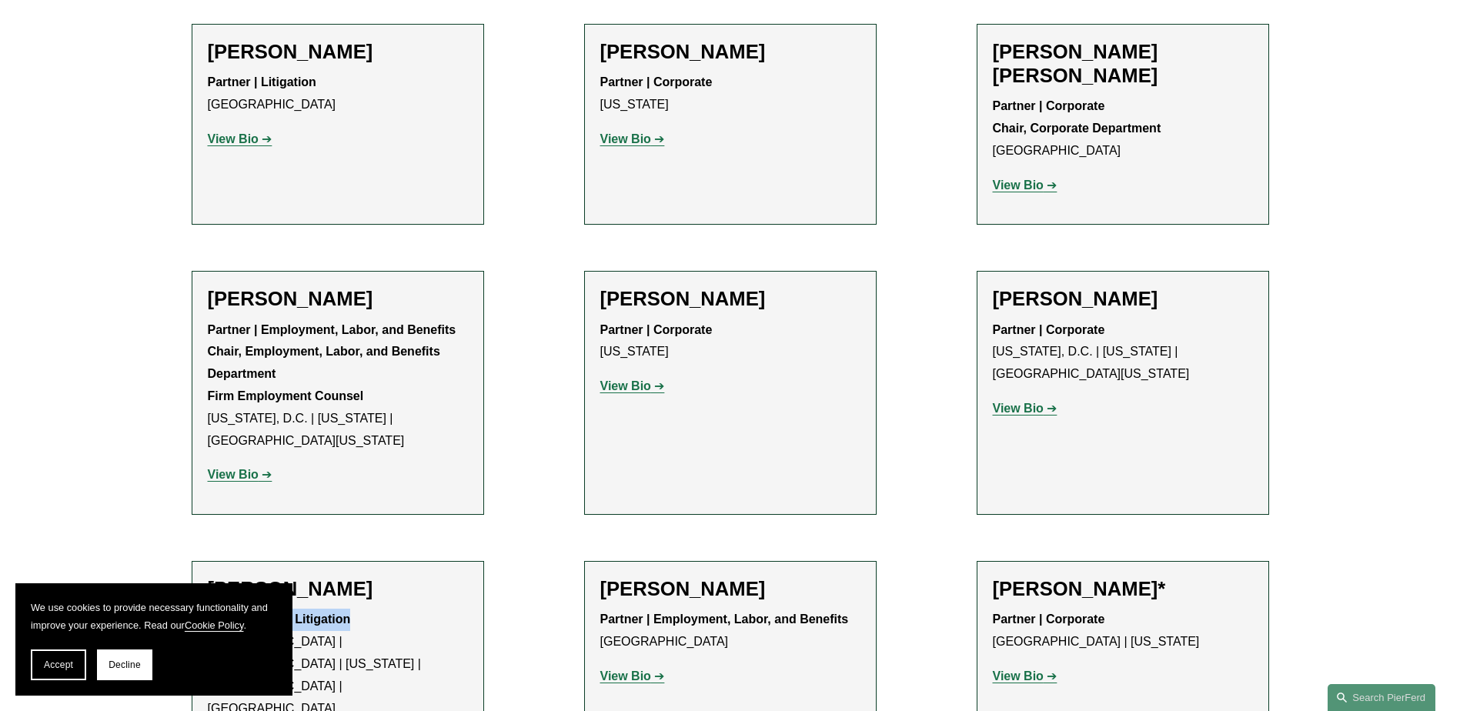
drag, startPoint x: 210, startPoint y: 366, endPoint x: 353, endPoint y: 365, distance: 142.4
click at [353, 609] on p "Co-Chairman | Litigation Atlanta | London | New York | Philadelphia | Princeton" at bounding box center [338, 664] width 260 height 111
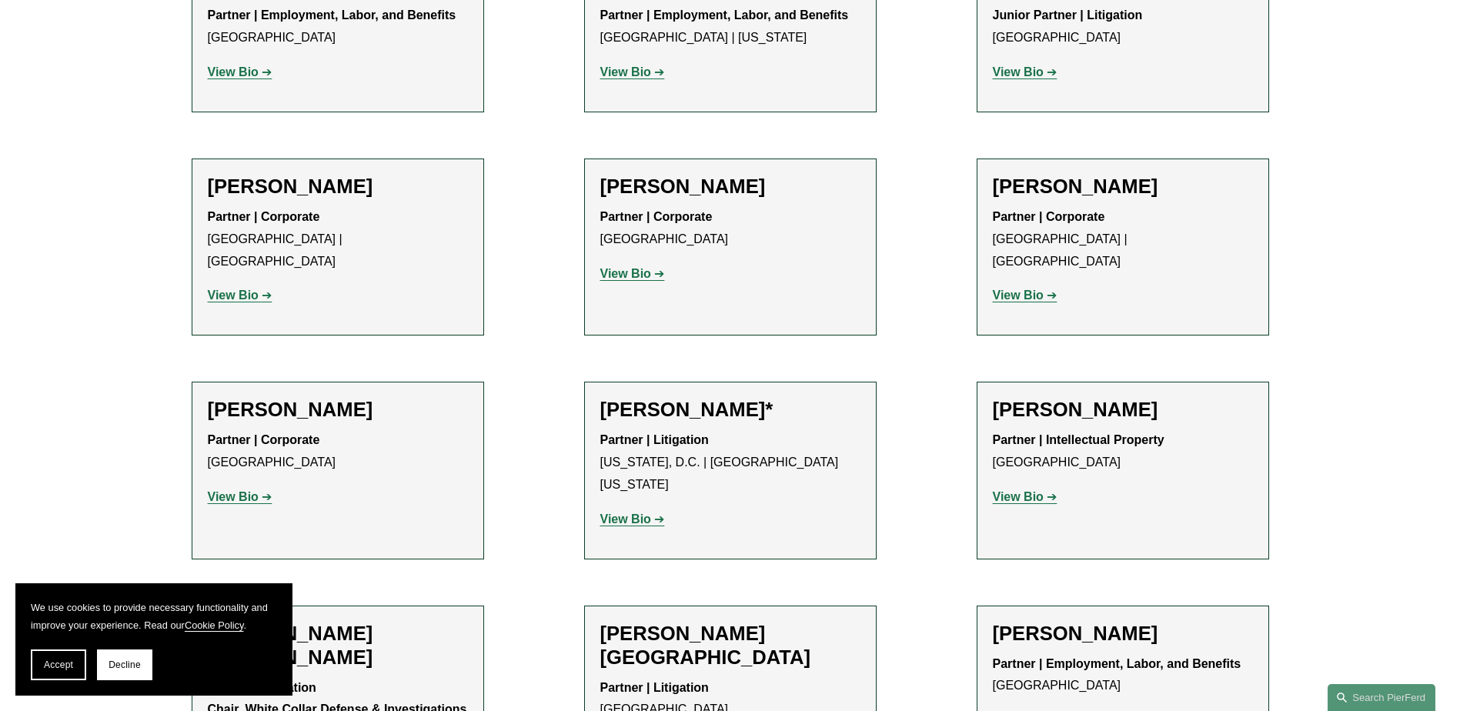
scroll to position [8622, 0]
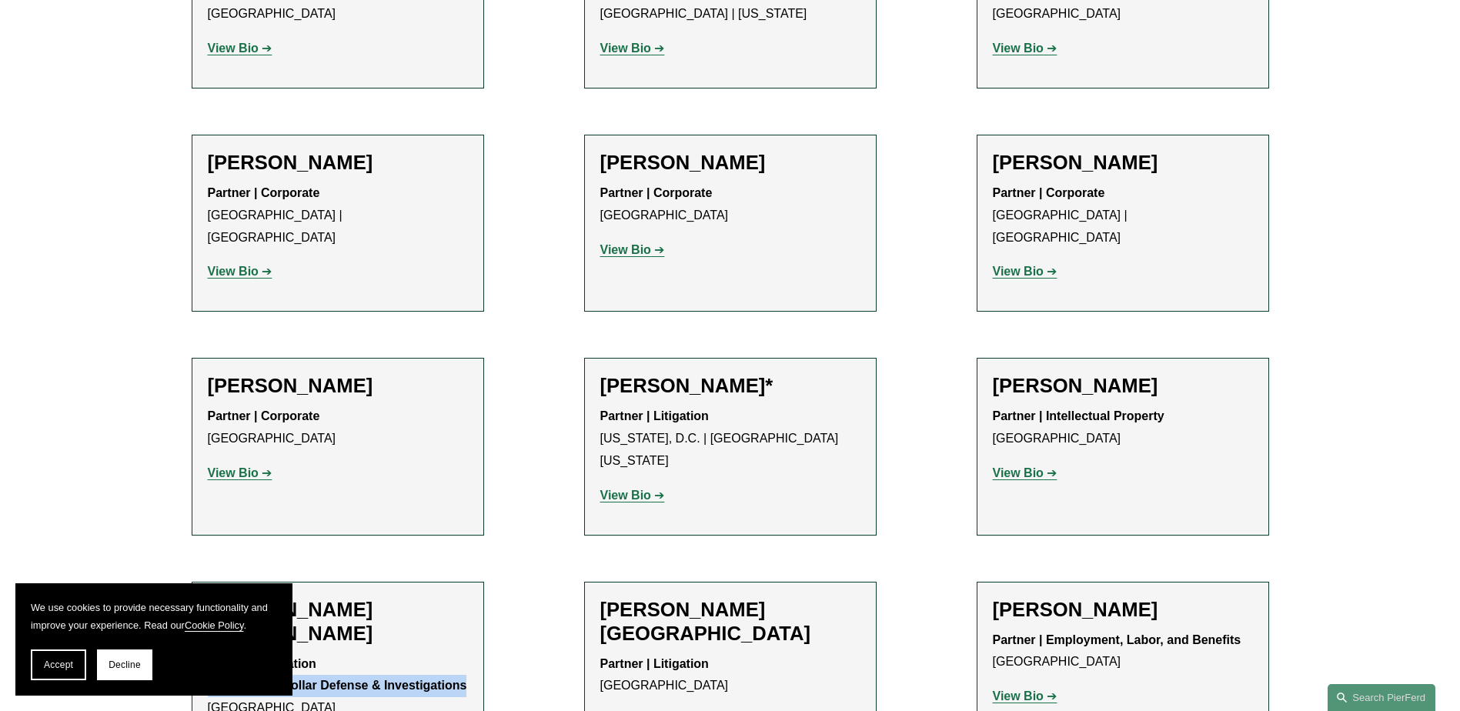
drag, startPoint x: 211, startPoint y: 273, endPoint x: 490, endPoint y: 278, distance: 278.7
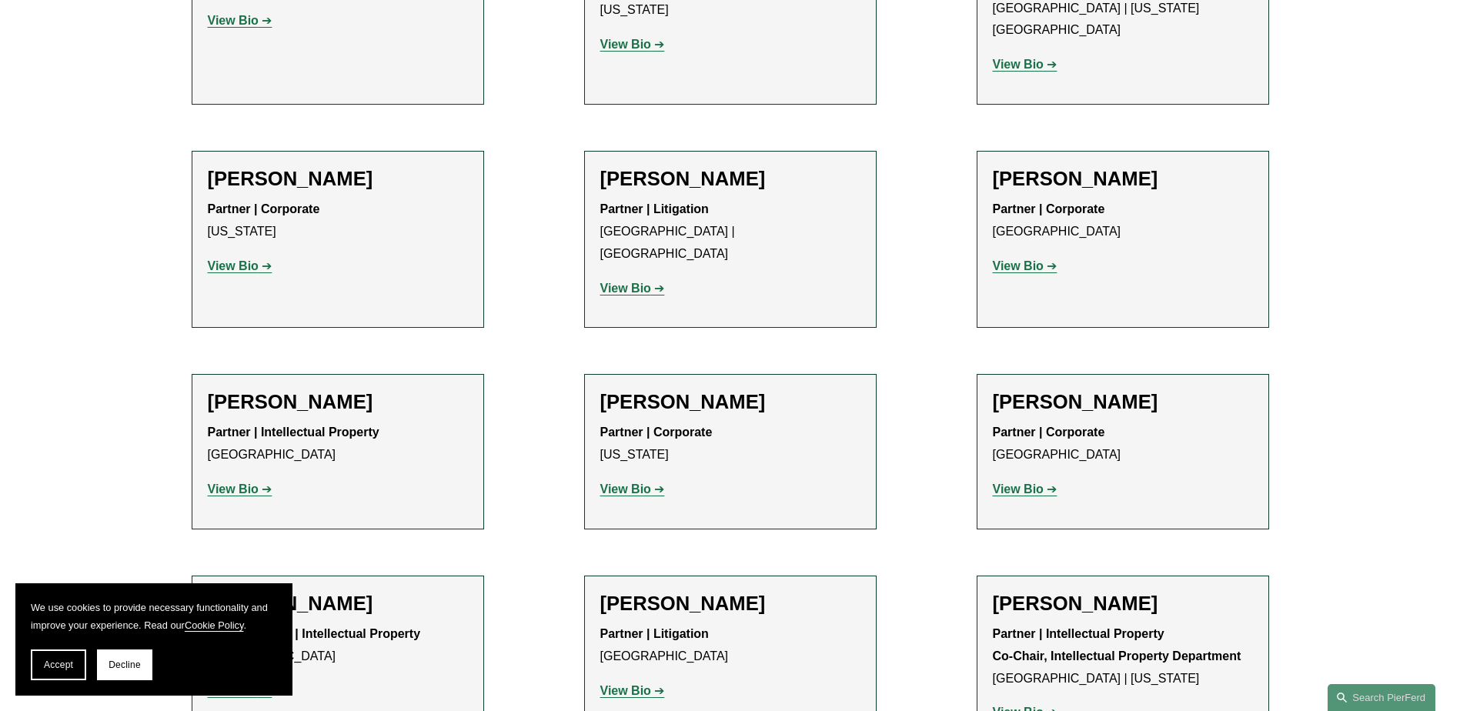
scroll to position [9700, 0]
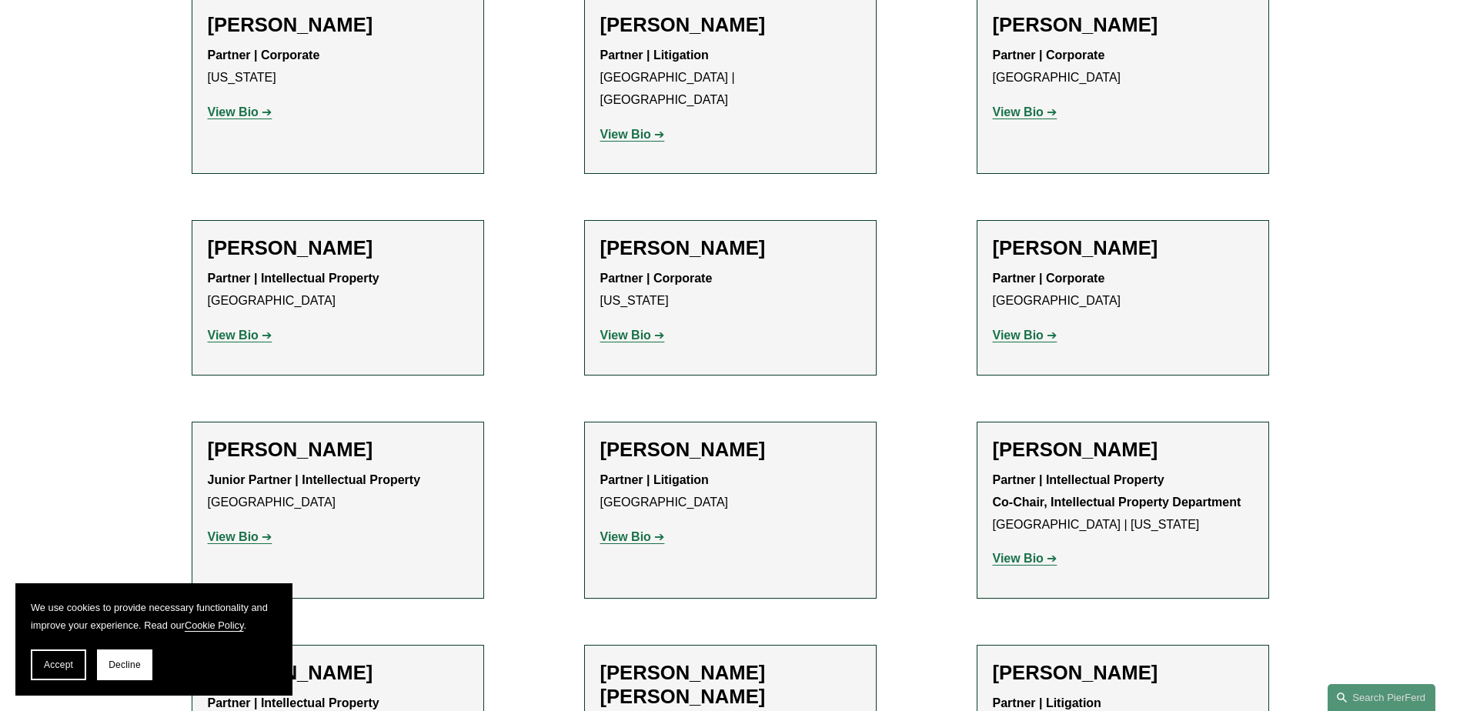
drag, startPoint x: 996, startPoint y: 270, endPoint x: 1172, endPoint y: 273, distance: 175.5
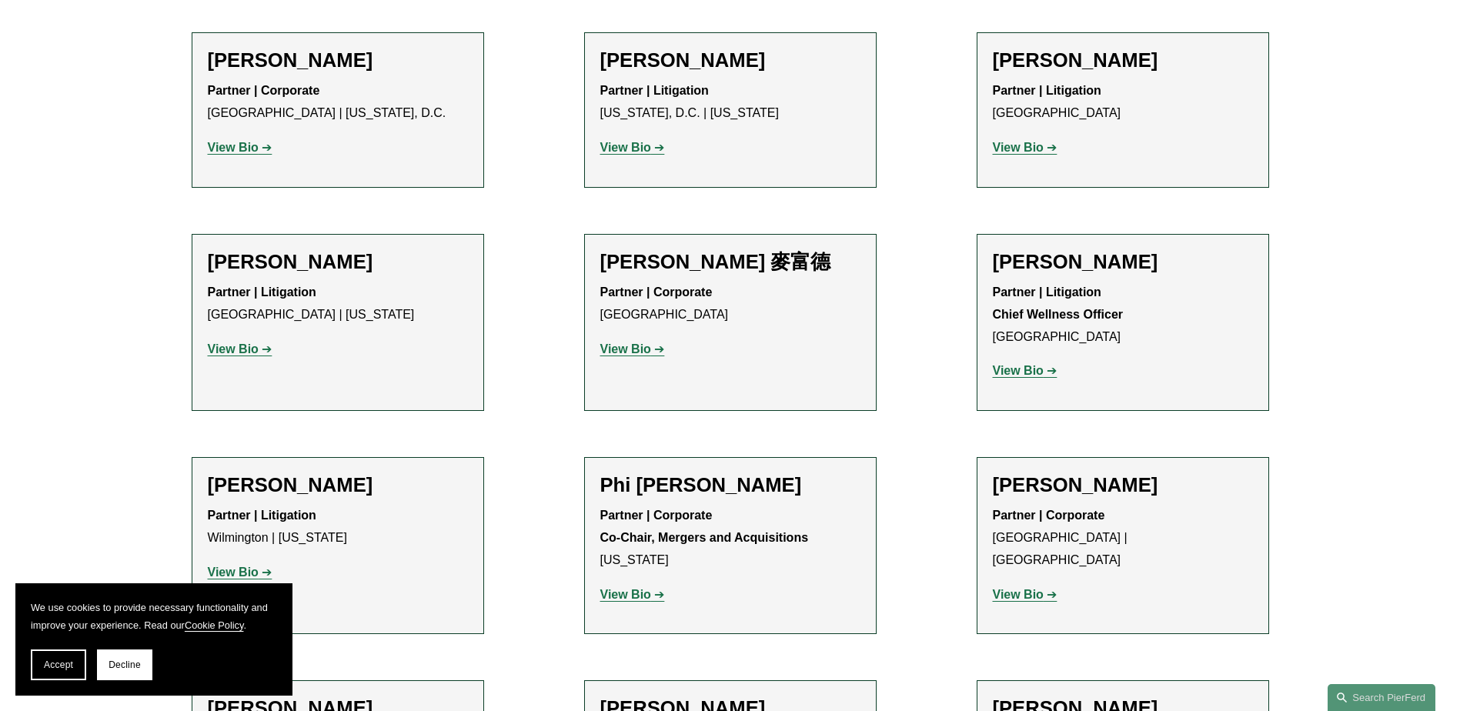
scroll to position [12779, 0]
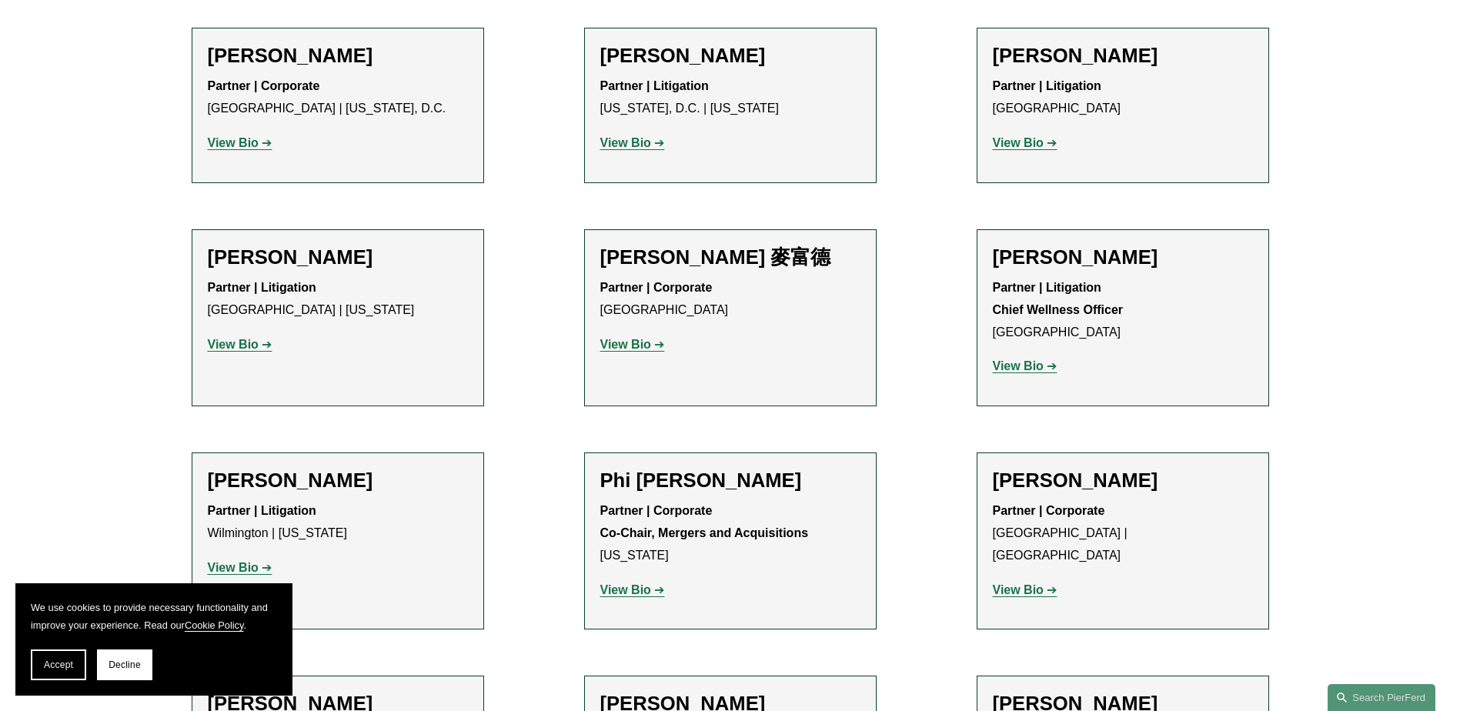
drag, startPoint x: 204, startPoint y: 342, endPoint x: 405, endPoint y: 346, distance: 201.0
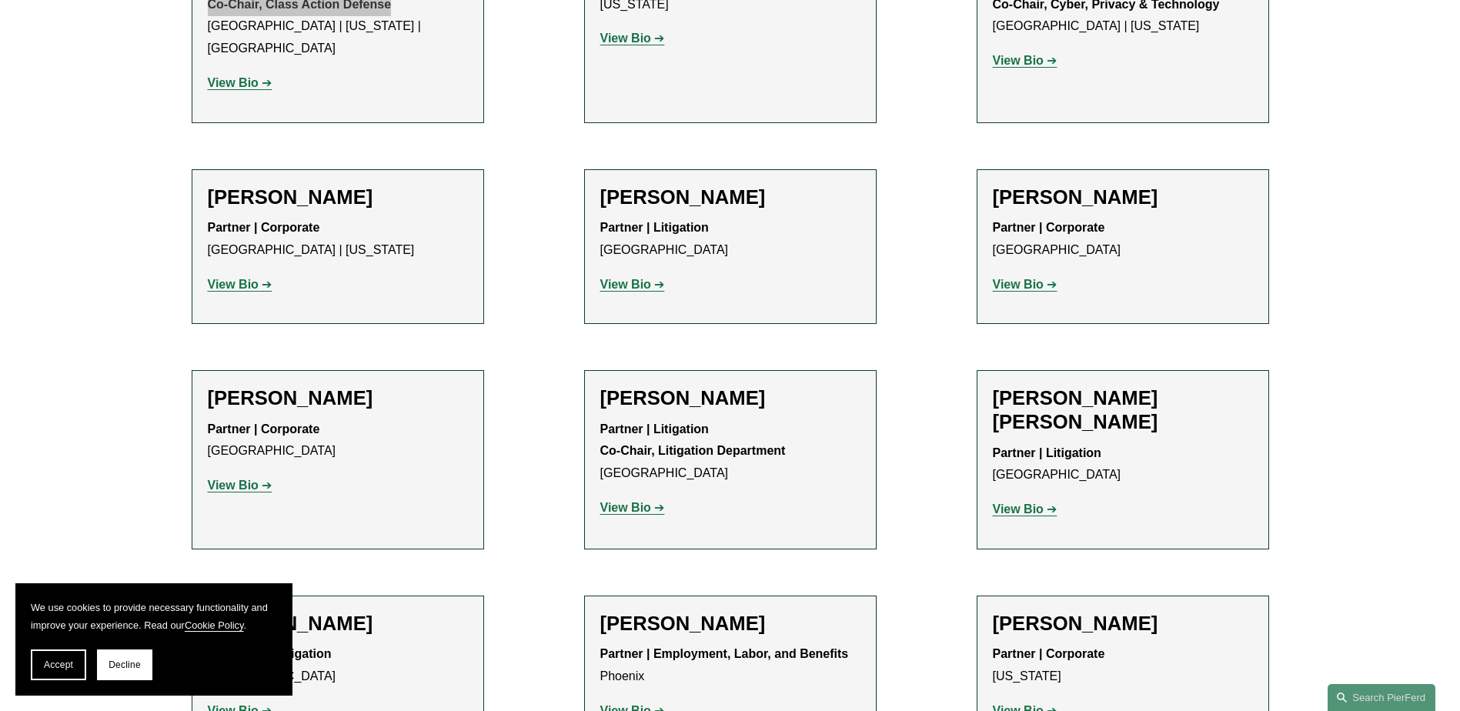
scroll to position [13857, 0]
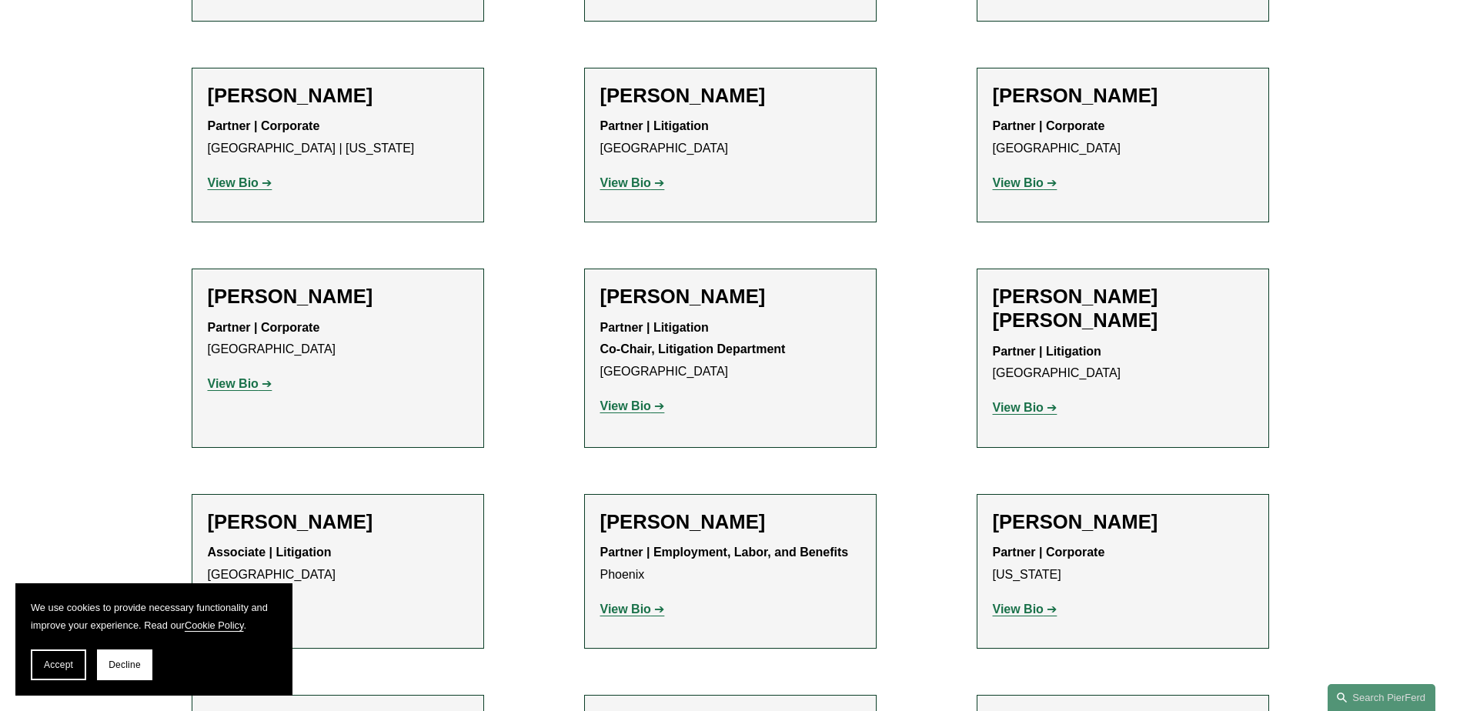
drag, startPoint x: 602, startPoint y: 92, endPoint x: 754, endPoint y: 92, distance: 151.7
drag, startPoint x: 601, startPoint y: 519, endPoint x: 689, endPoint y: 534, distance: 89.1
drag, startPoint x: 208, startPoint y: 519, endPoint x: 292, endPoint y: 539, distance: 86.3
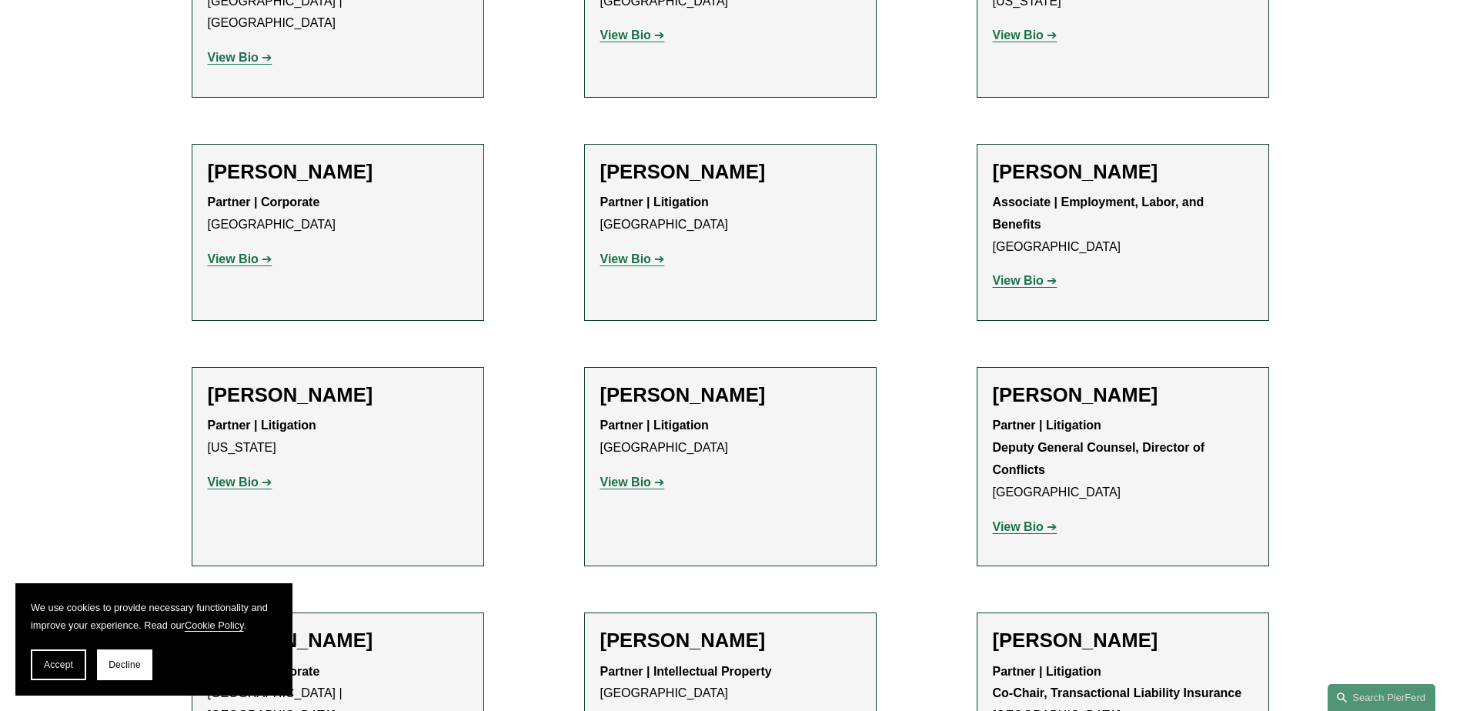
scroll to position [16320, 0]
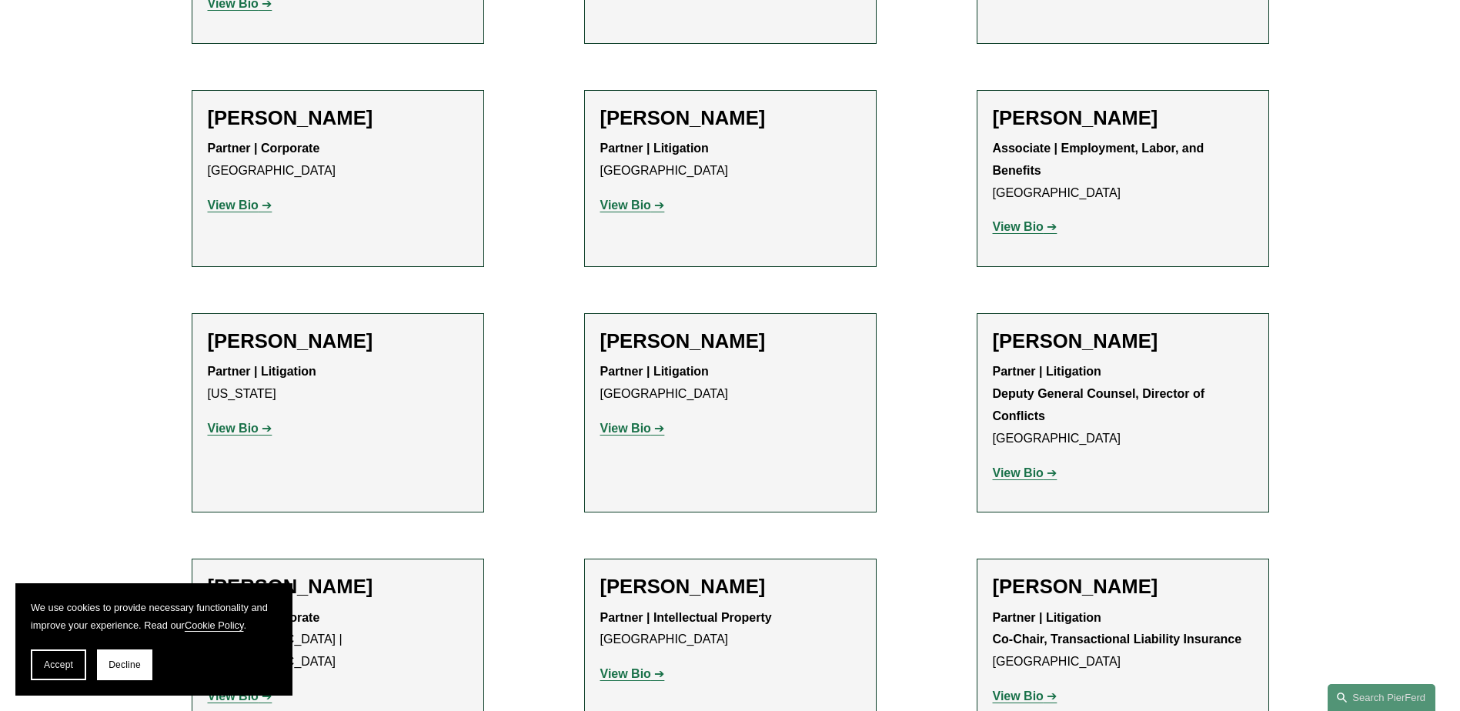
drag, startPoint x: 601, startPoint y: 287, endPoint x: 767, endPoint y: 309, distance: 166.9
drag, startPoint x: 767, startPoint y: 309, endPoint x: 725, endPoint y: 288, distance: 46.5
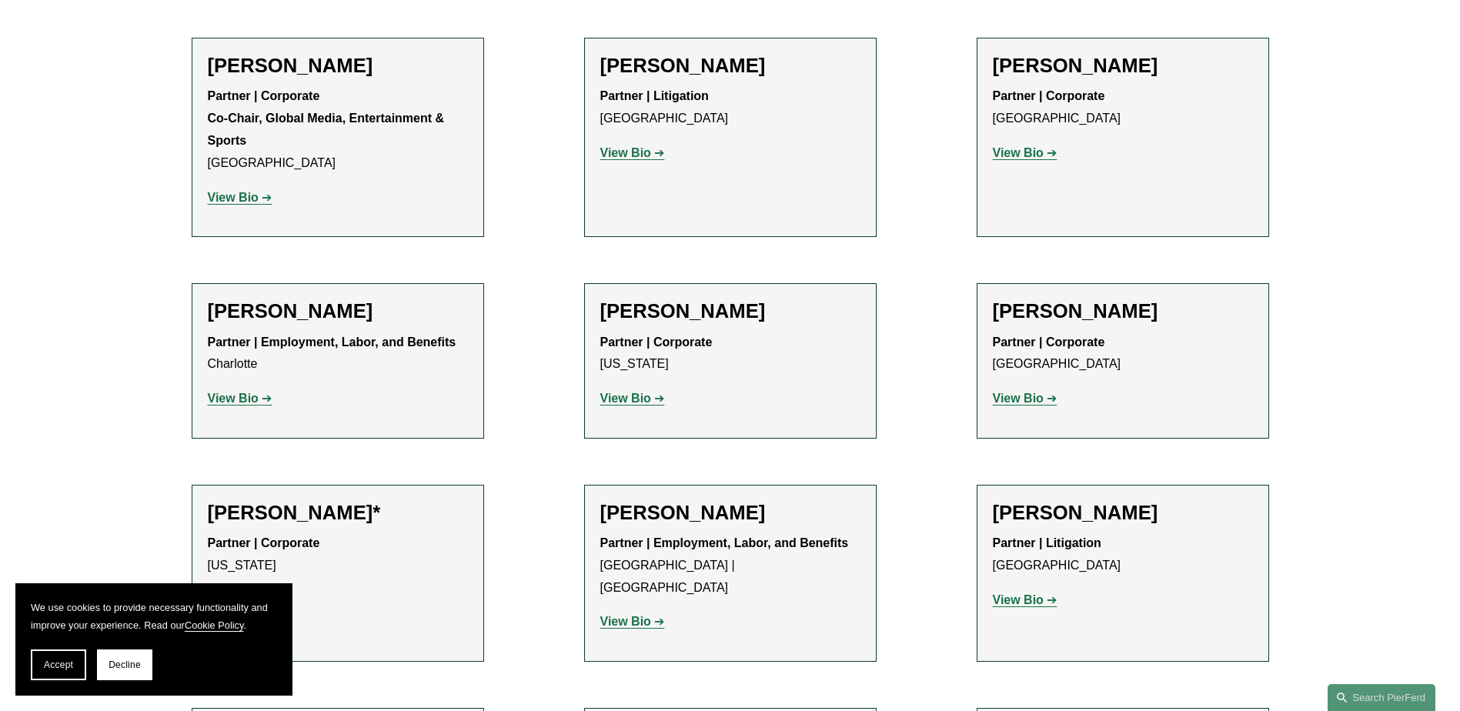
scroll to position [17860, 0]
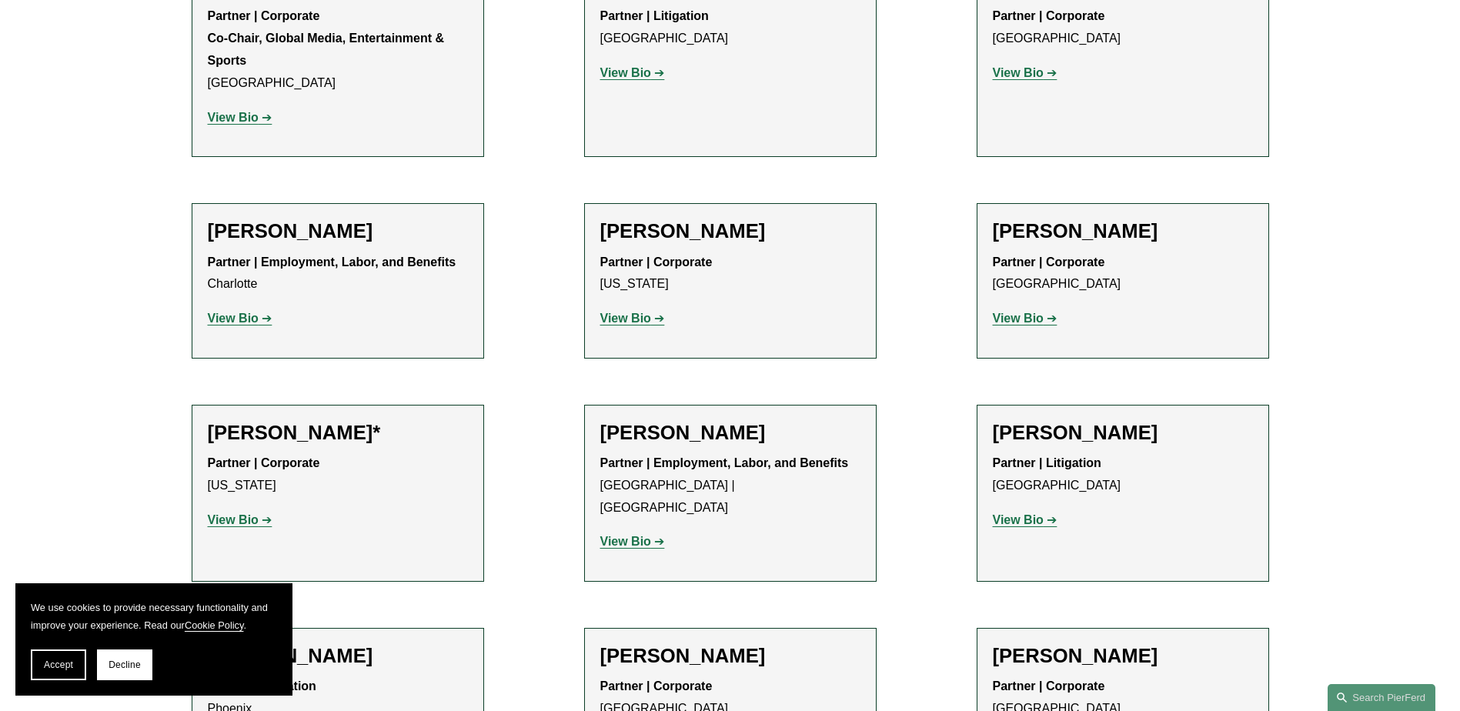
drag, startPoint x: 207, startPoint y: 469, endPoint x: 357, endPoint y: 467, distance: 150.1
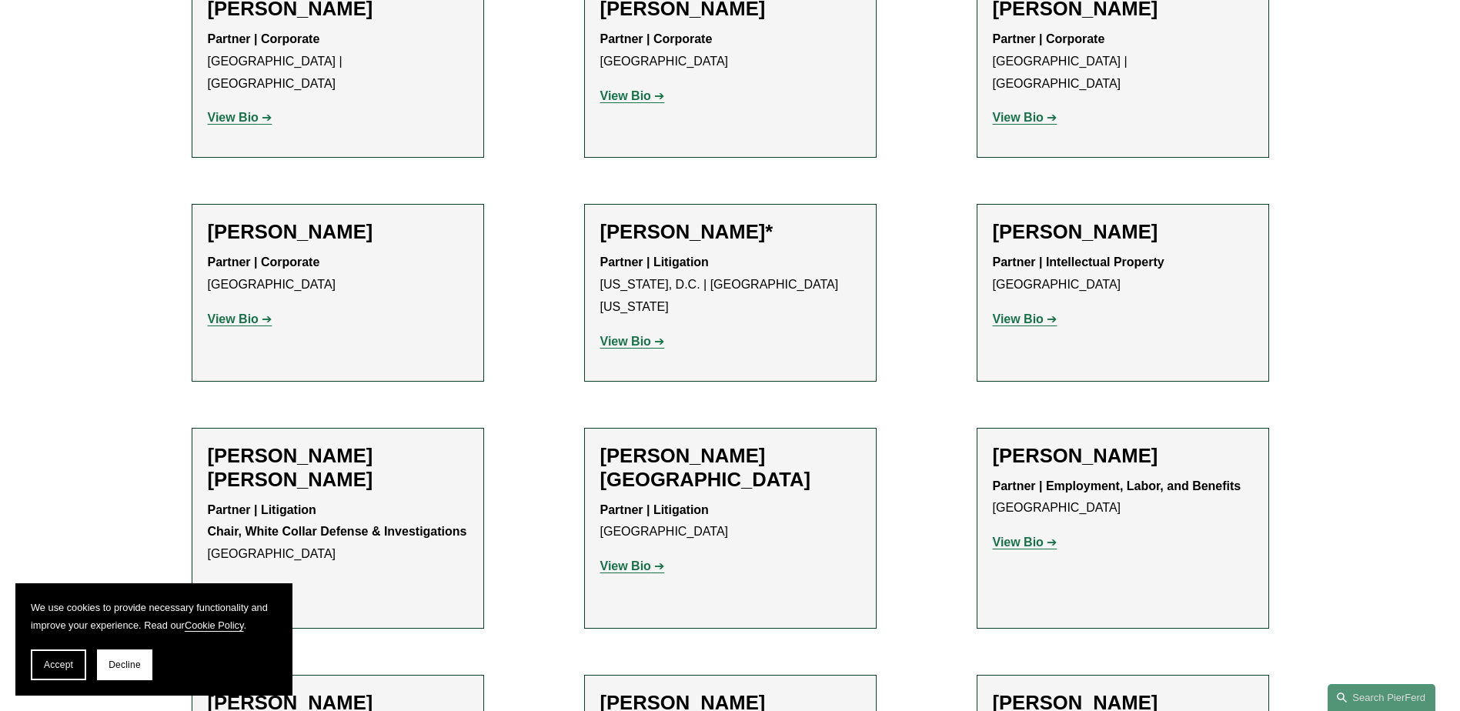
scroll to position [8314, 0]
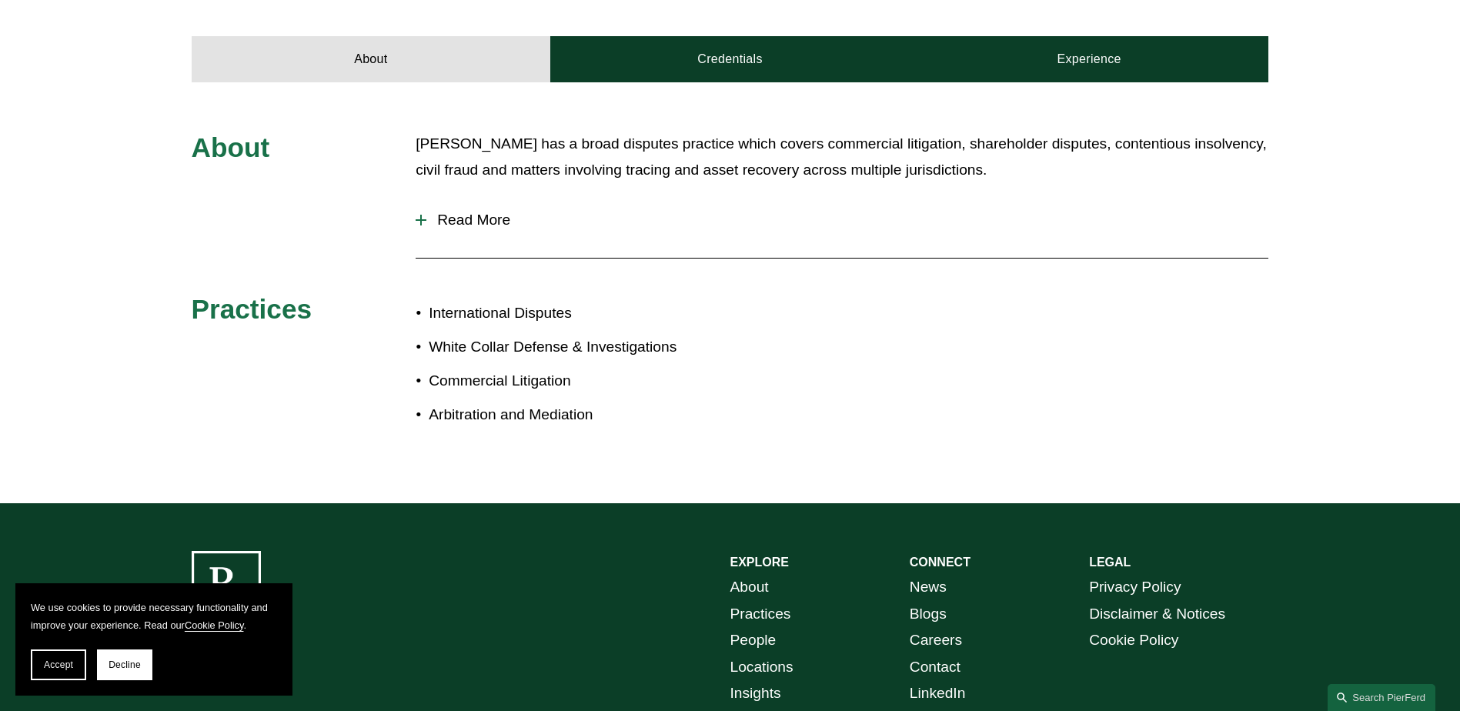
scroll to position [616, 0]
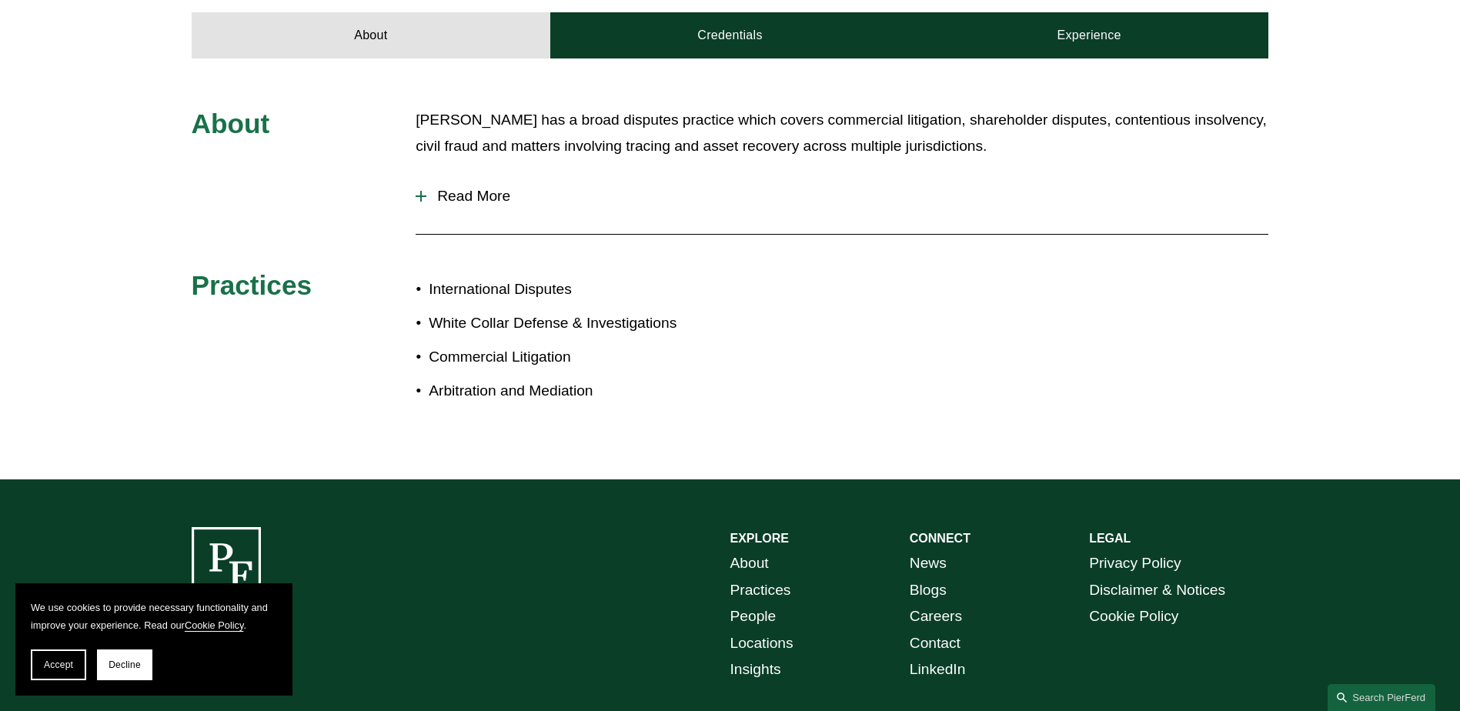
click at [479, 188] on span "Read More" at bounding box center [847, 196] width 842 height 17
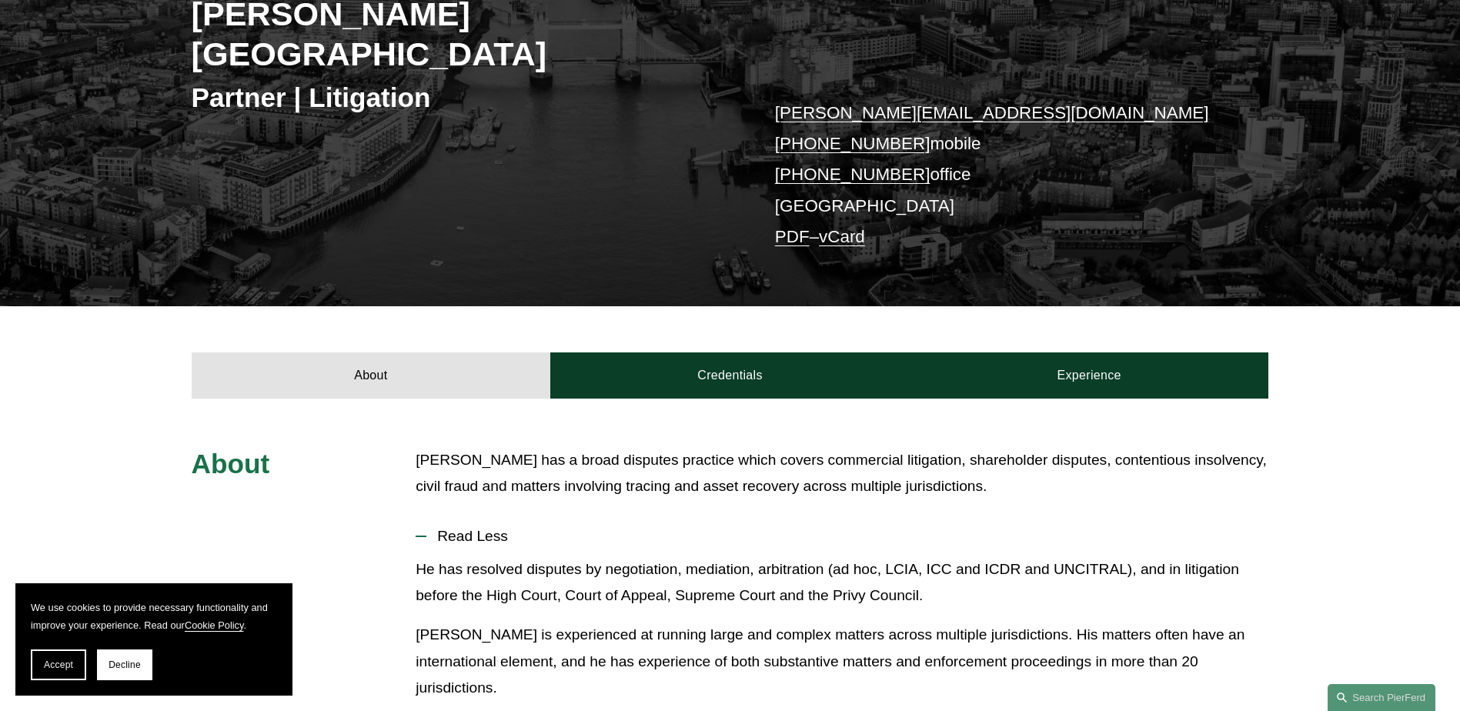
scroll to position [0, 0]
